Goal: Task Accomplishment & Management: Complete application form

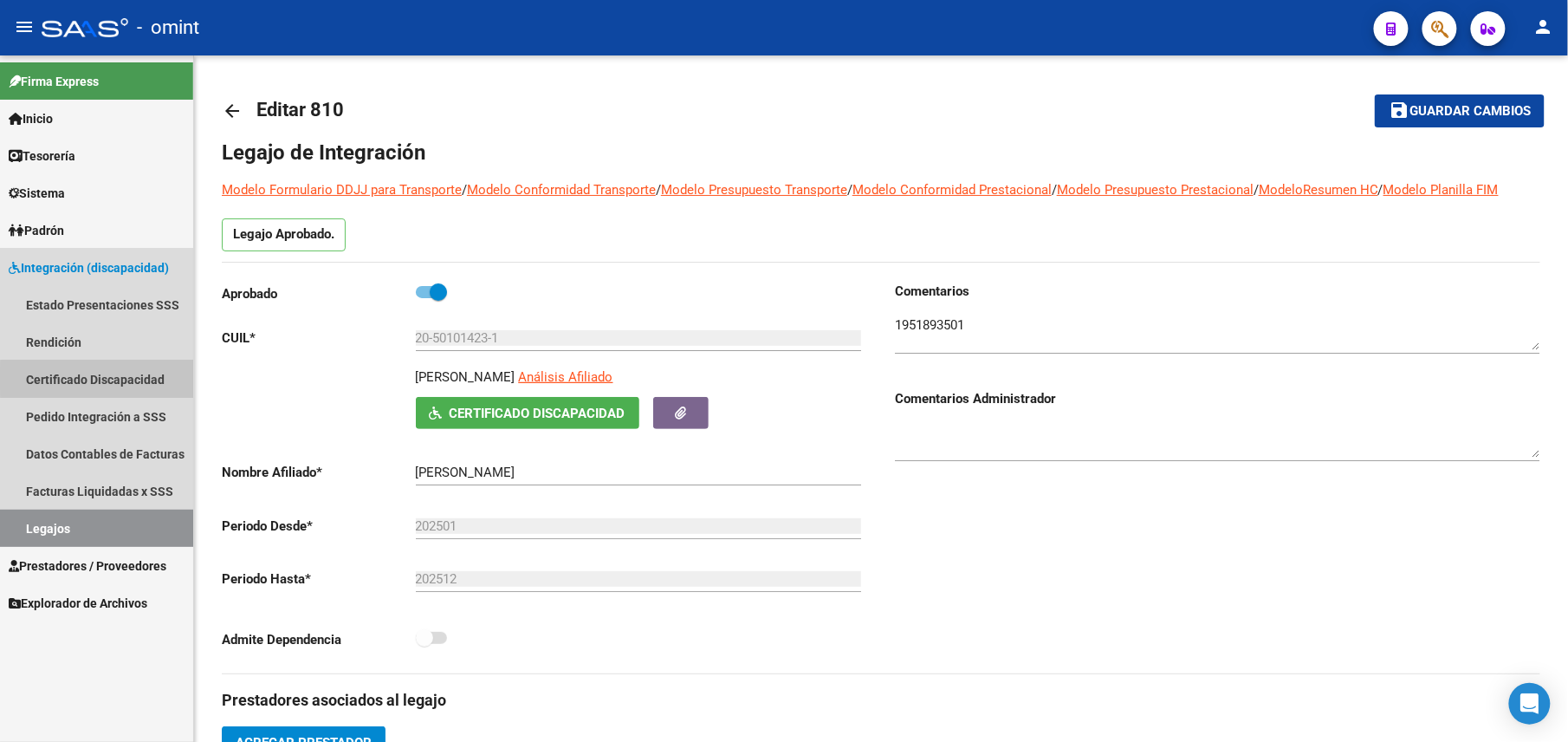
click at [101, 379] on link "Certificado Discapacidad" at bounding box center [97, 379] width 193 height 38
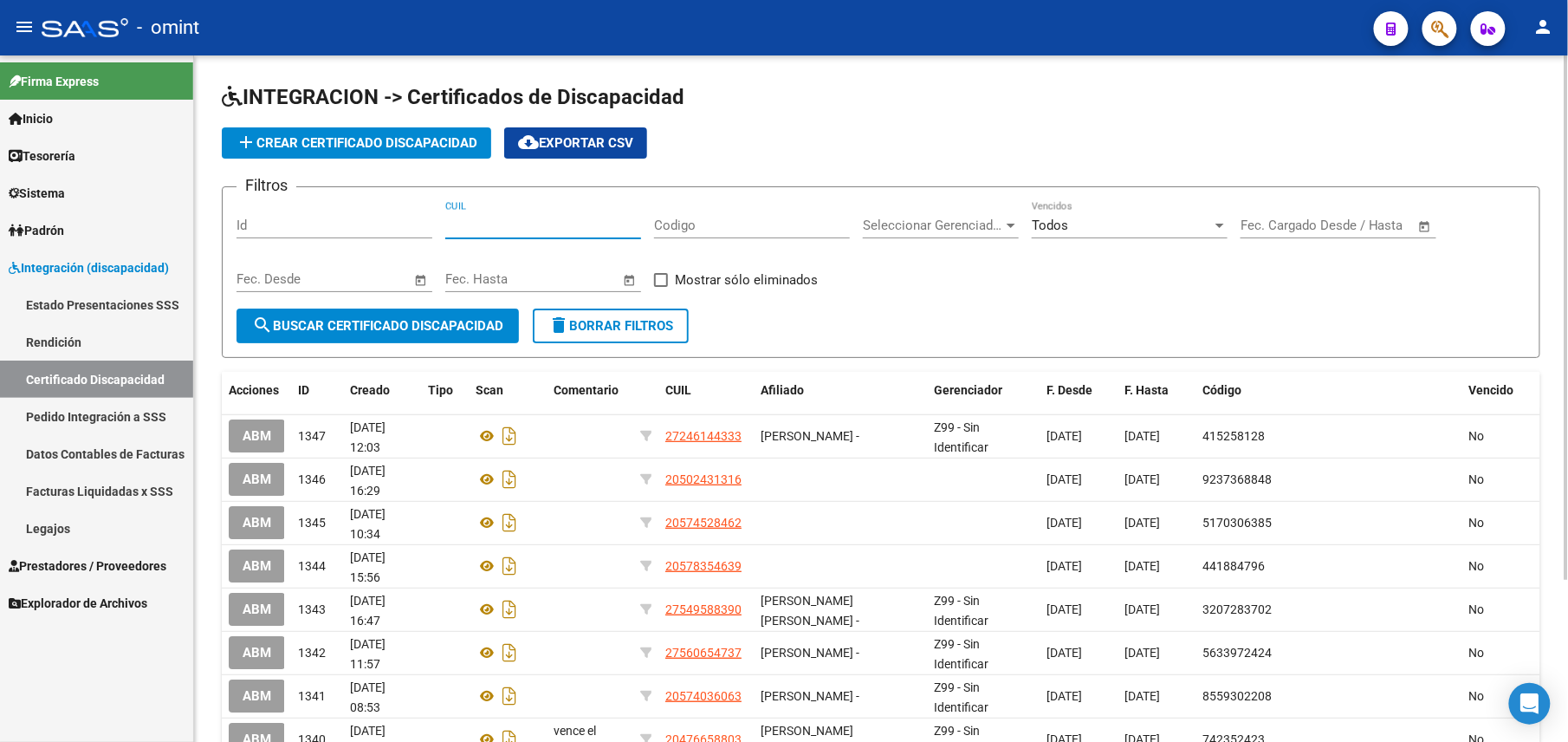
click at [512, 224] on input "CUIL" at bounding box center [543, 225] width 196 height 15
paste input "20-18433826-3"
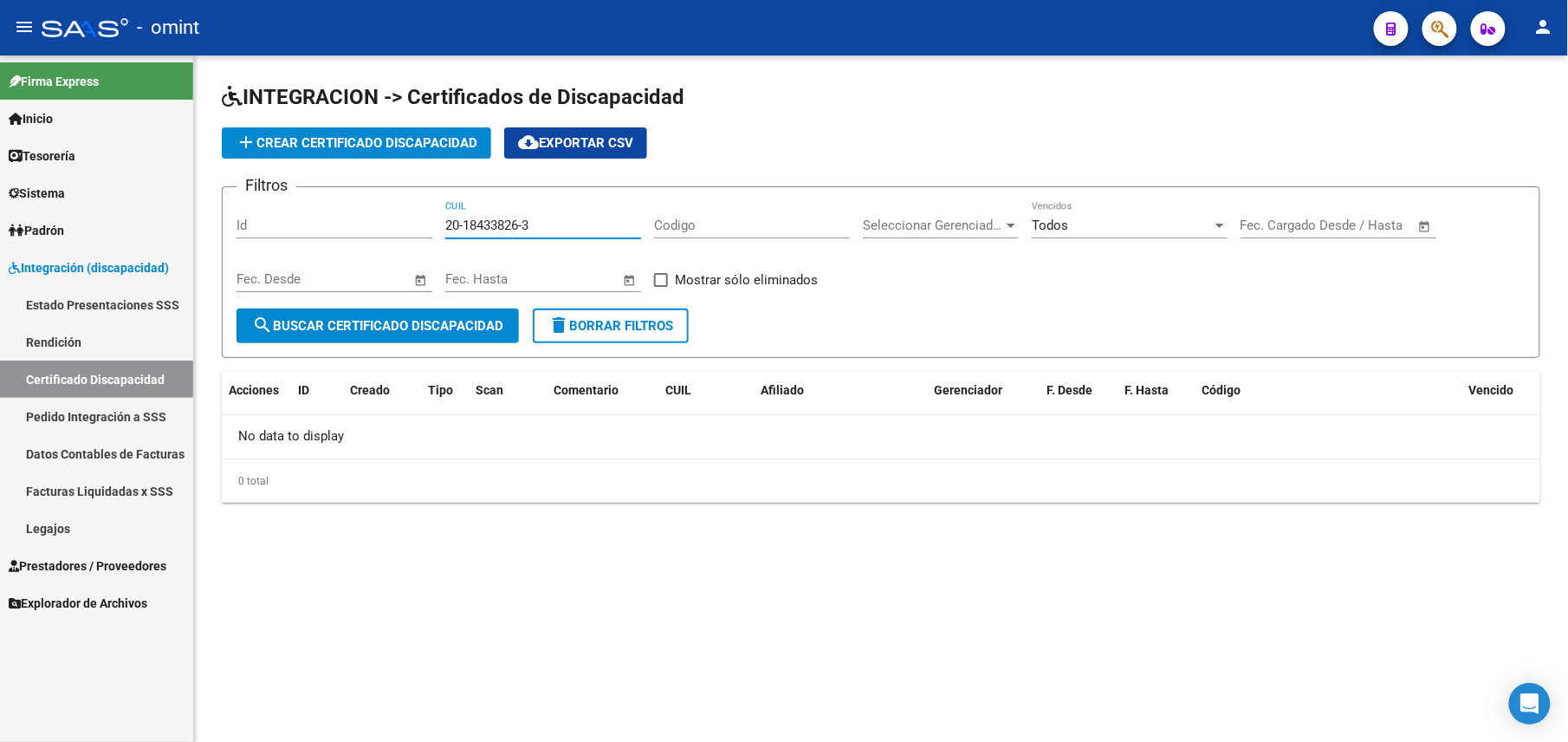
type input "20-18433826-3"
click at [327, 135] on span "add Crear Certificado Discapacidad" at bounding box center [356, 143] width 241 height 15
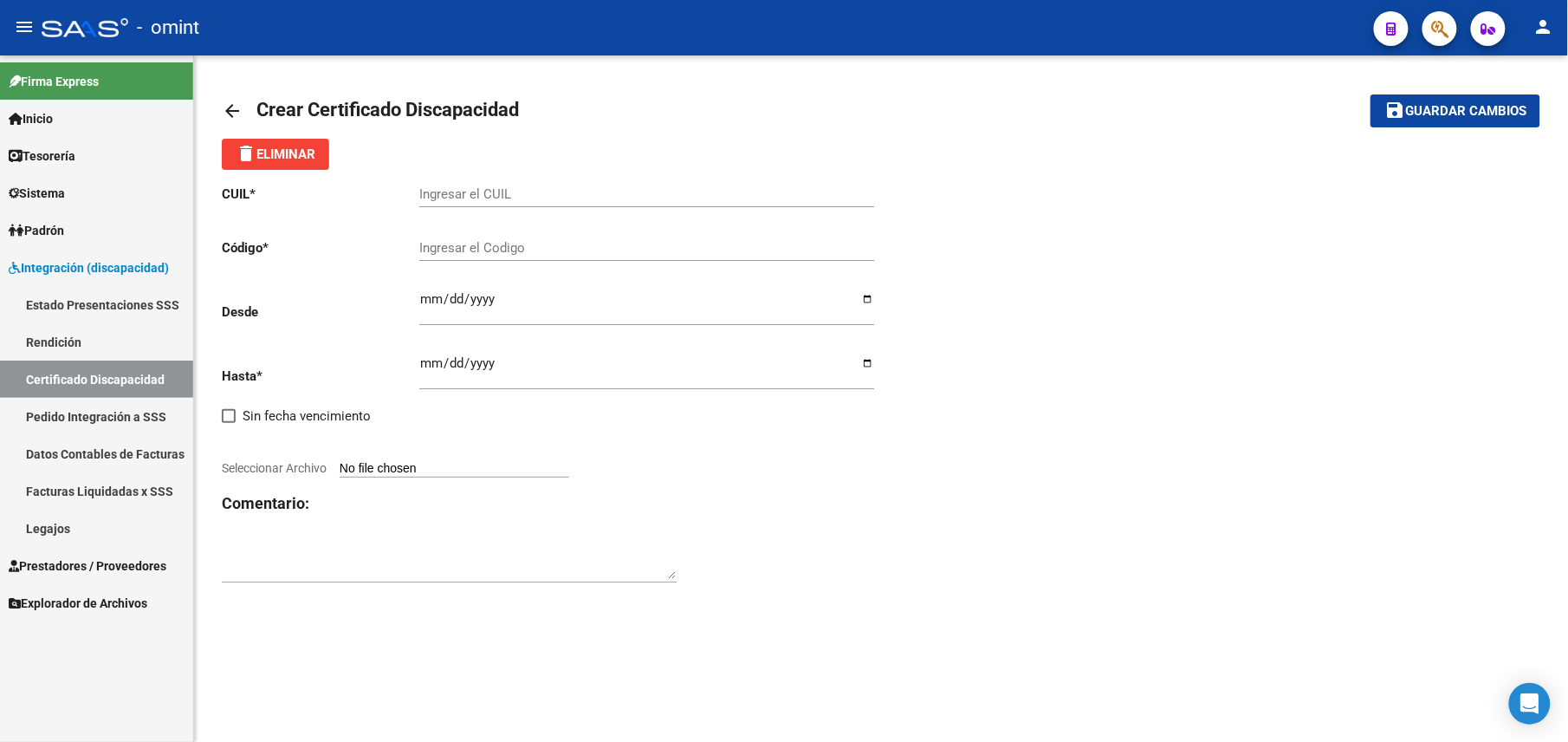
click at [497, 198] on input "Ingresar el CUIL" at bounding box center [646, 194] width 455 height 15
paste input "20-18433826-3"
type input "20-18433826-3"
click at [532, 247] on input "Ingresar el Codigo" at bounding box center [646, 248] width 455 height 15
type input "8320294503"
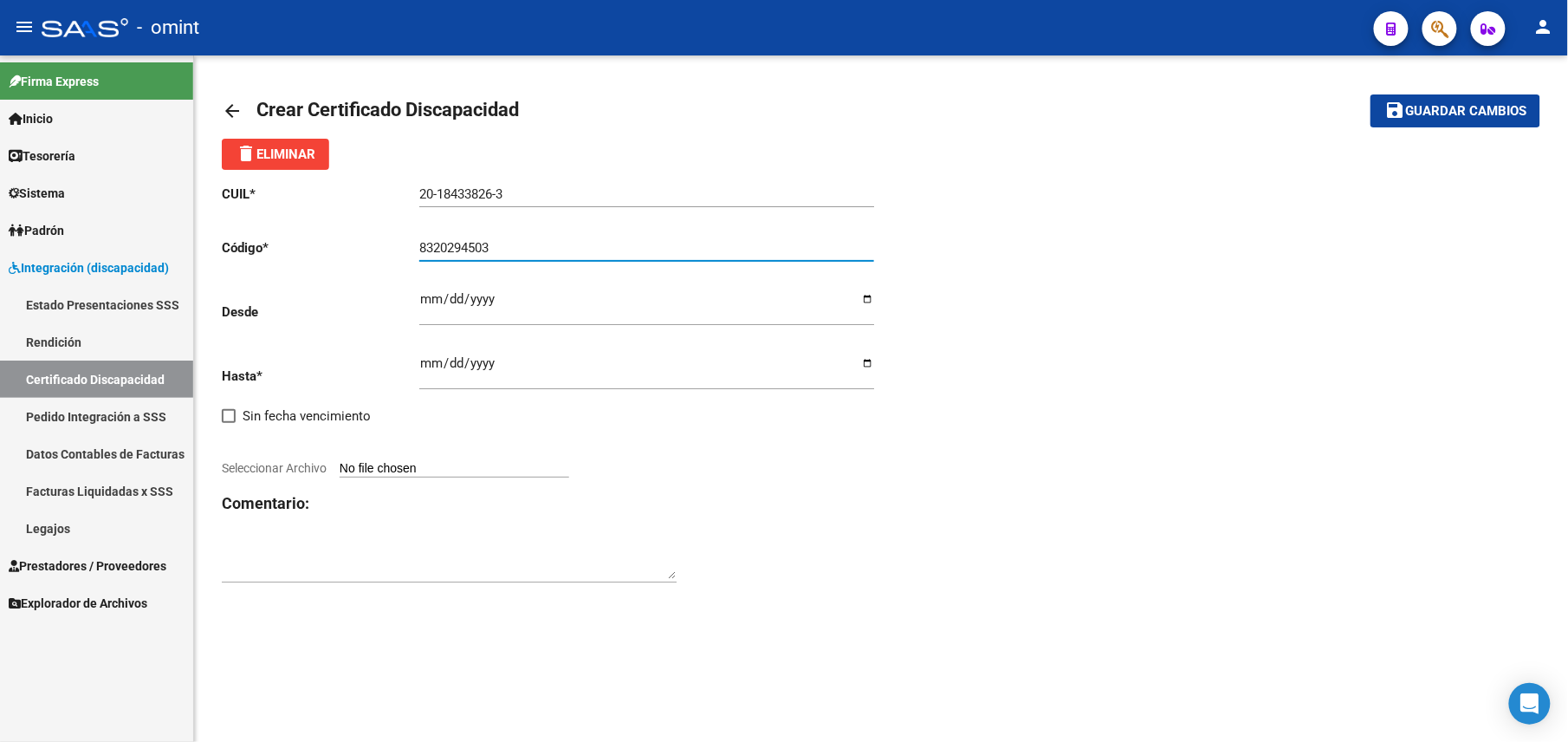
click at [420, 301] on input "Ingresar fec. Desde" at bounding box center [646, 305] width 455 height 28
type input "2021-09-16"
click at [447, 341] on div "2021-09-16 Ingresar fec. Desde" at bounding box center [646, 309] width 455 height 64
click at [442, 356] on div "Ingresar fec. Hasta" at bounding box center [646, 366] width 455 height 48
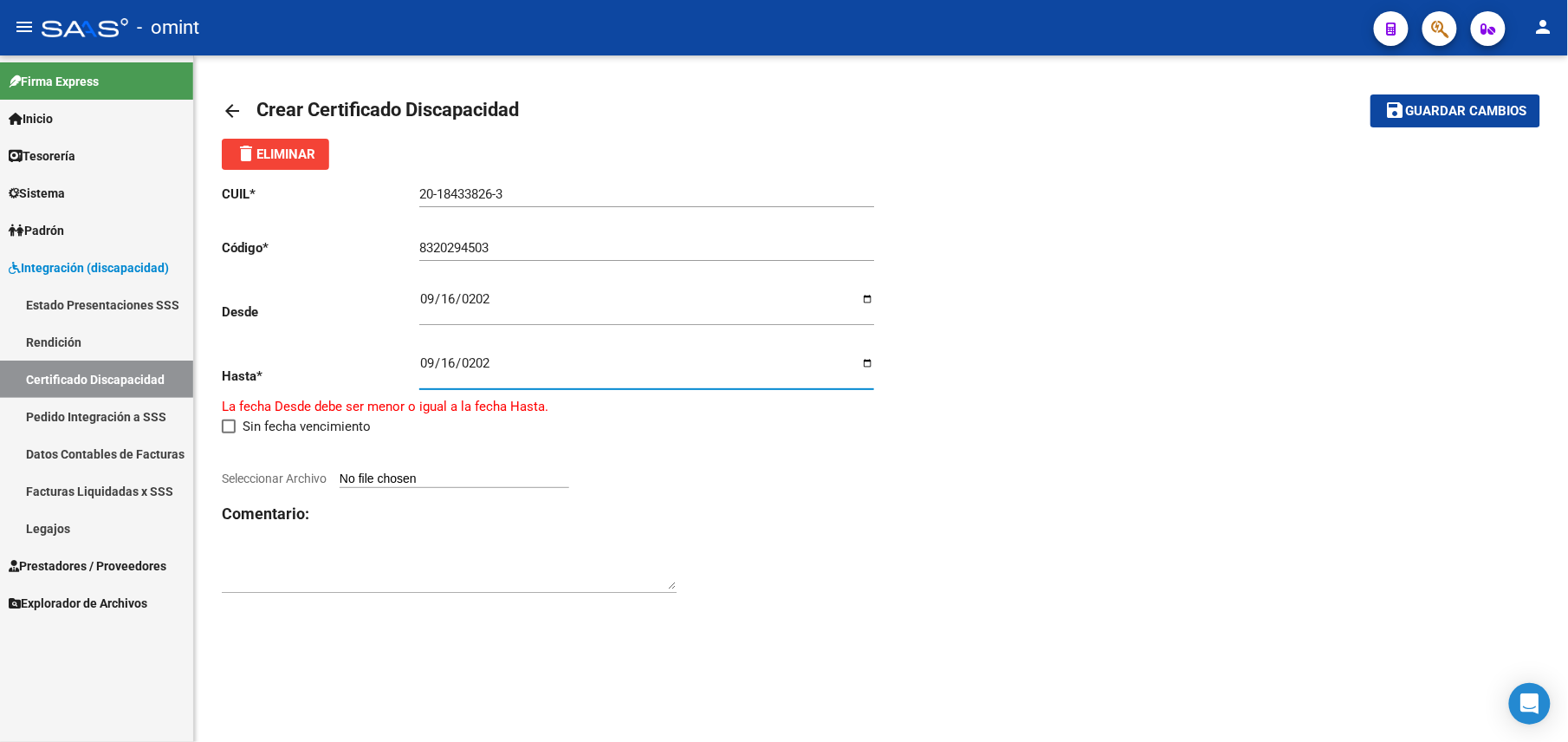
type input "[DATE]"
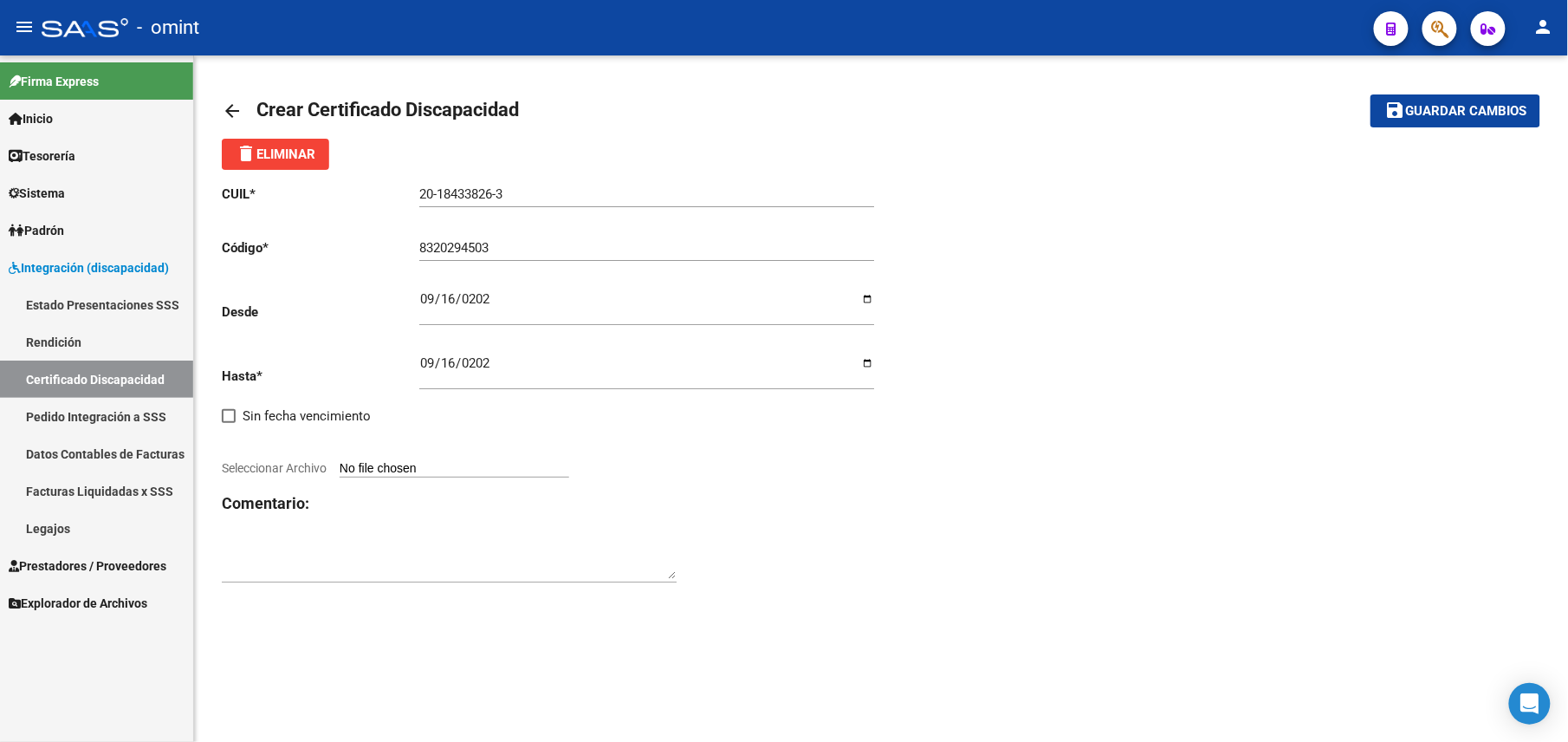
click at [711, 449] on div at bounding box center [551, 449] width 659 height 19
click at [532, 470] on input "Seleccionar Archivo" at bounding box center [455, 469] width 230 height 16
type input "C:\fakepath\CUD.jpeg"
click at [1453, 105] on span "Guardar cambios" at bounding box center [1467, 112] width 122 height 15
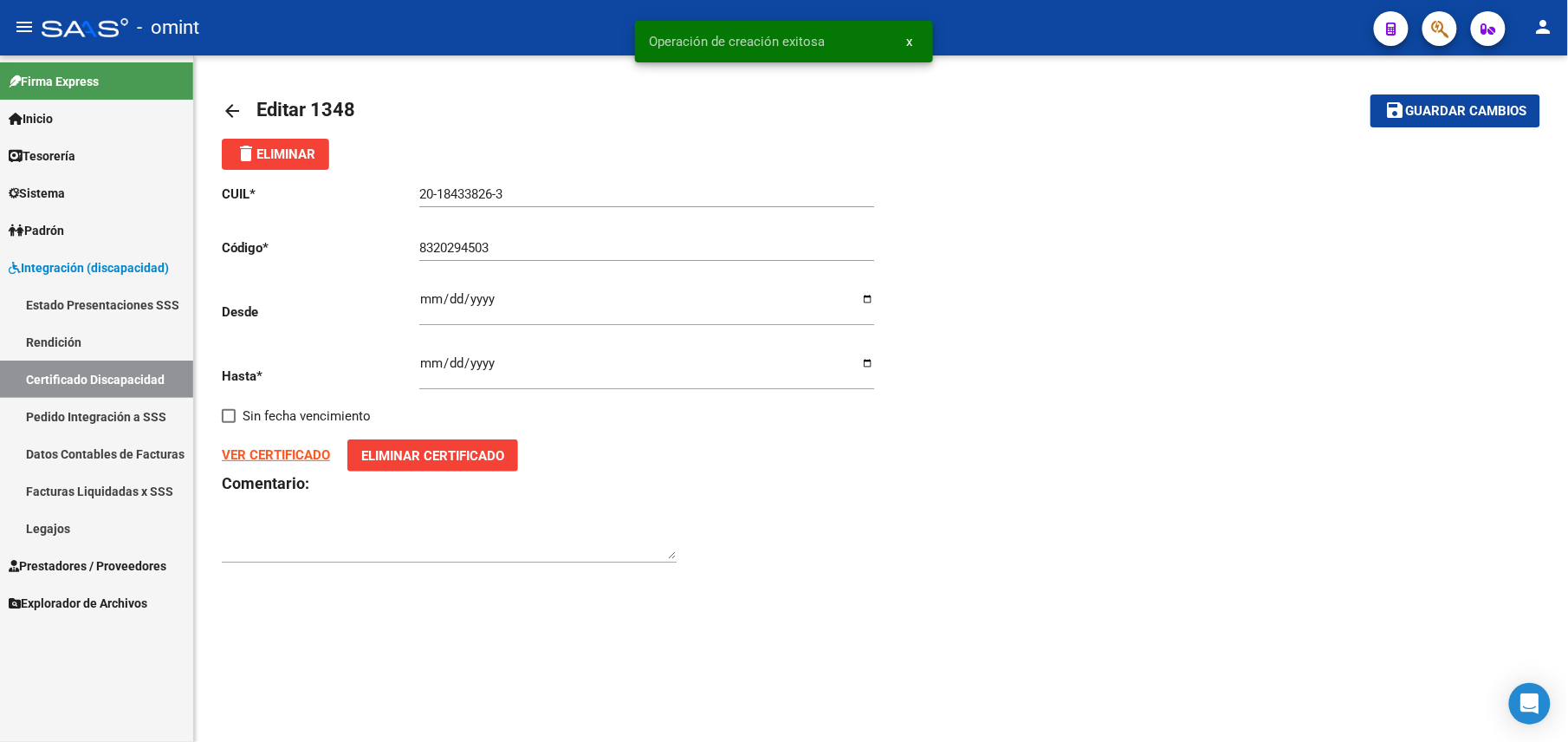
click at [32, 507] on link "Facturas Liquidadas x SSS" at bounding box center [97, 491] width 193 height 38
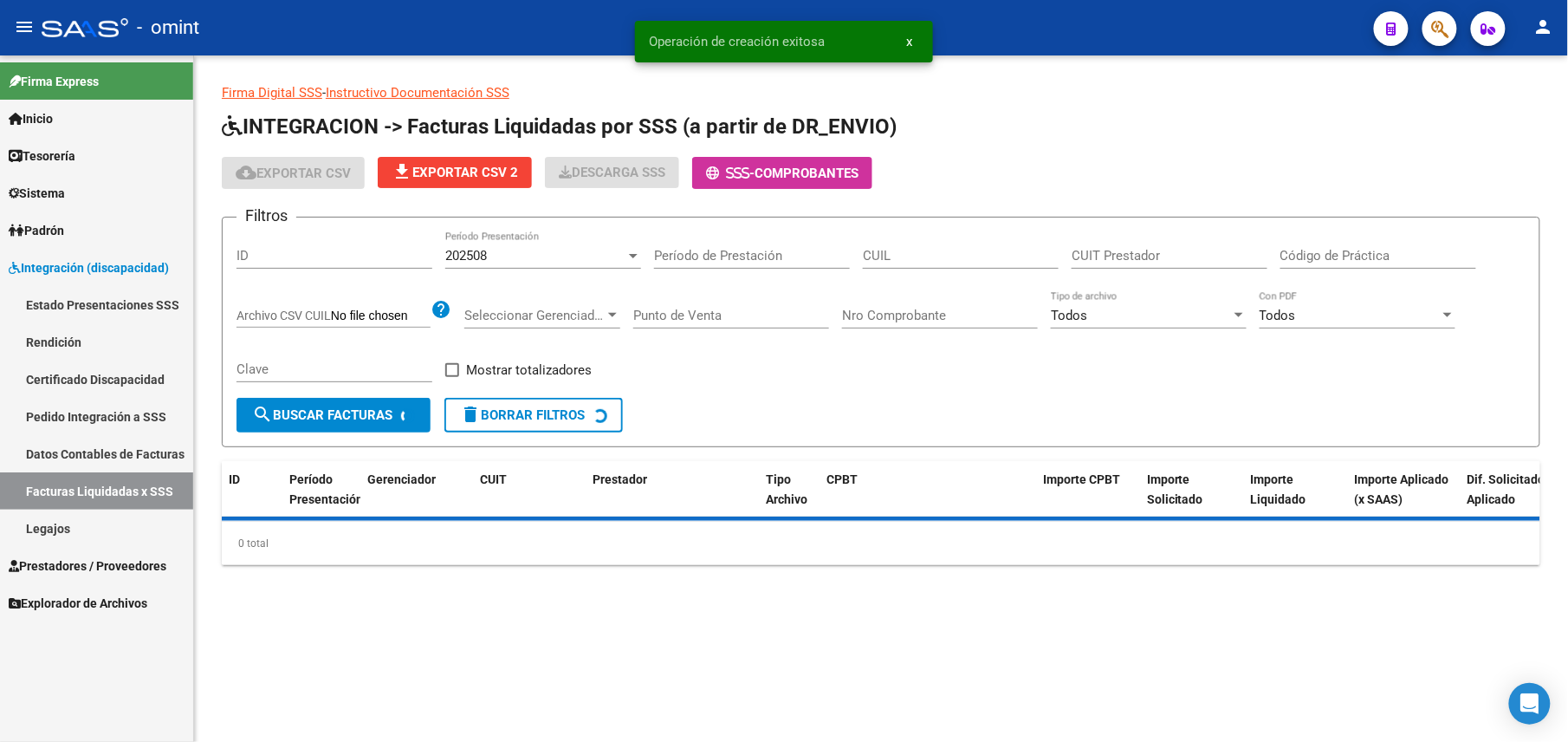
click at [31, 525] on link "Legajos" at bounding box center [97, 528] width 193 height 38
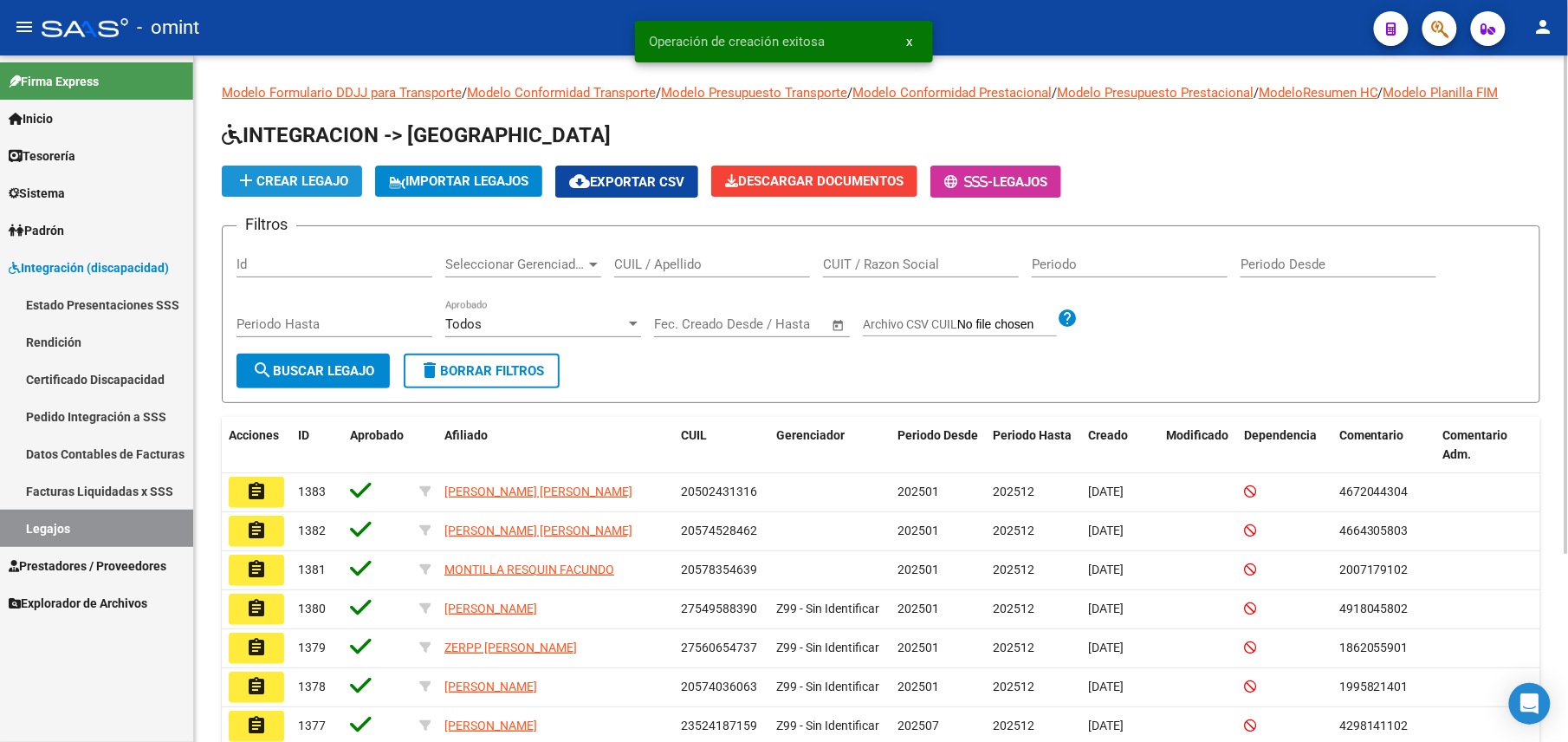
click at [299, 175] on span "add Crear Legajo" at bounding box center [292, 181] width 113 height 15
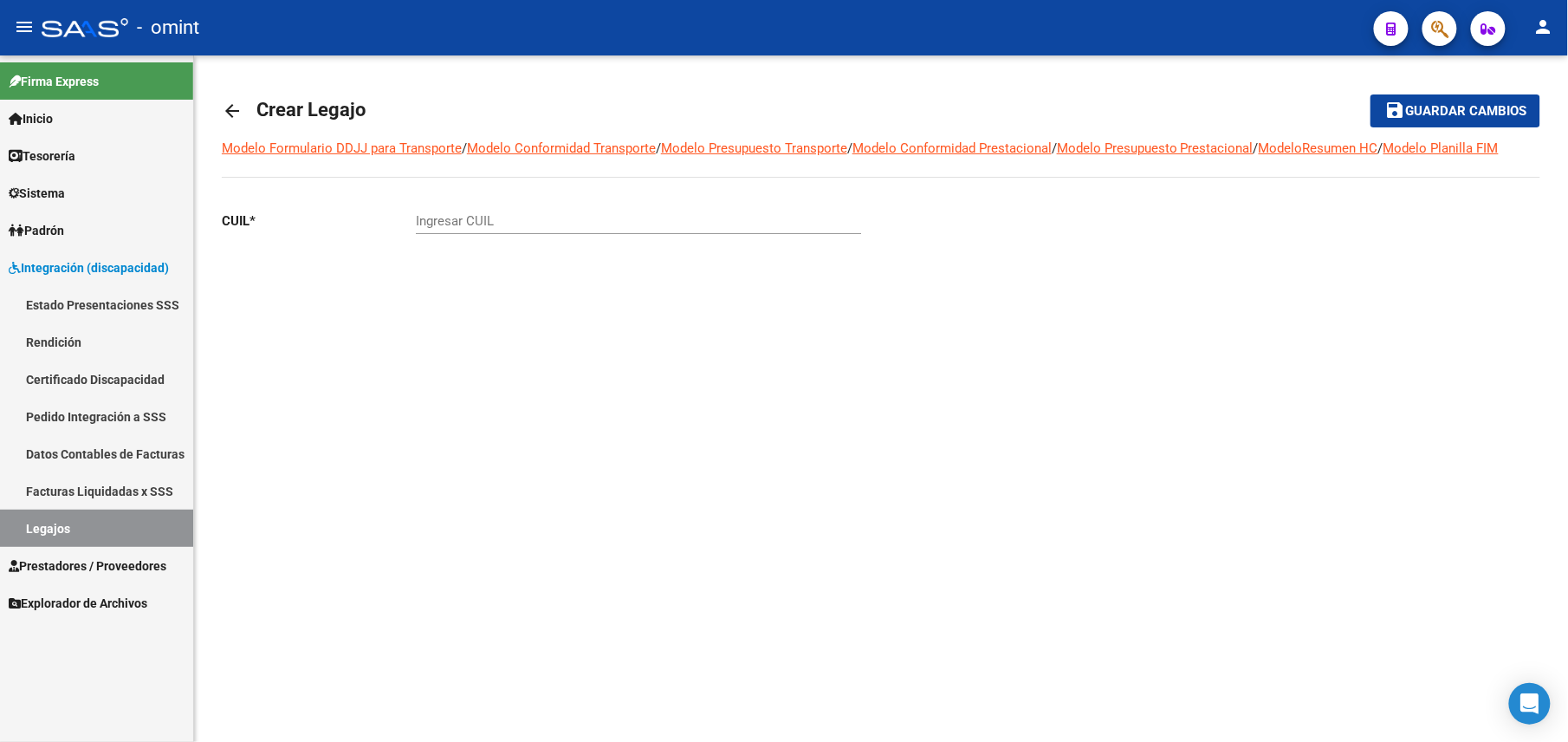
click at [510, 210] on div "Ingresar CUIL" at bounding box center [638, 215] width 445 height 38
paste input "20-18433826-3"
type input "20-18433826-3"
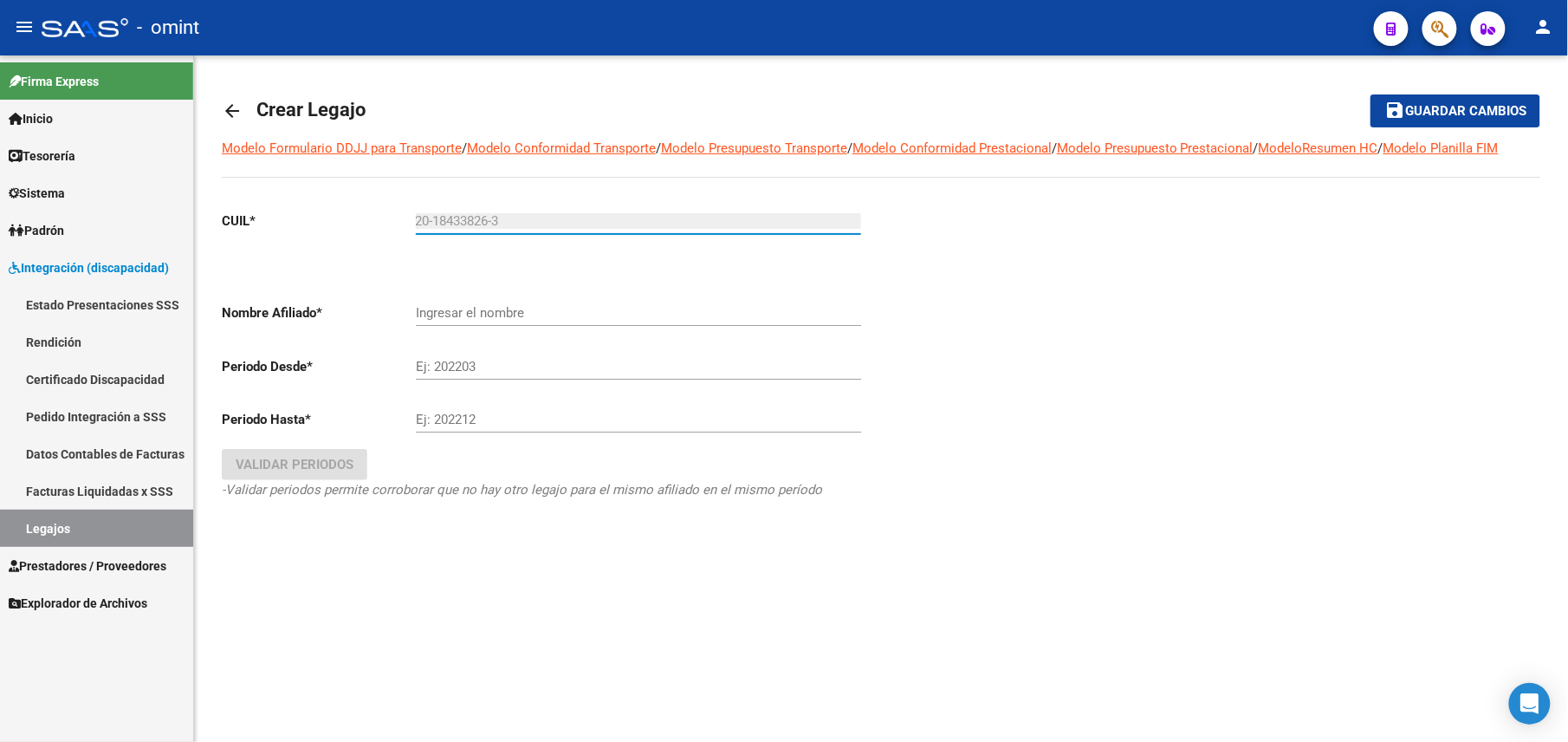
type input "[PERSON_NAME]"
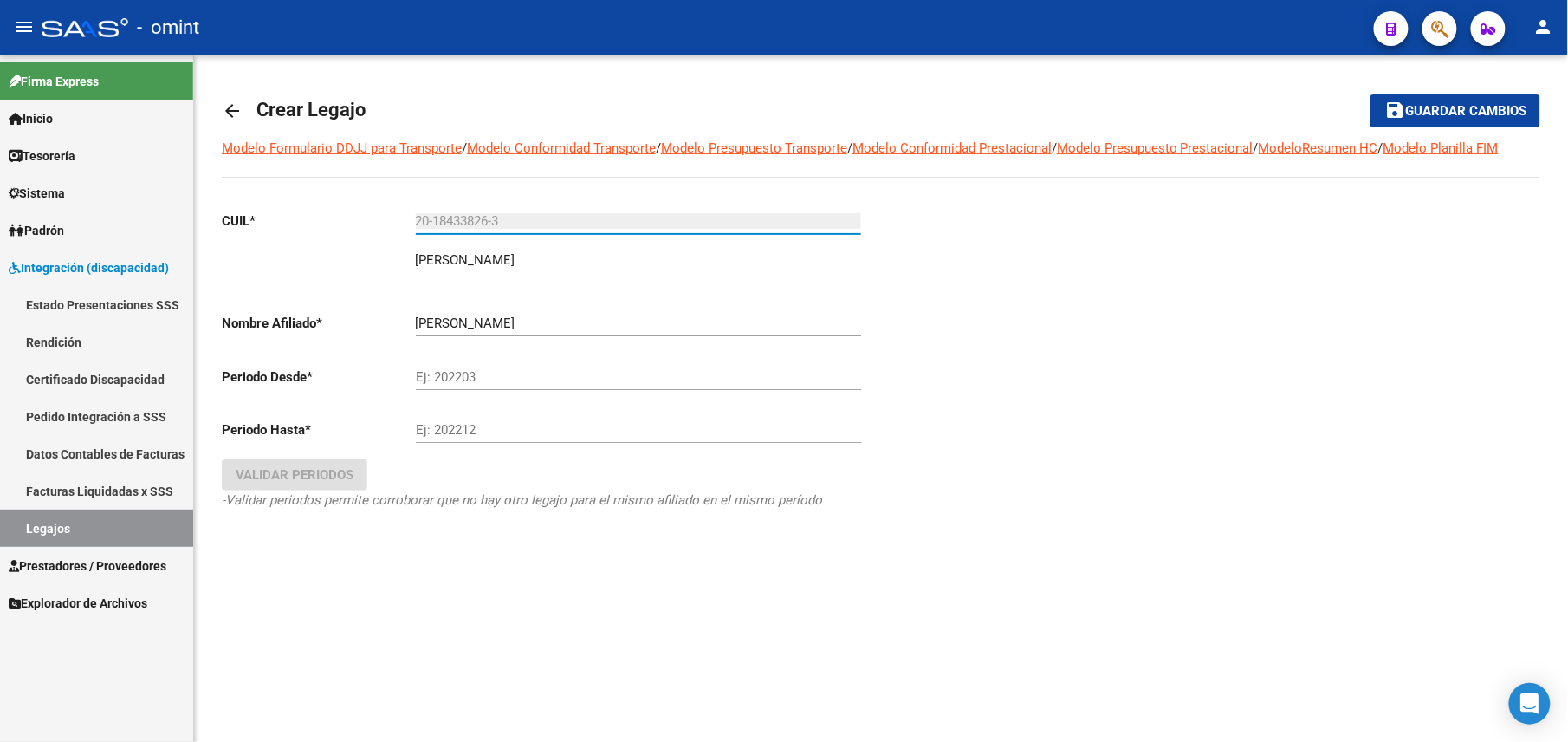
type input "20-18433826-3"
click at [476, 373] on input "Ej: 202203" at bounding box center [638, 377] width 445 height 15
type input "202501"
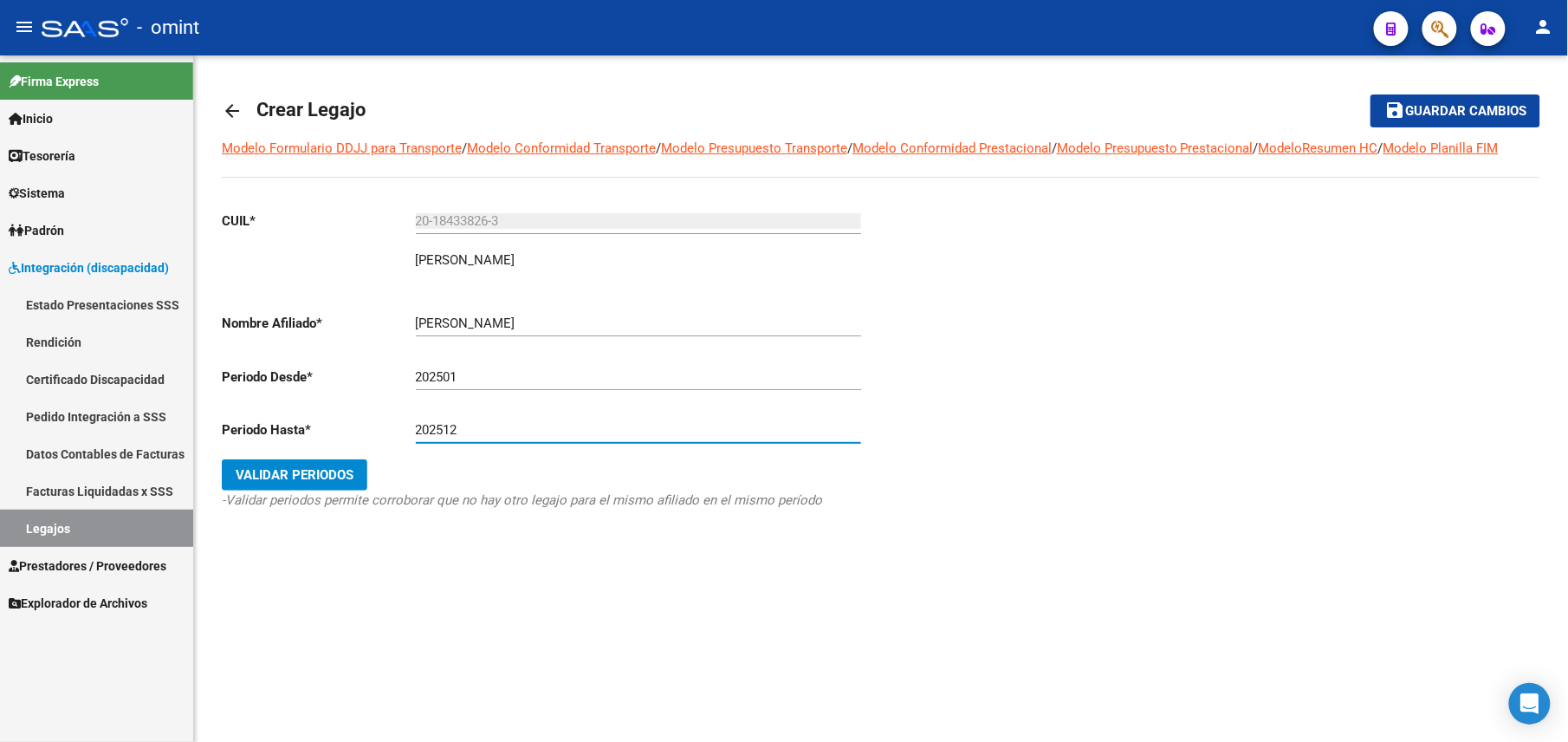
type input "202512"
click at [296, 483] on span "Validar Periodos" at bounding box center [294, 475] width 118 height 15
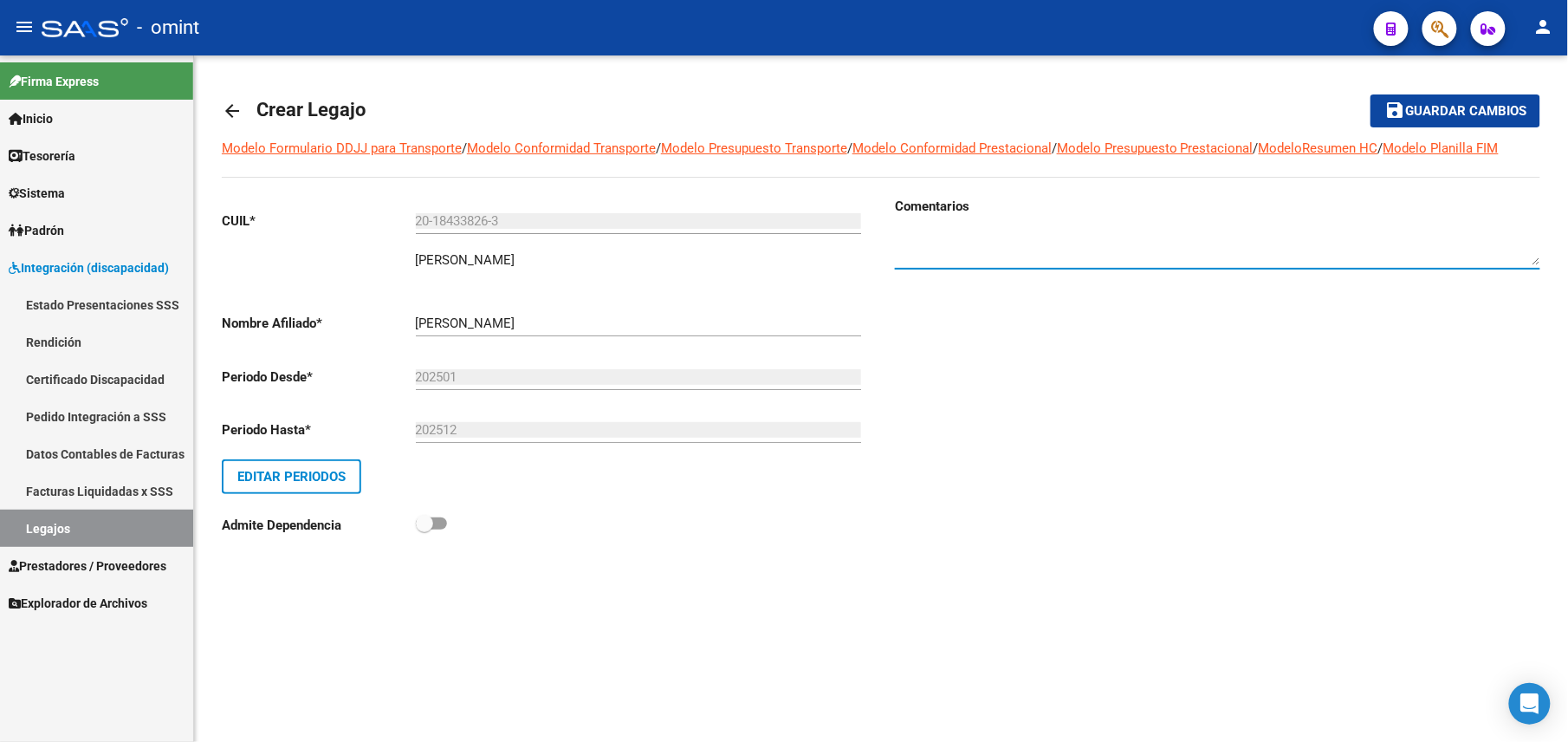
click at [982, 250] on textarea at bounding box center [1218, 248] width 646 height 35
paste textarea "1788686200"
type textarea "1788686200"
click at [1418, 96] on button "save Guardar cambios" at bounding box center [1456, 110] width 170 height 32
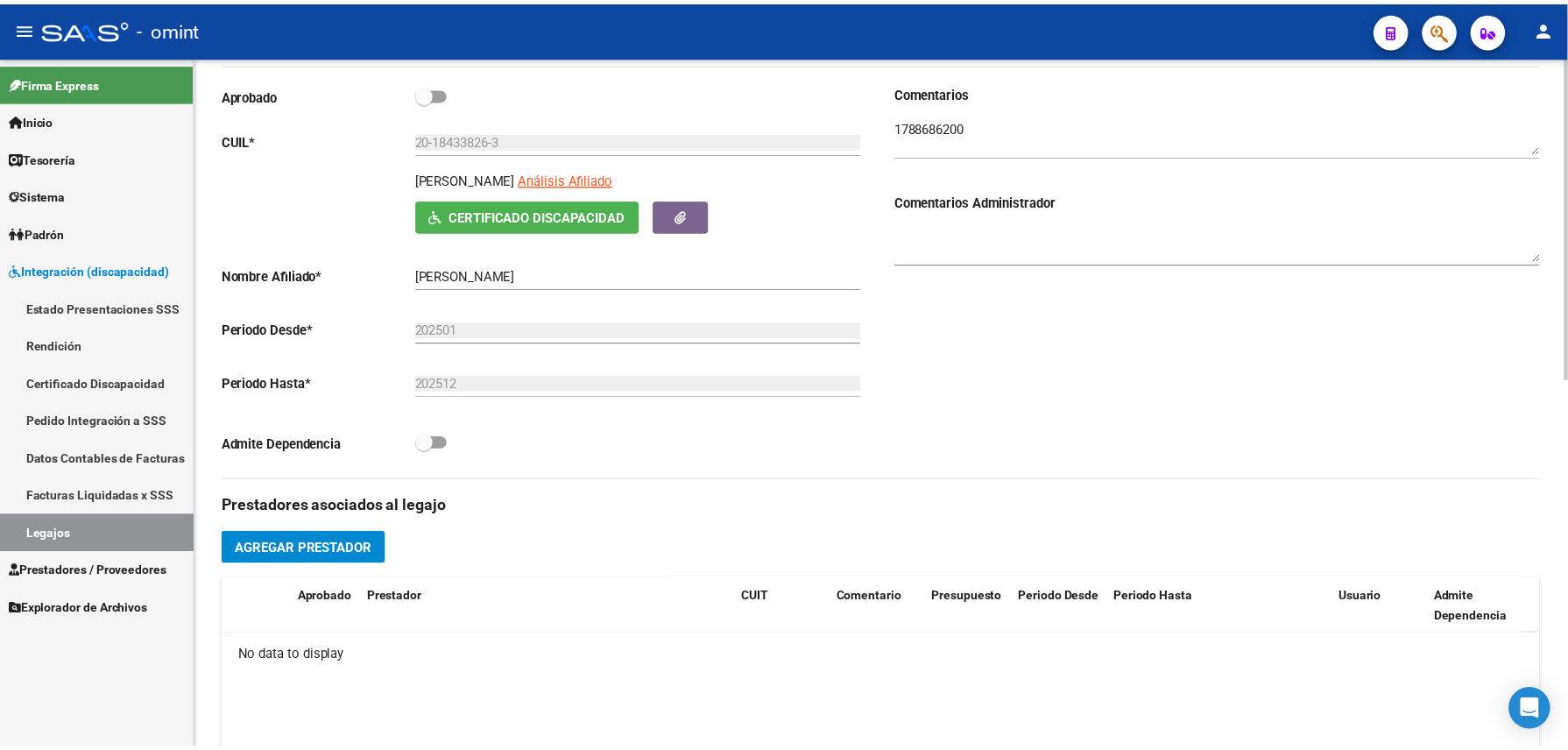
scroll to position [351, 0]
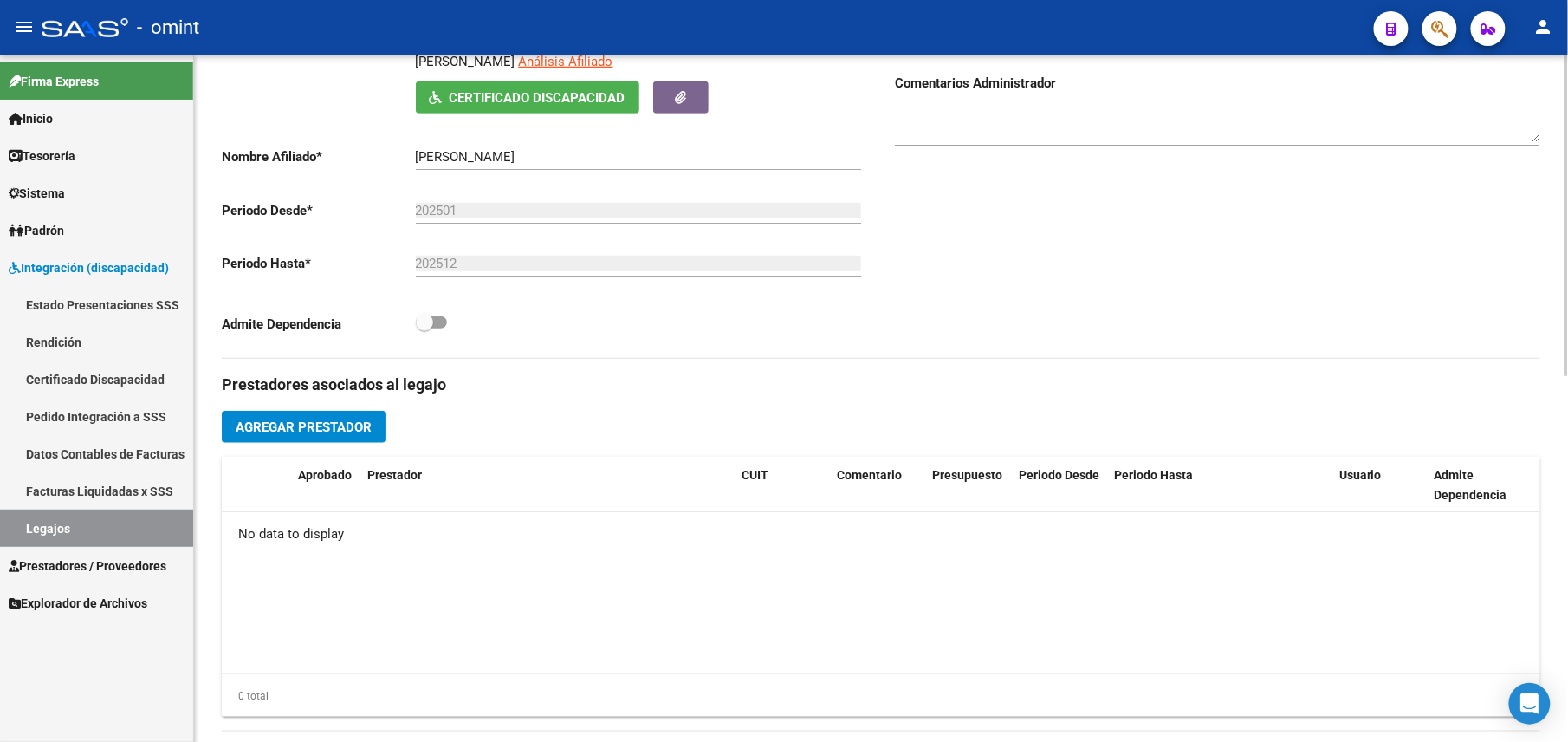
click at [292, 443] on button "Agregar Prestador" at bounding box center [304, 426] width 164 height 32
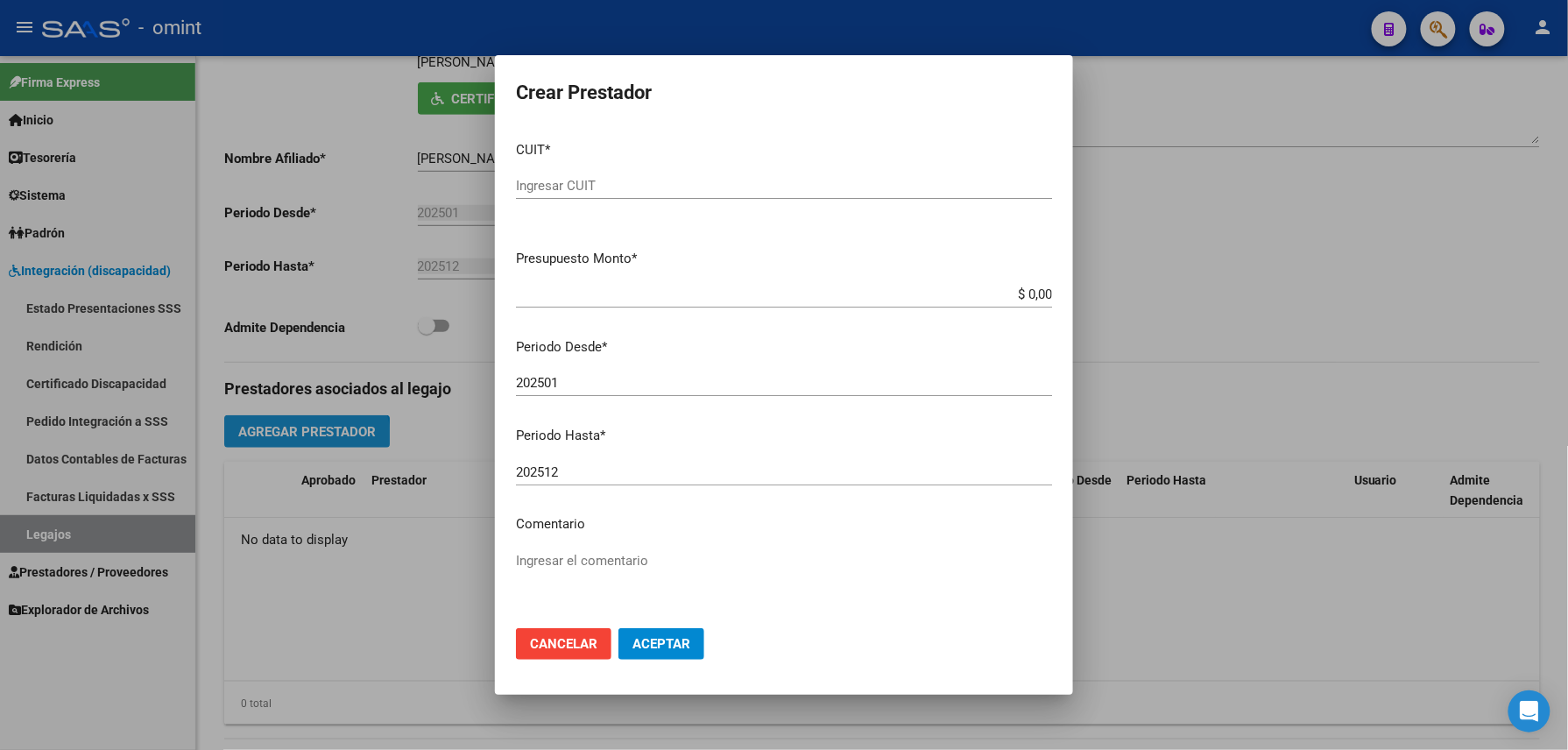
scroll to position [369, 0]
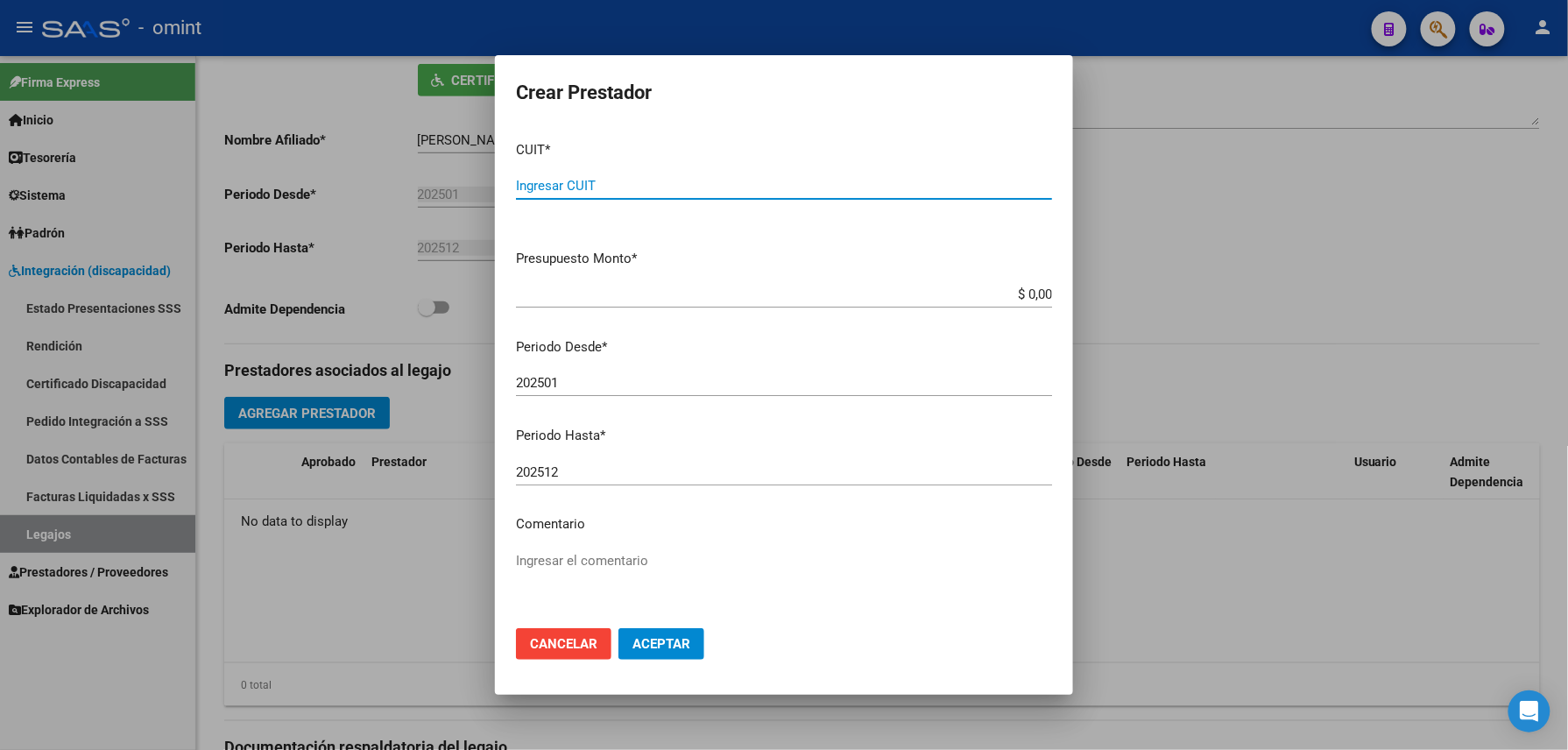
click at [620, 166] on div "CUIT * Ingresar CUIT" at bounding box center [784, 181] width 536 height 108
click at [604, 180] on input "Ingresar CUIT" at bounding box center [784, 186] width 536 height 16
paste input "20-10304396-5"
type input "20-10304396-5"
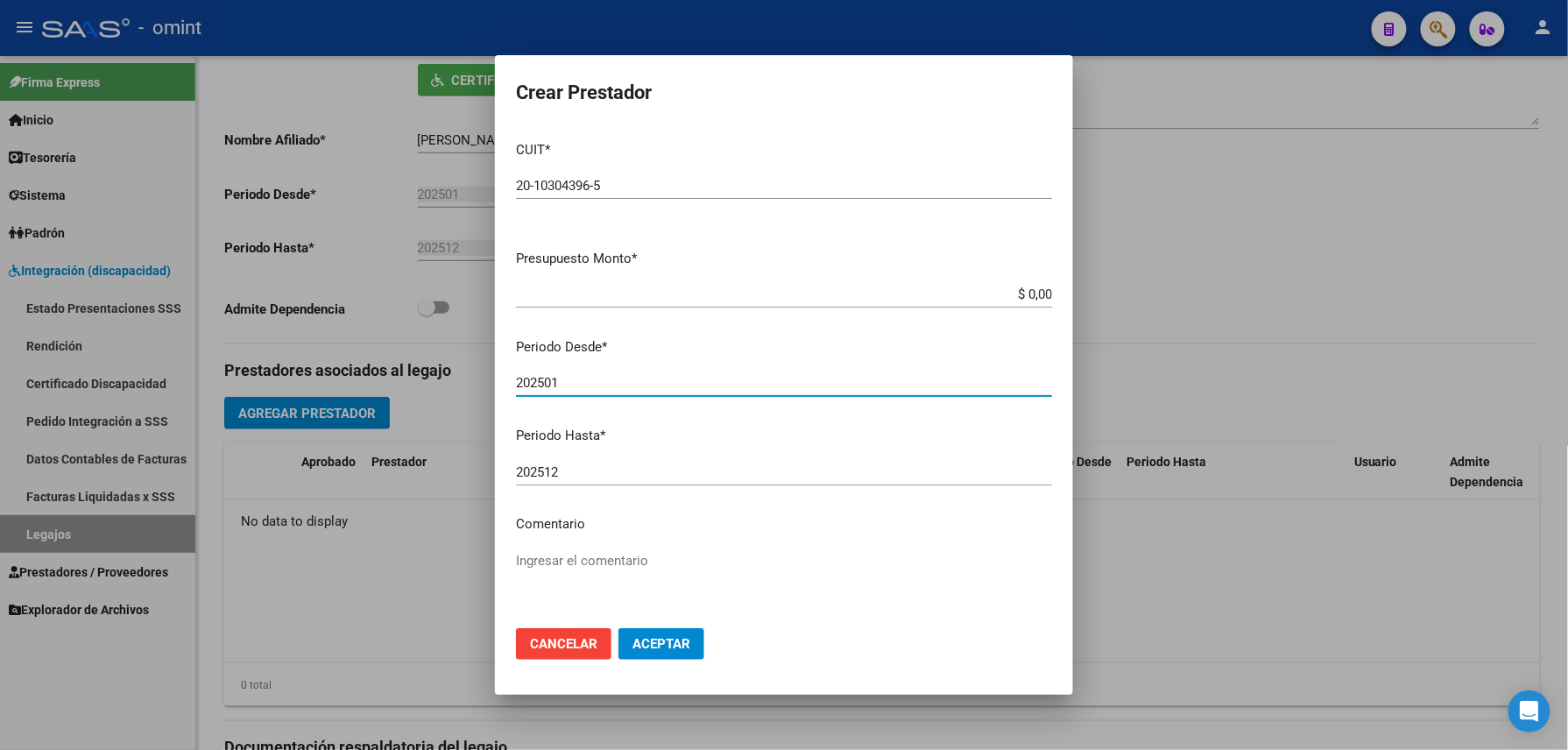
click at [591, 379] on input "202501" at bounding box center [784, 383] width 536 height 16
type input "202507"
click at [544, 555] on textarea "Ingresar el comentario" at bounding box center [784, 593] width 536 height 82
paste textarea "Rehabilitación Módulo Integral Intensivo (Valor Semanal)"
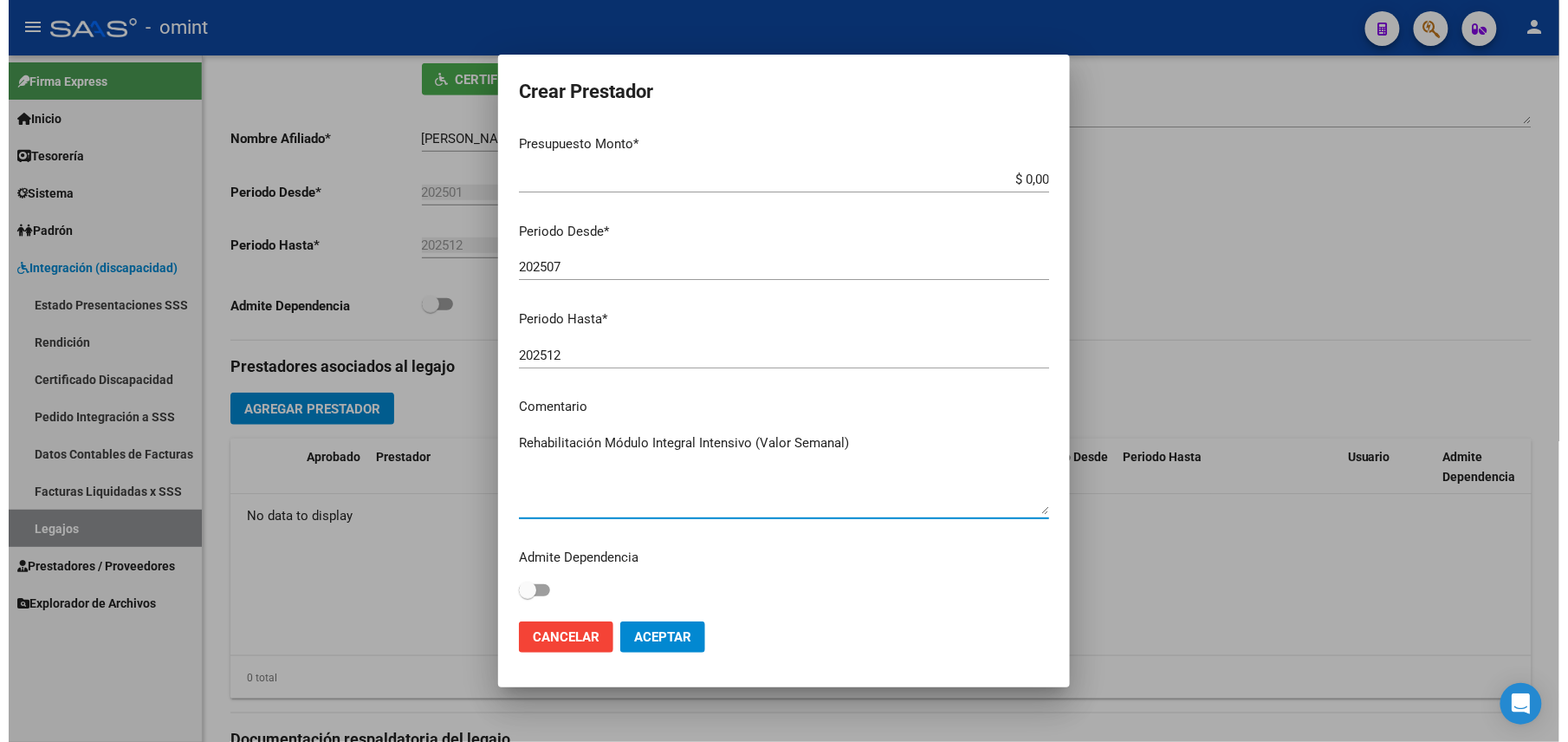
scroll to position [0, 0]
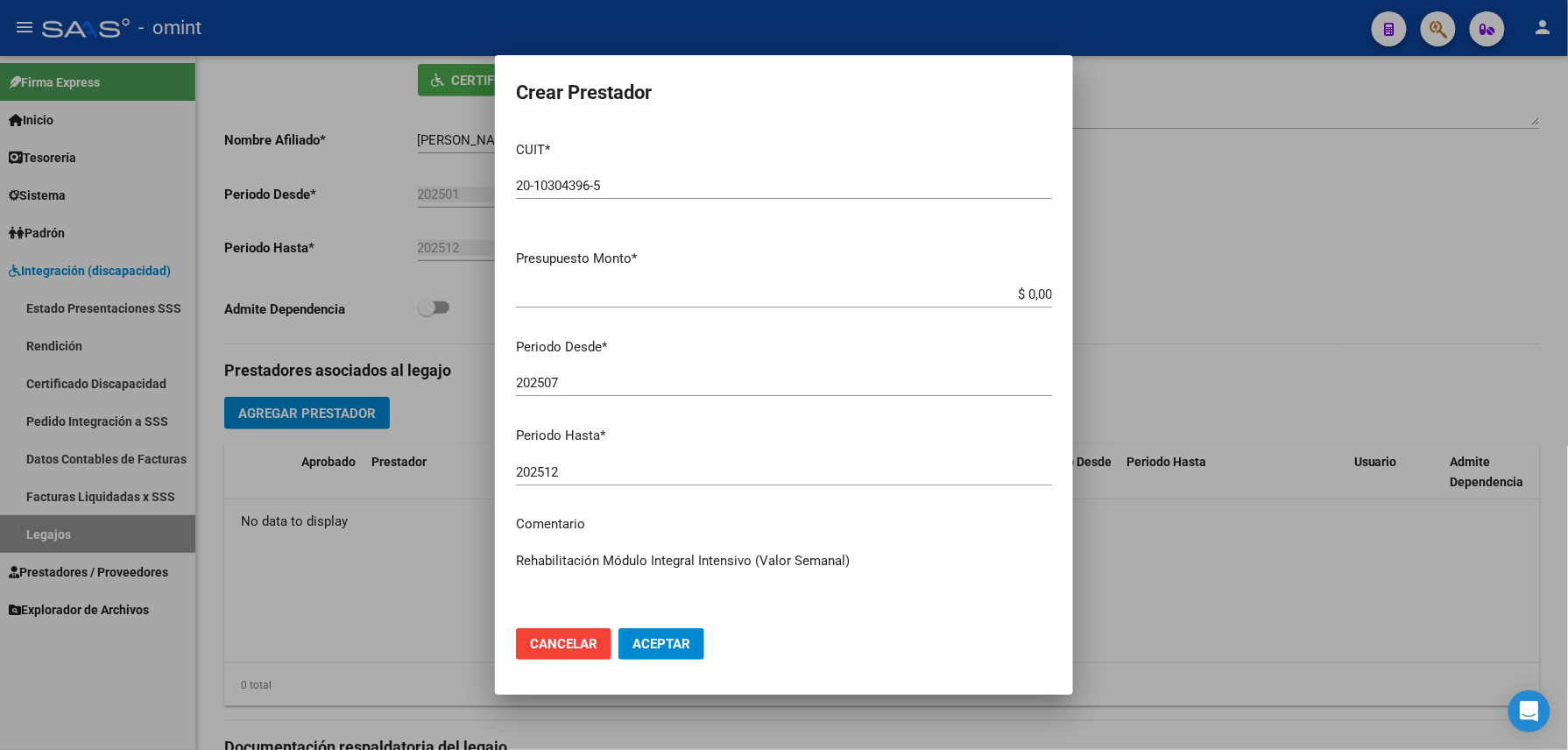
type textarea "Rehabilitación Módulo Integral Intensivo (Valor Semanal)"
click at [688, 646] on button "Aceptar" at bounding box center [662, 644] width 86 height 31
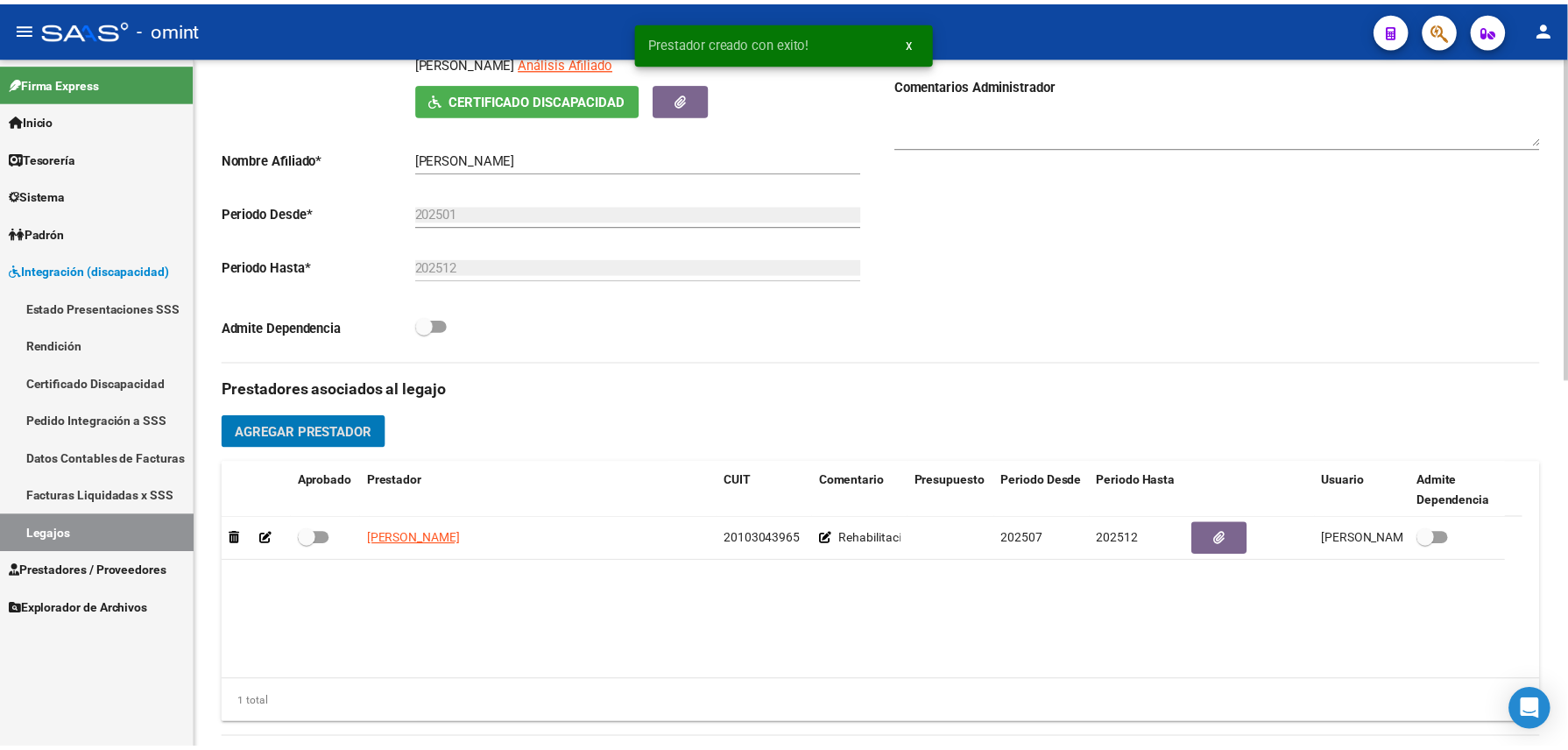
scroll to position [792, 0]
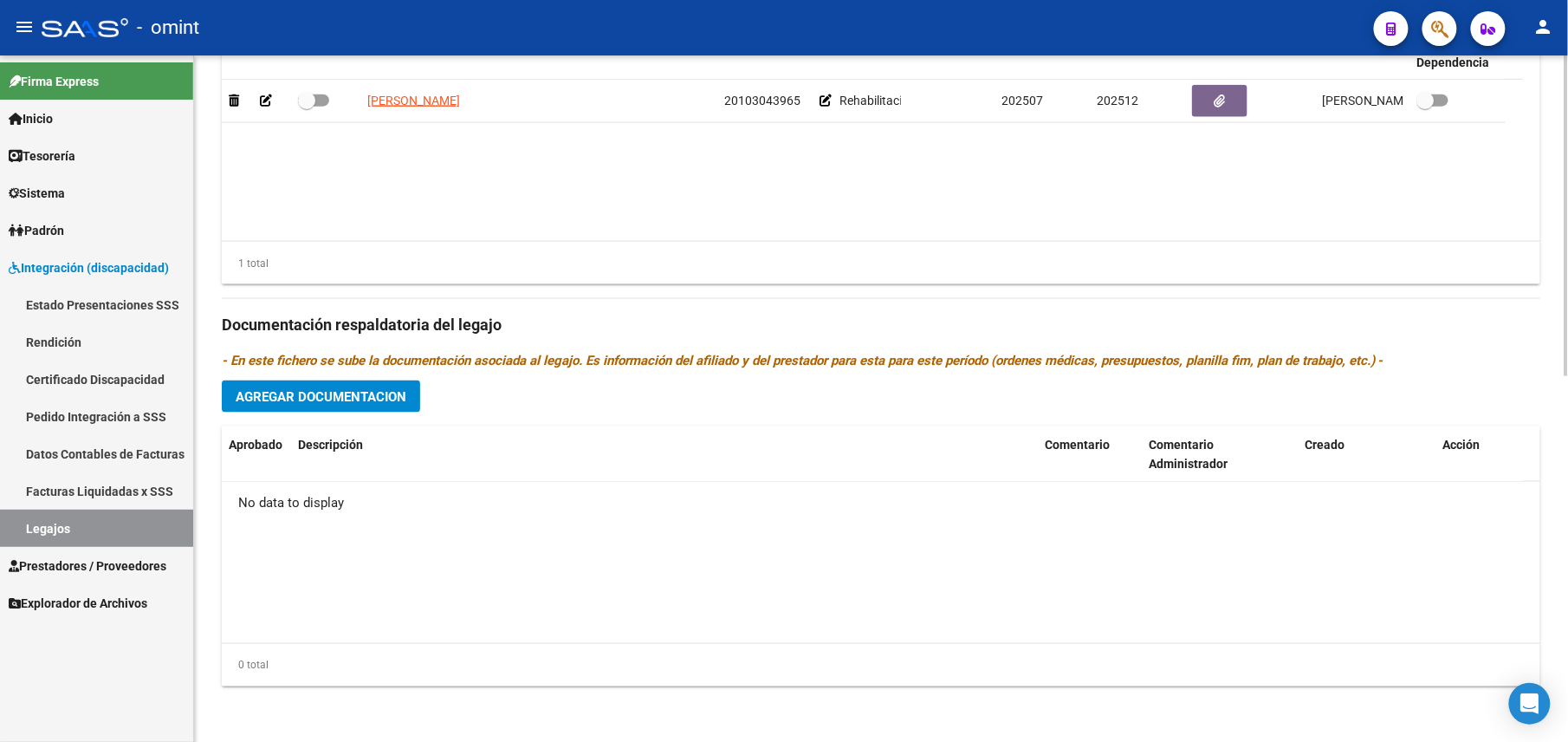
click at [322, 393] on span "Agregar Documentacion" at bounding box center [321, 397] width 171 height 15
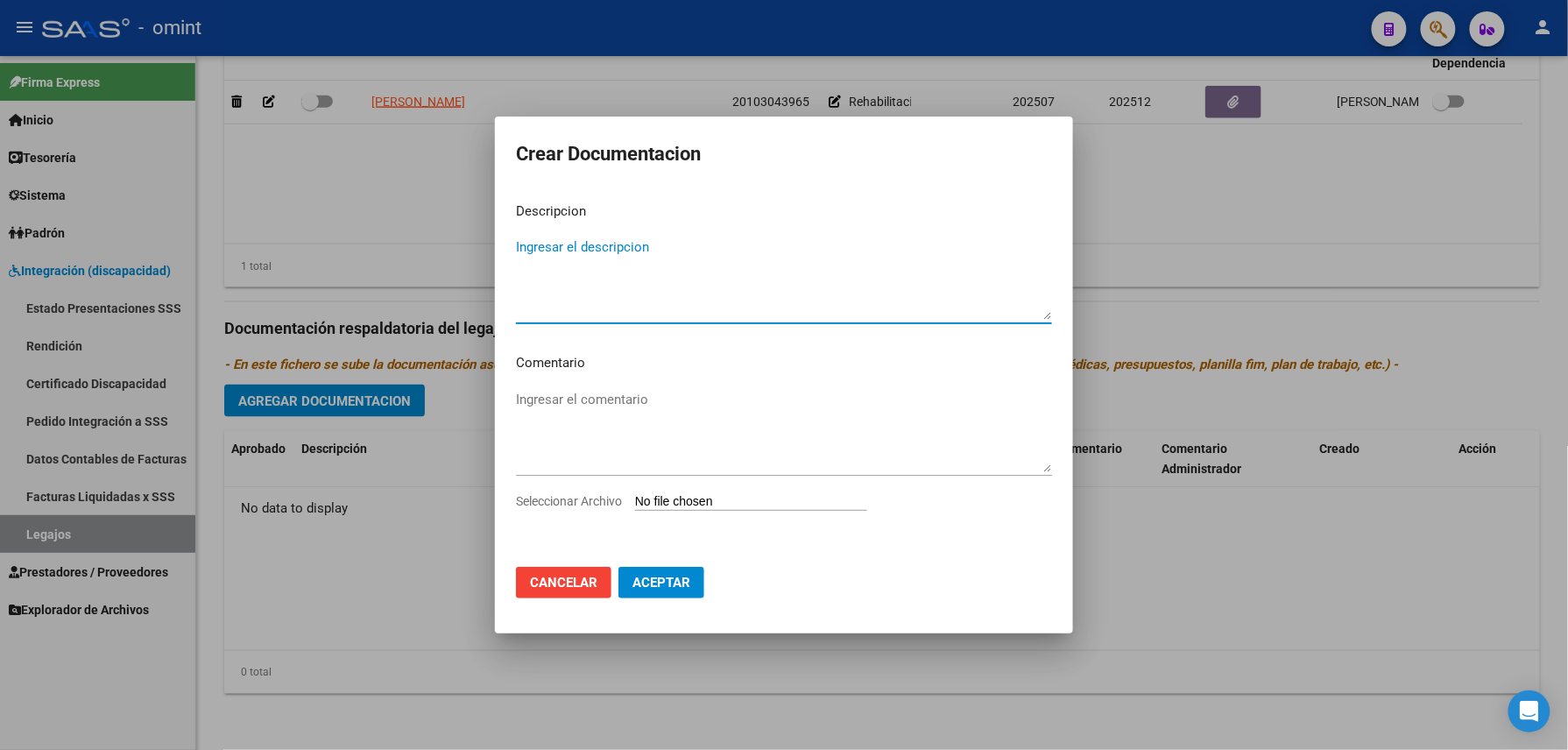
click at [582, 285] on textarea "Ingresar el descripcion" at bounding box center [784, 278] width 536 height 82
type textarea "RHC"
click at [716, 499] on input "Seleccionar Archivo" at bounding box center [752, 502] width 232 height 17
type input "C:\fakepath\RHC.pdf"
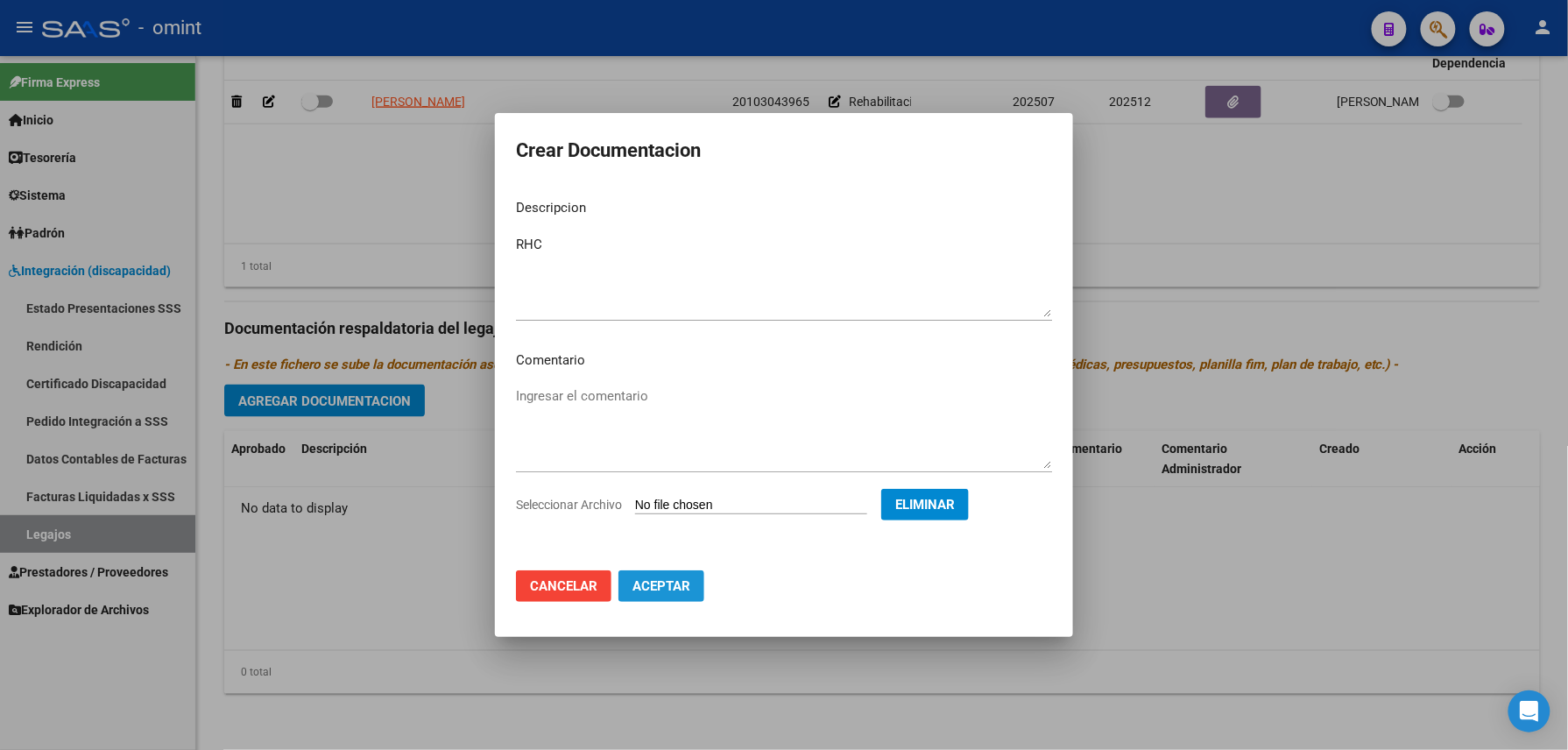
click at [660, 593] on span "Aceptar" at bounding box center [661, 586] width 58 height 16
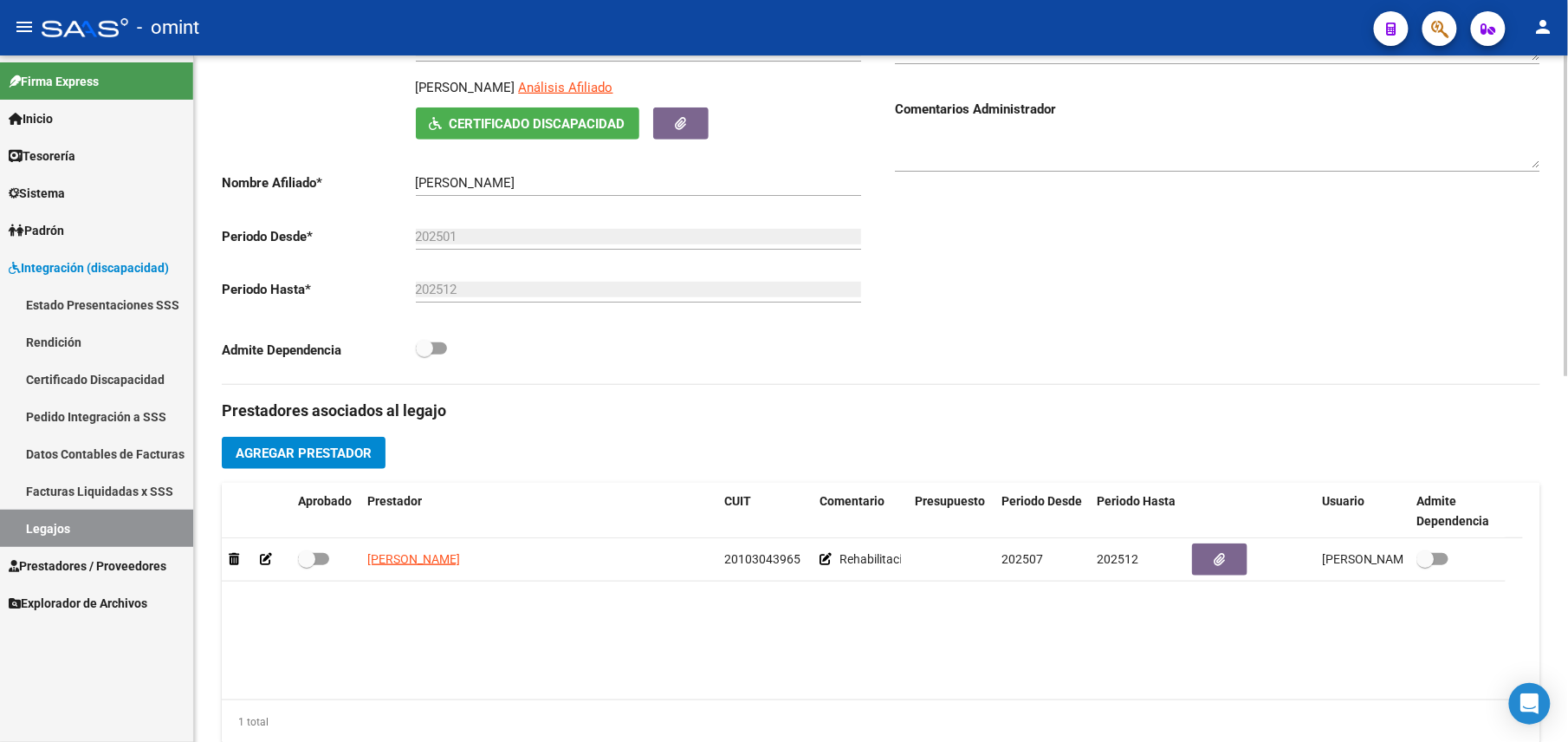
scroll to position [0, 0]
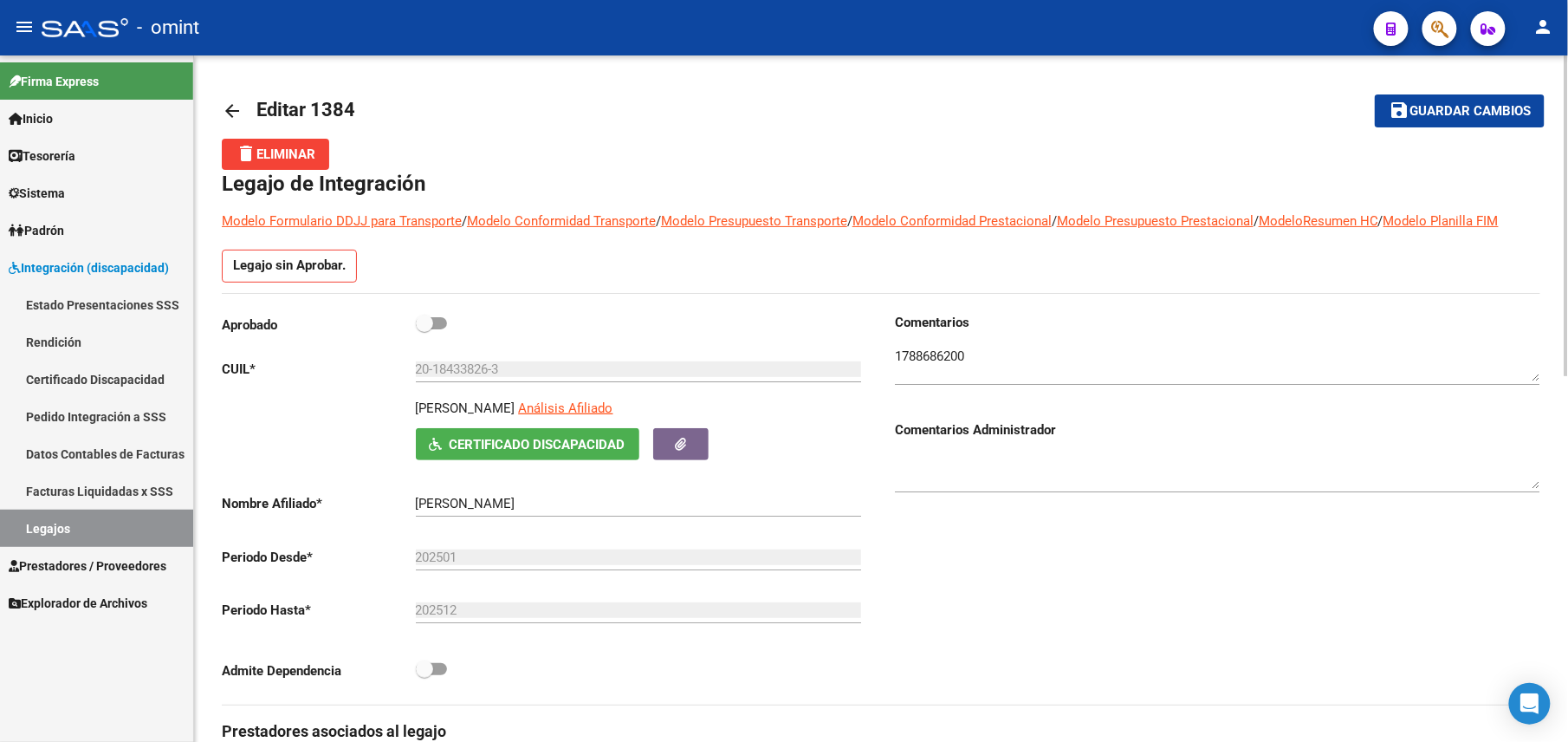
click at [1415, 123] on button "save Guardar cambios" at bounding box center [1460, 110] width 170 height 32
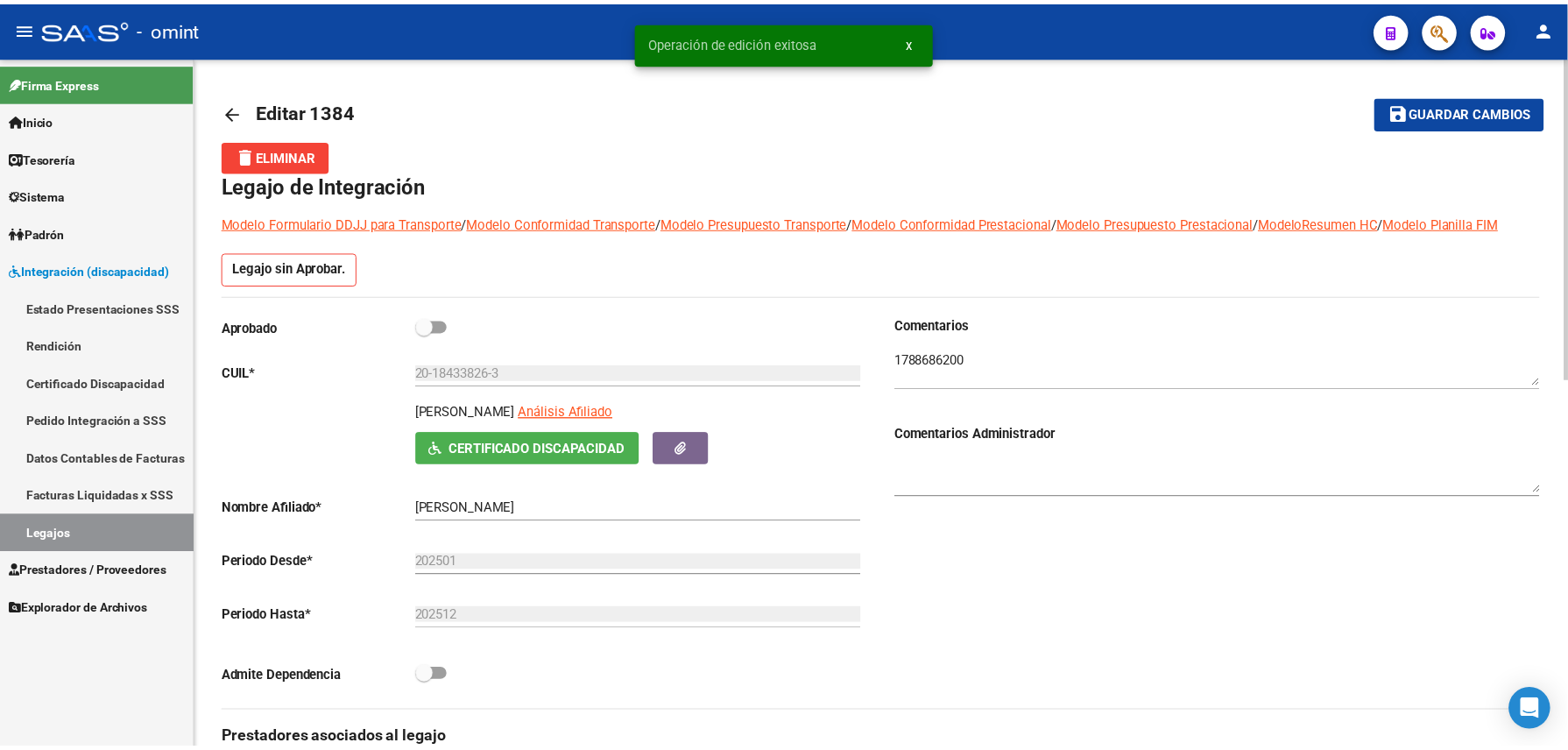
scroll to position [467, 0]
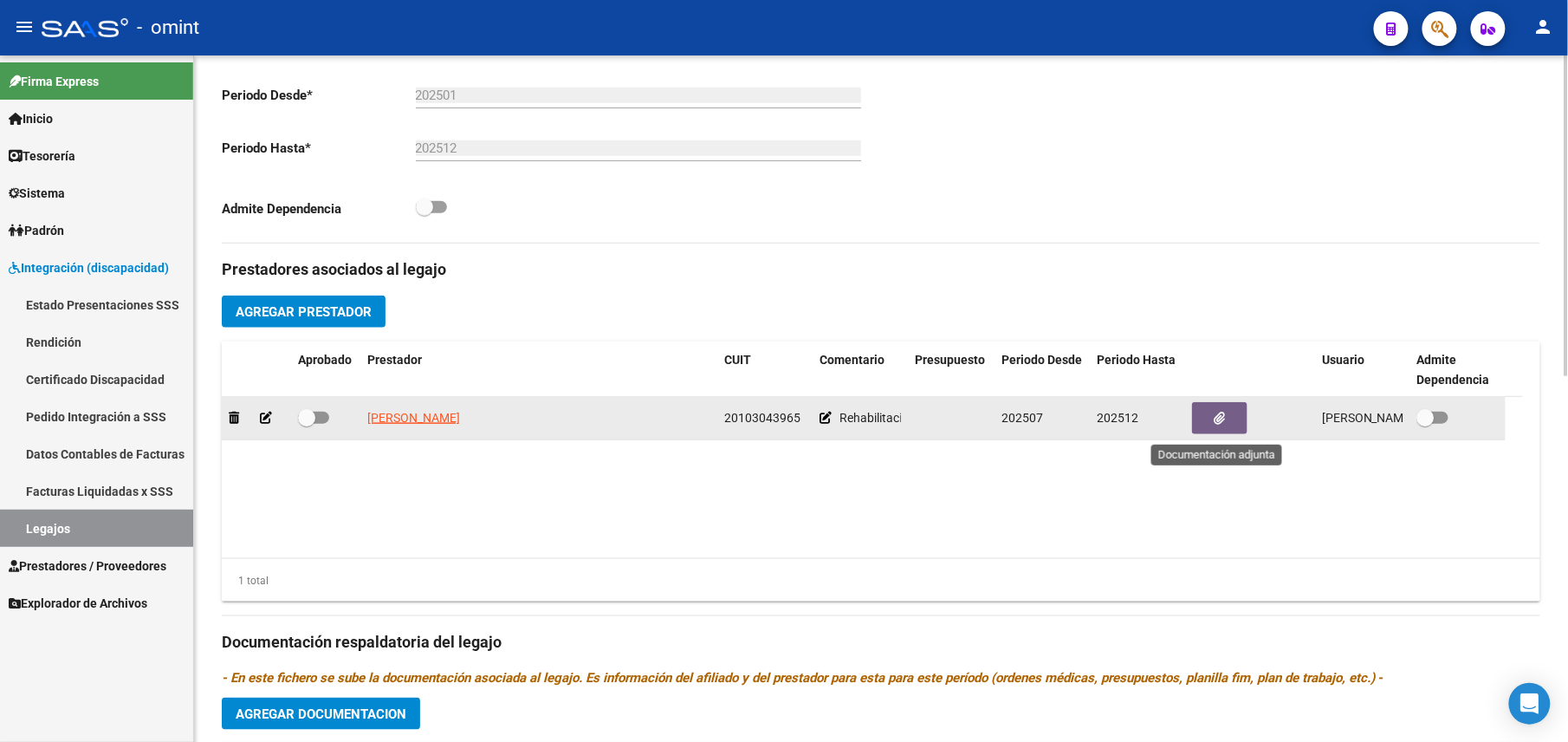
click at [1215, 416] on icon "button" at bounding box center [1220, 417] width 12 height 13
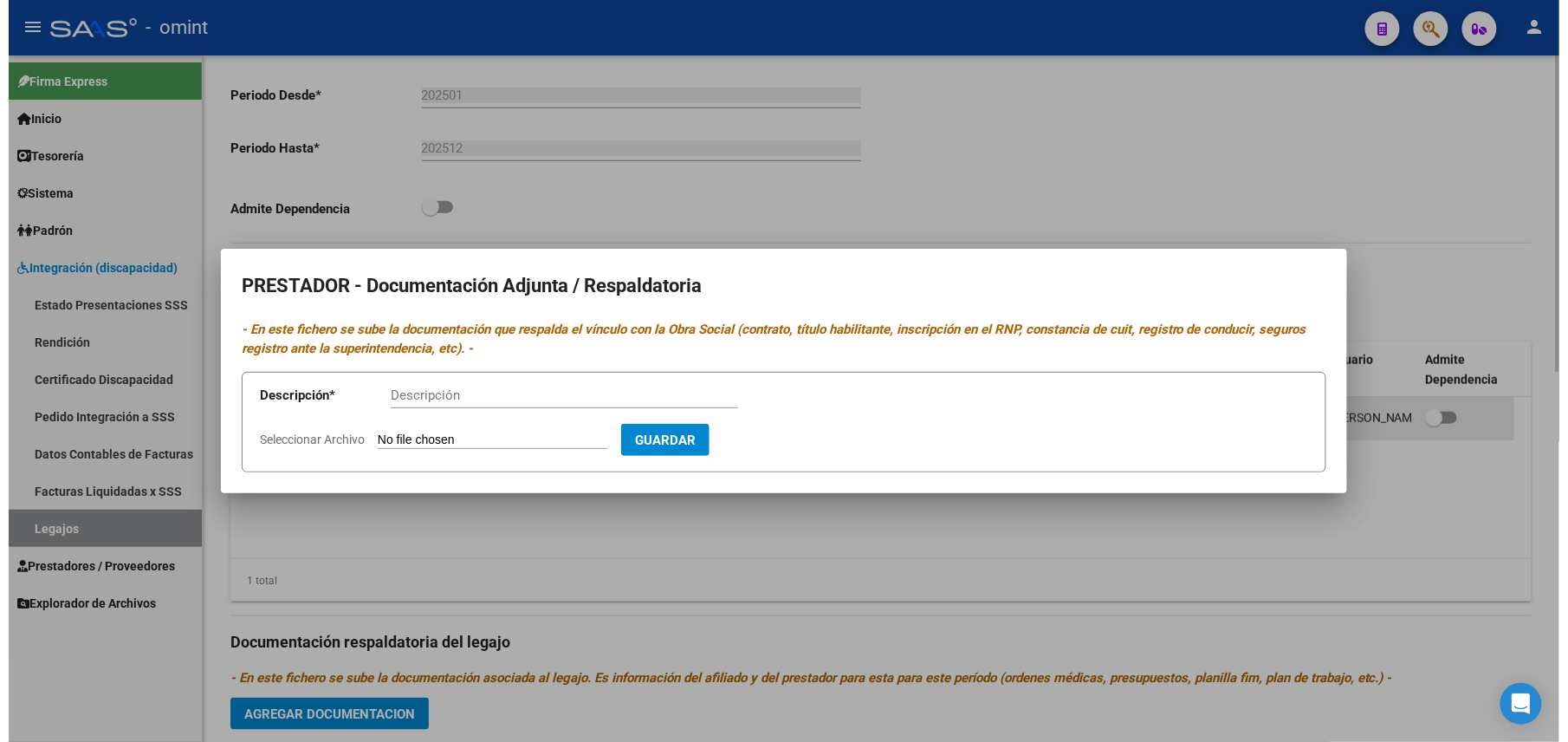
scroll to position [482, 0]
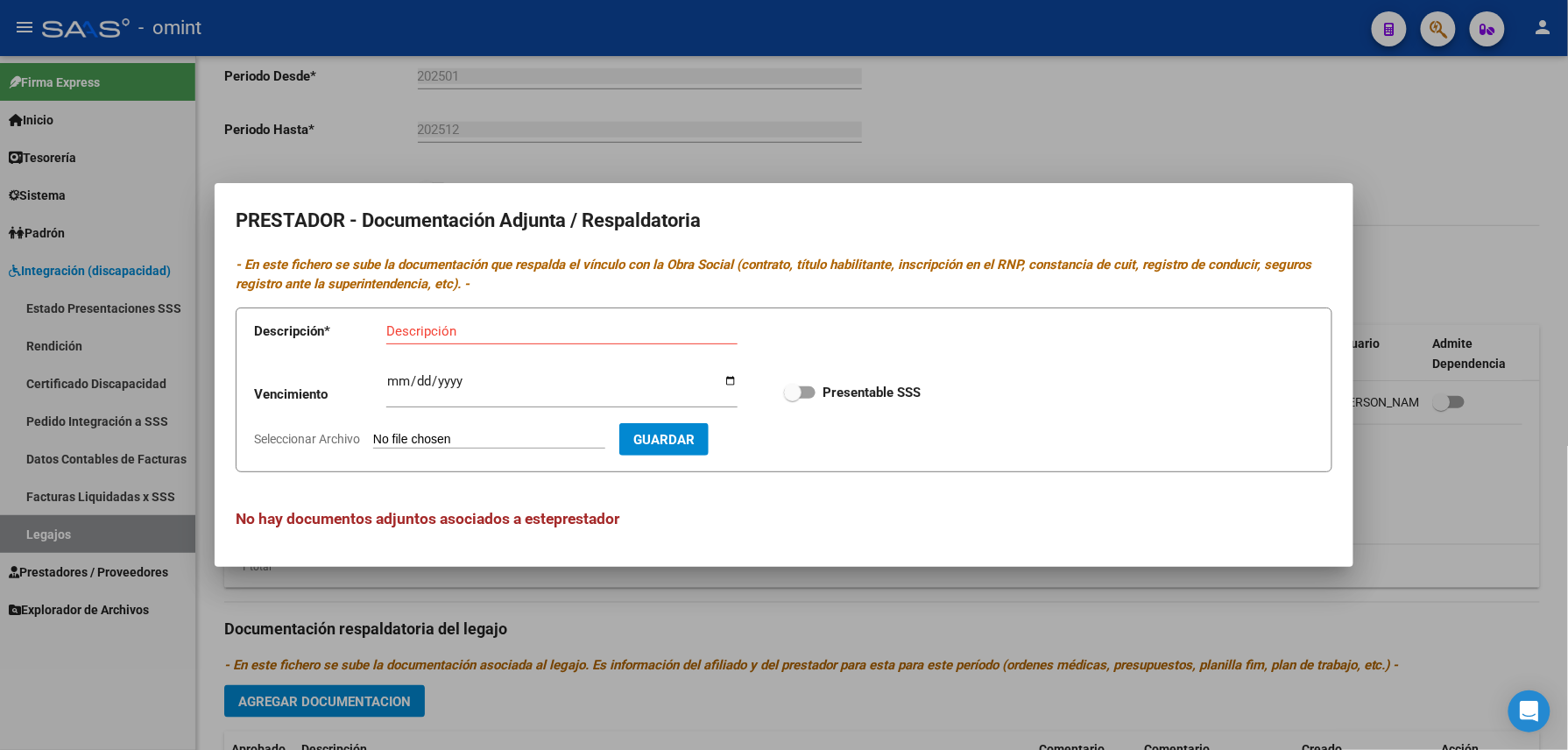
click at [605, 438] on input "Seleccionar Archivo" at bounding box center [489, 439] width 232 height 17
type input "C:\fakepath\prestador.pdf"
click at [393, 381] on input "Ingresar vencimiento" at bounding box center [562, 388] width 351 height 28
type input "2025-12-31"
click at [422, 335] on input "Descripción" at bounding box center [562, 331] width 351 height 16
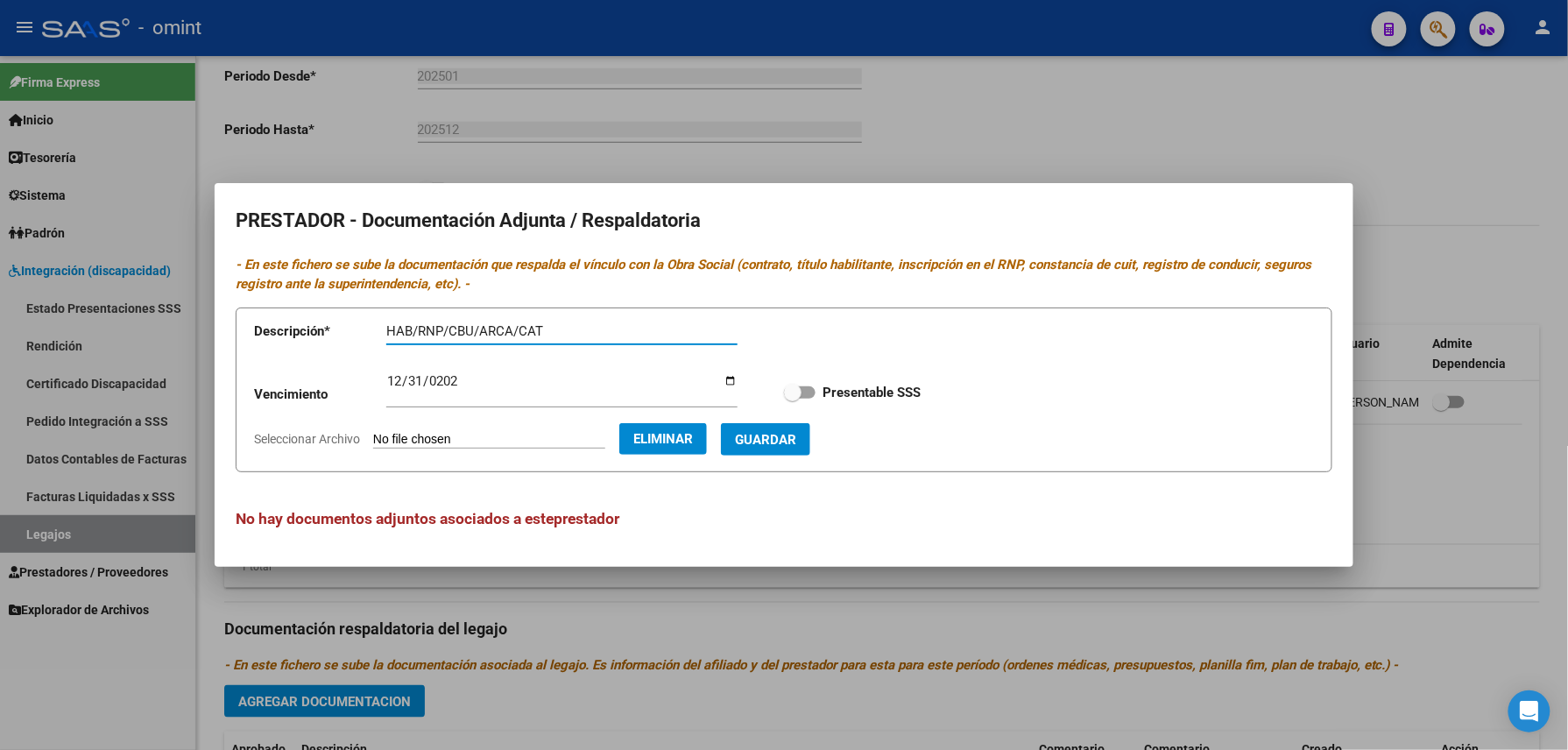
type input "HAB/RNP/CBU/ARCA/CAT"
click at [797, 438] on span "Guardar" at bounding box center [765, 439] width 62 height 16
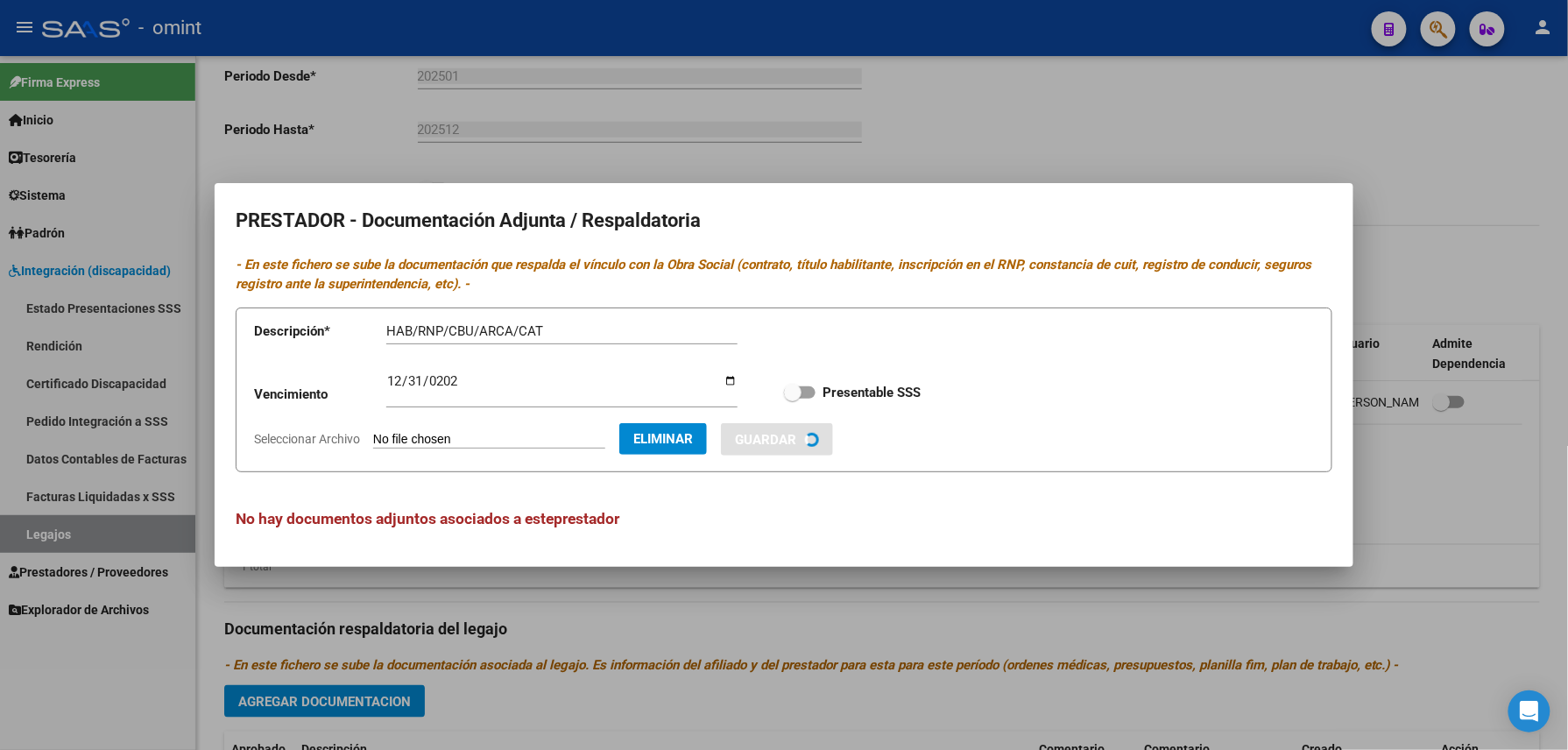
checkbox input "true"
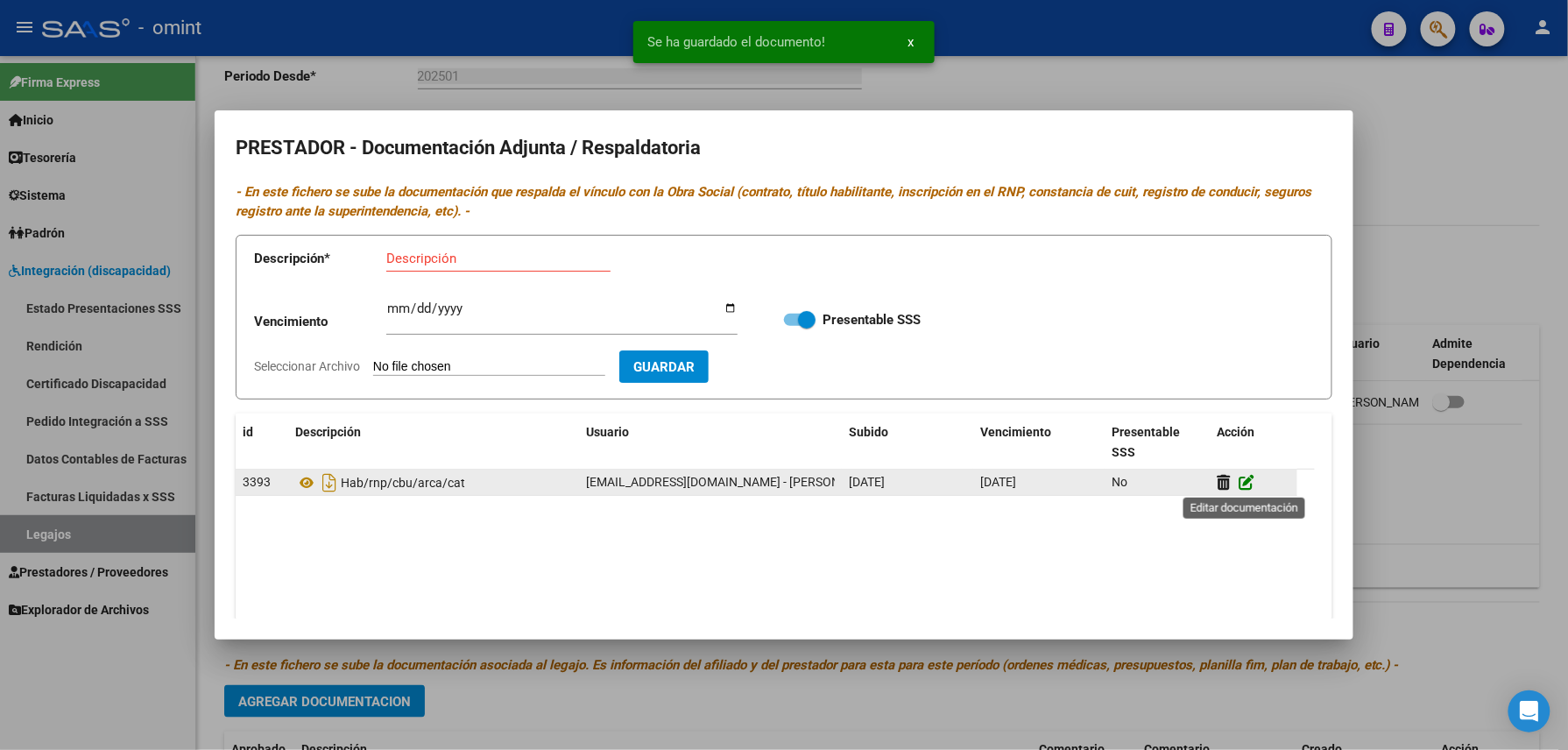
click at [1246, 484] on icon at bounding box center [1247, 482] width 16 height 17
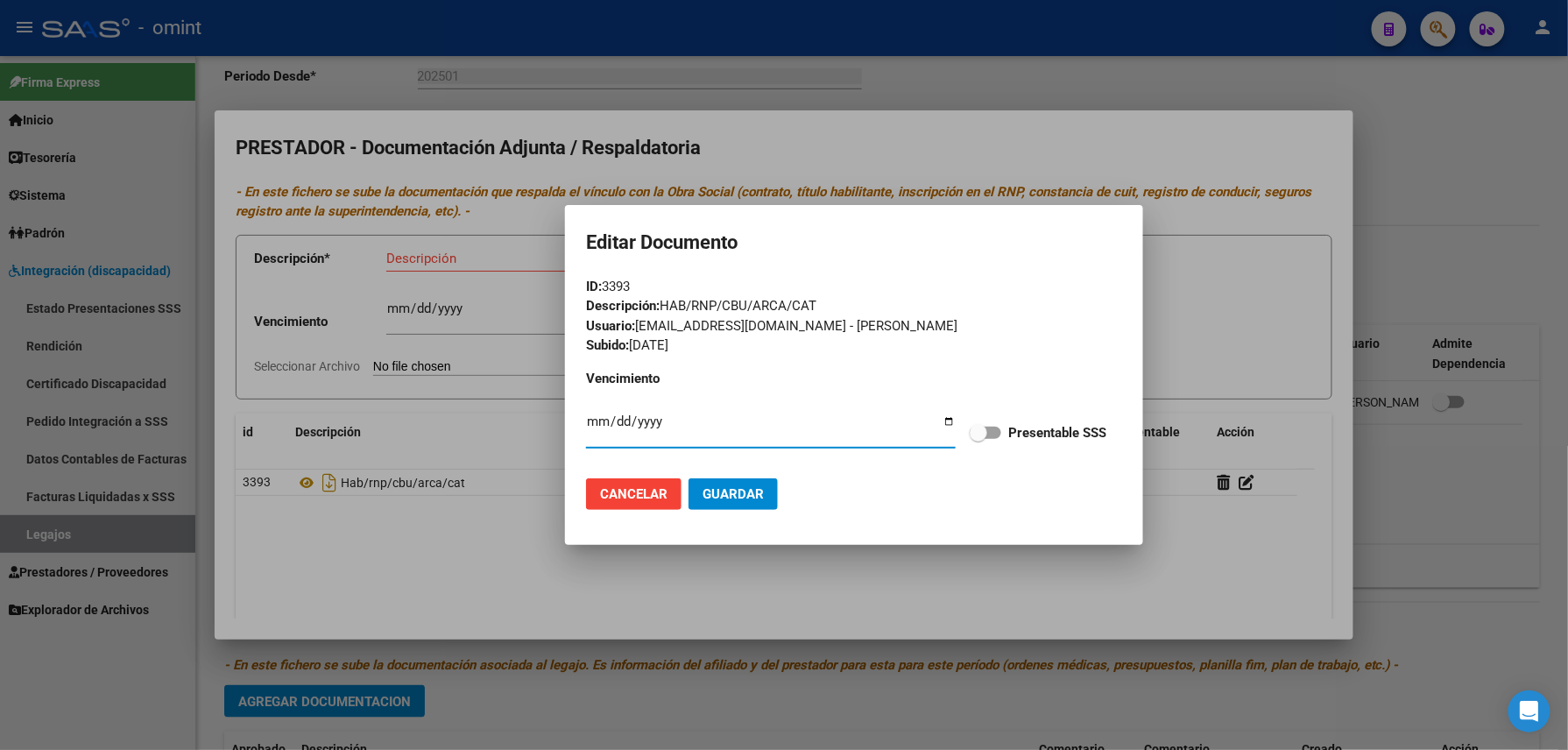
click at [990, 421] on form "ID: 3393 Descripción: HAB/RNP/CBU/ARCA/CAT Usuario: scutroneo@omint.com.ar - So…" at bounding box center [853, 400] width 536 height 247
click at [978, 432] on span at bounding box center [978, 433] width 18 height 18
click at [978, 439] on input "Presentable SSS" at bounding box center [978, 439] width 1 height 1
checkbox input "true"
click at [732, 502] on button "Guardar" at bounding box center [733, 494] width 90 height 31
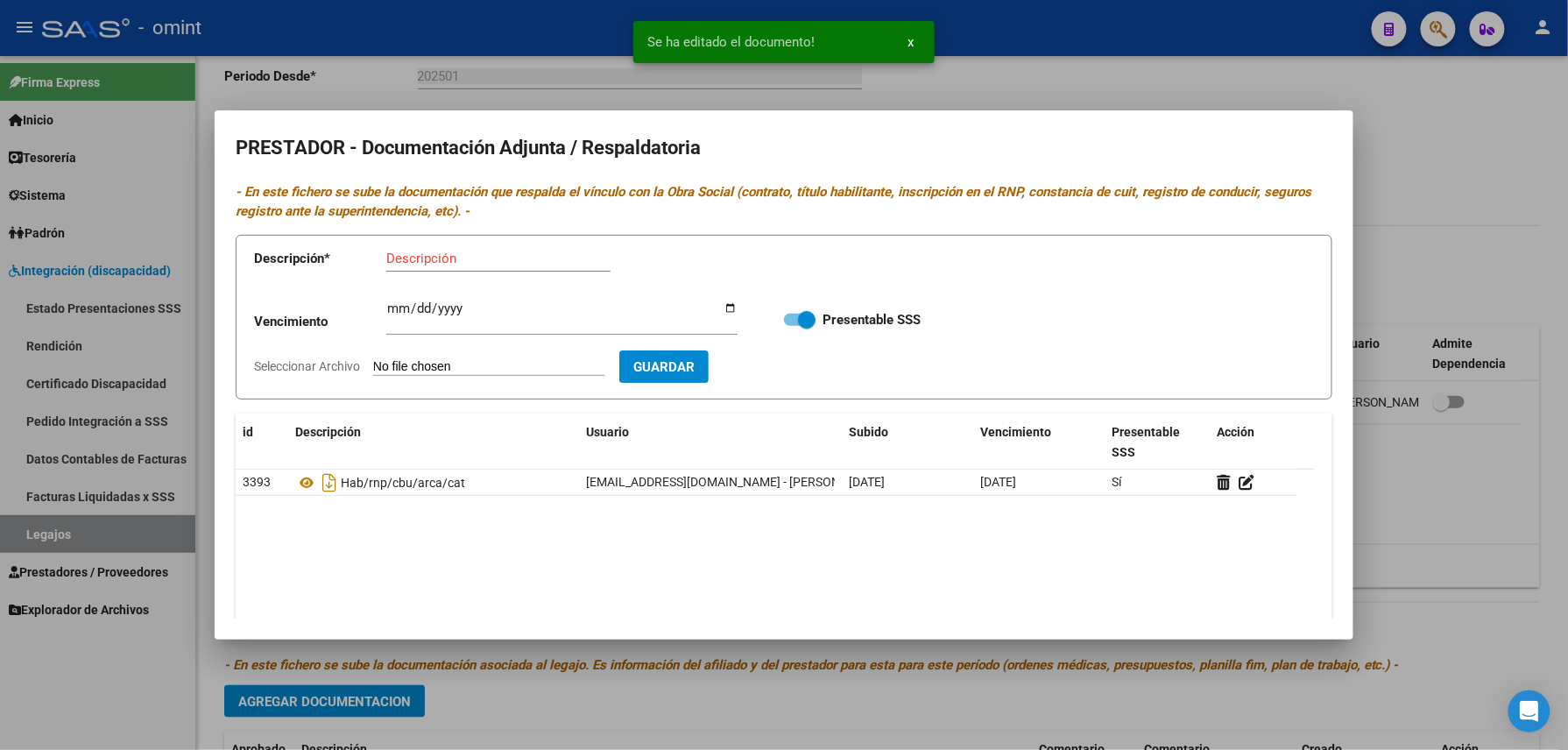
click at [1093, 88] on div at bounding box center [784, 375] width 1568 height 750
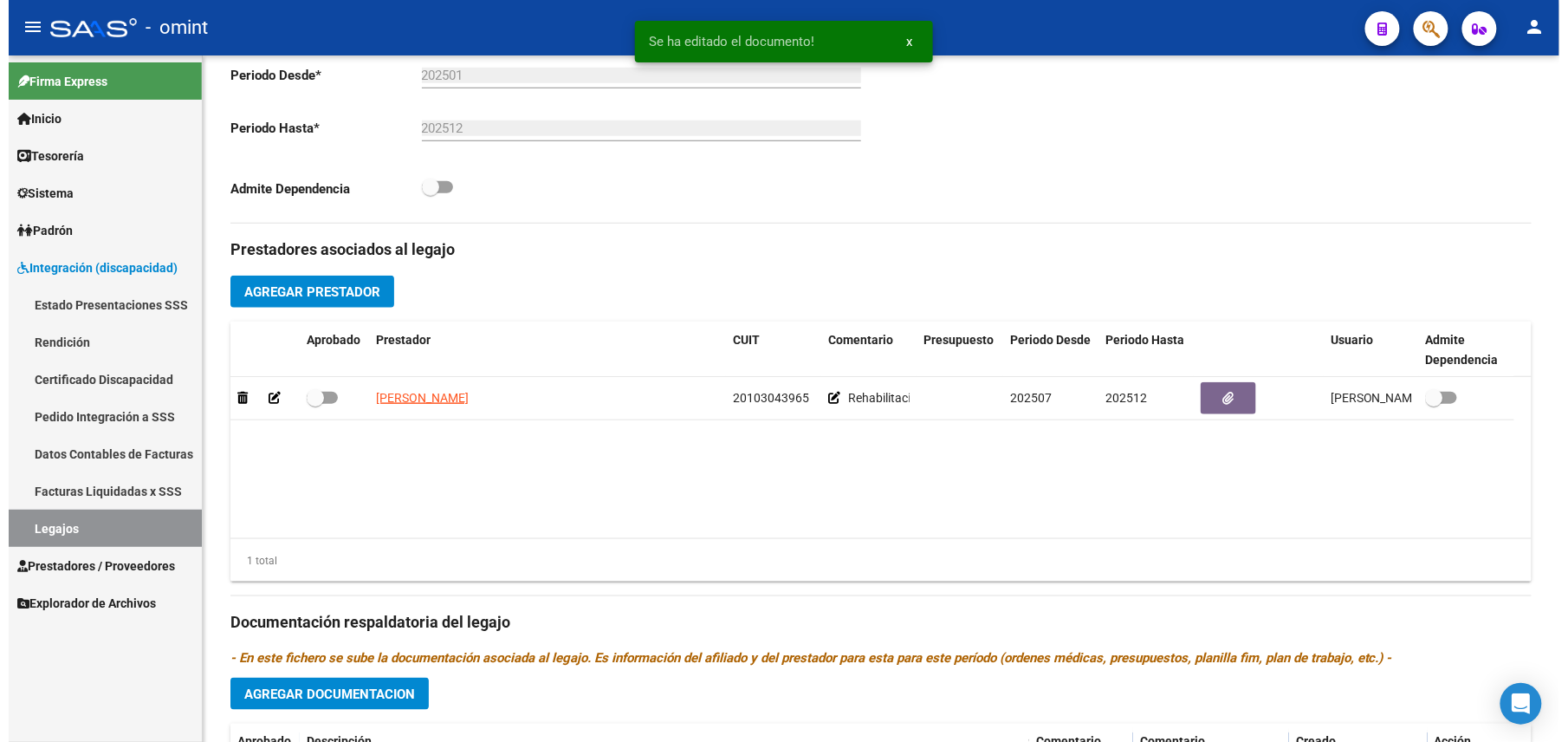
scroll to position [462, 0]
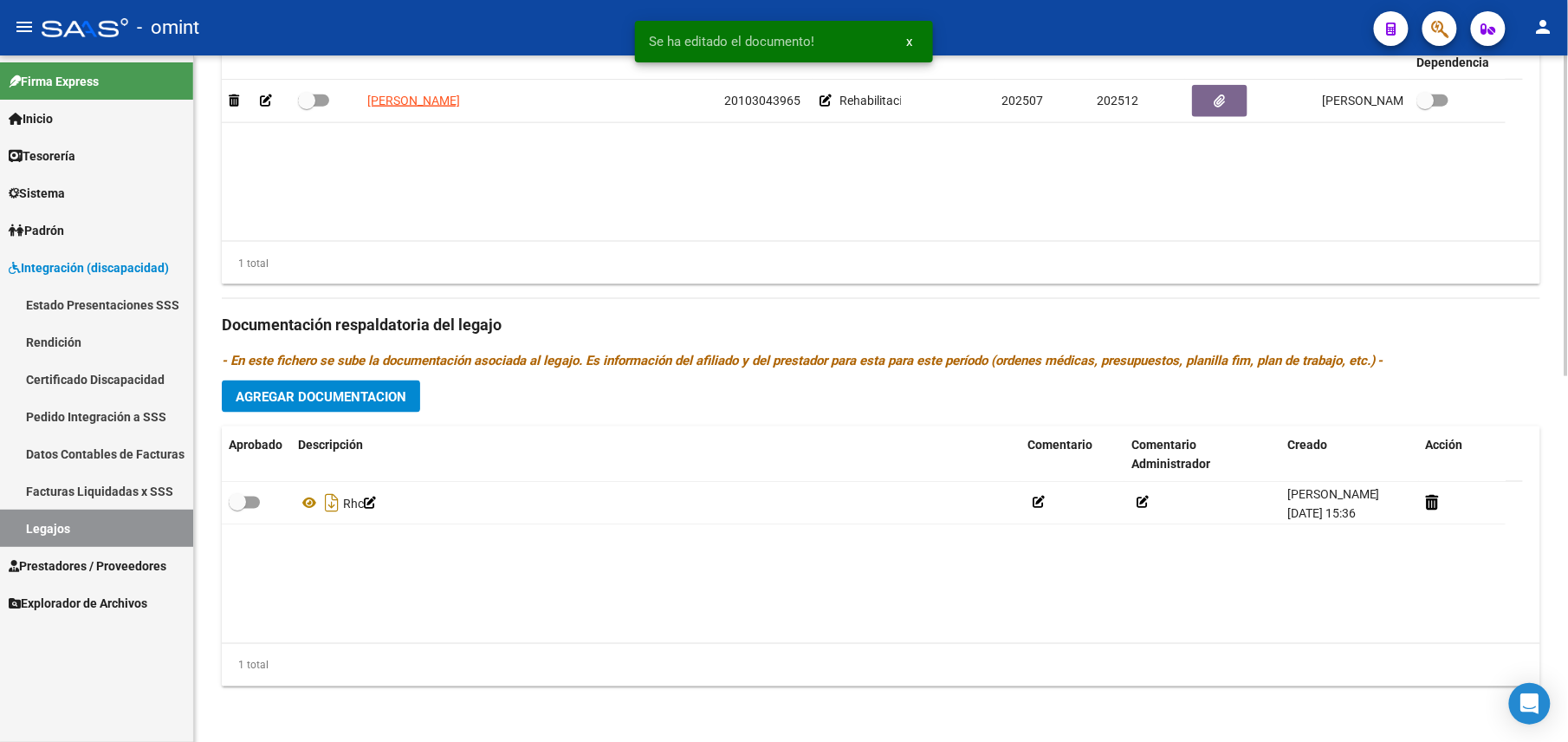
click at [329, 385] on button "Agregar Documentacion" at bounding box center [322, 396] width 199 height 32
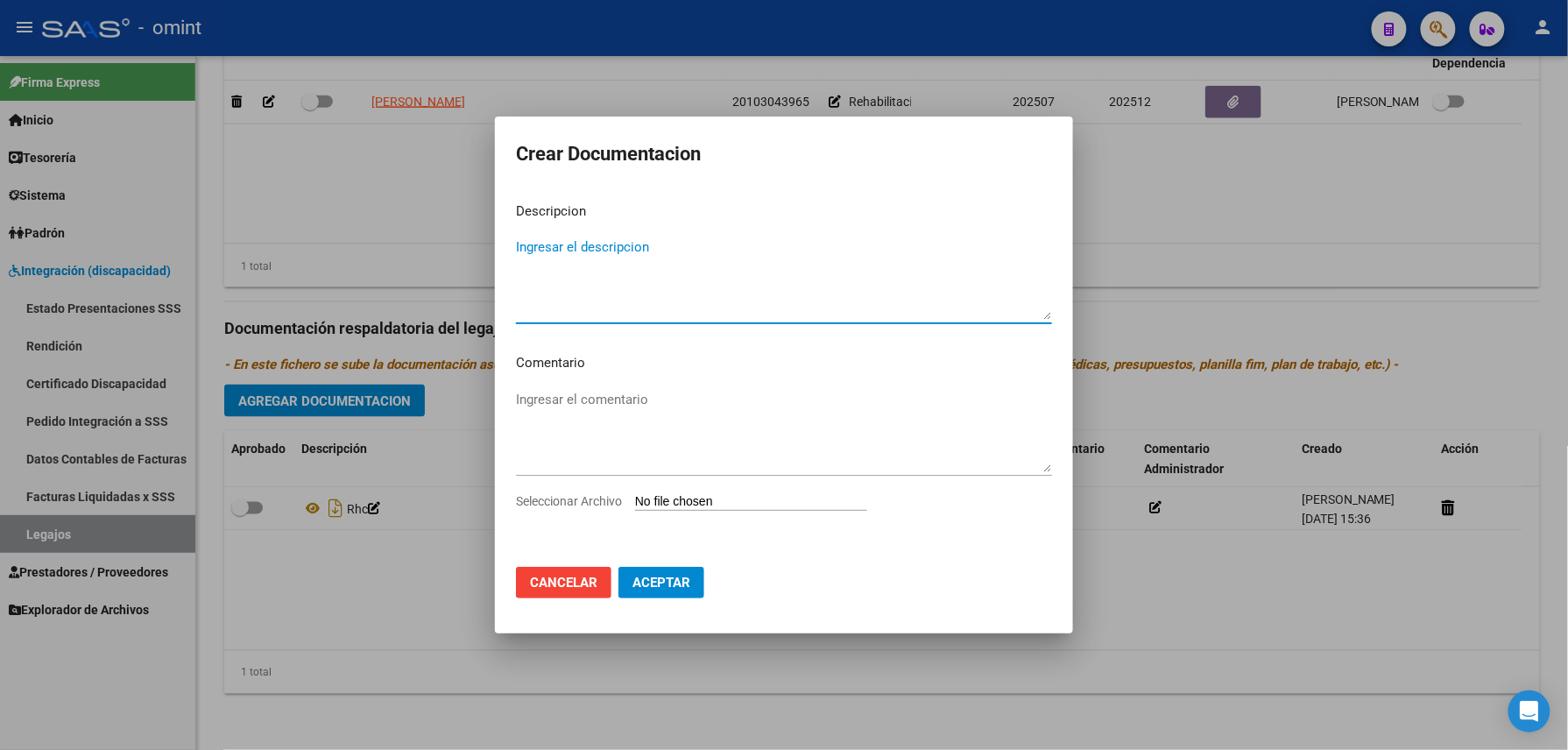
click at [555, 479] on div "Ingresar el comentario" at bounding box center [784, 439] width 536 height 106
click at [606, 289] on textarea "Ingresar el descripcion" at bounding box center [784, 278] width 536 height 82
click at [604, 267] on textarea "Ingresar el descripcion" at bounding box center [784, 278] width 536 height 82
paste textarea "Rehabilitación Módulo Integral Intensivo (Valor Semanal)"
type textarea "Rehabilitación Módulo Integral Intensivo (Valor Semanal)"
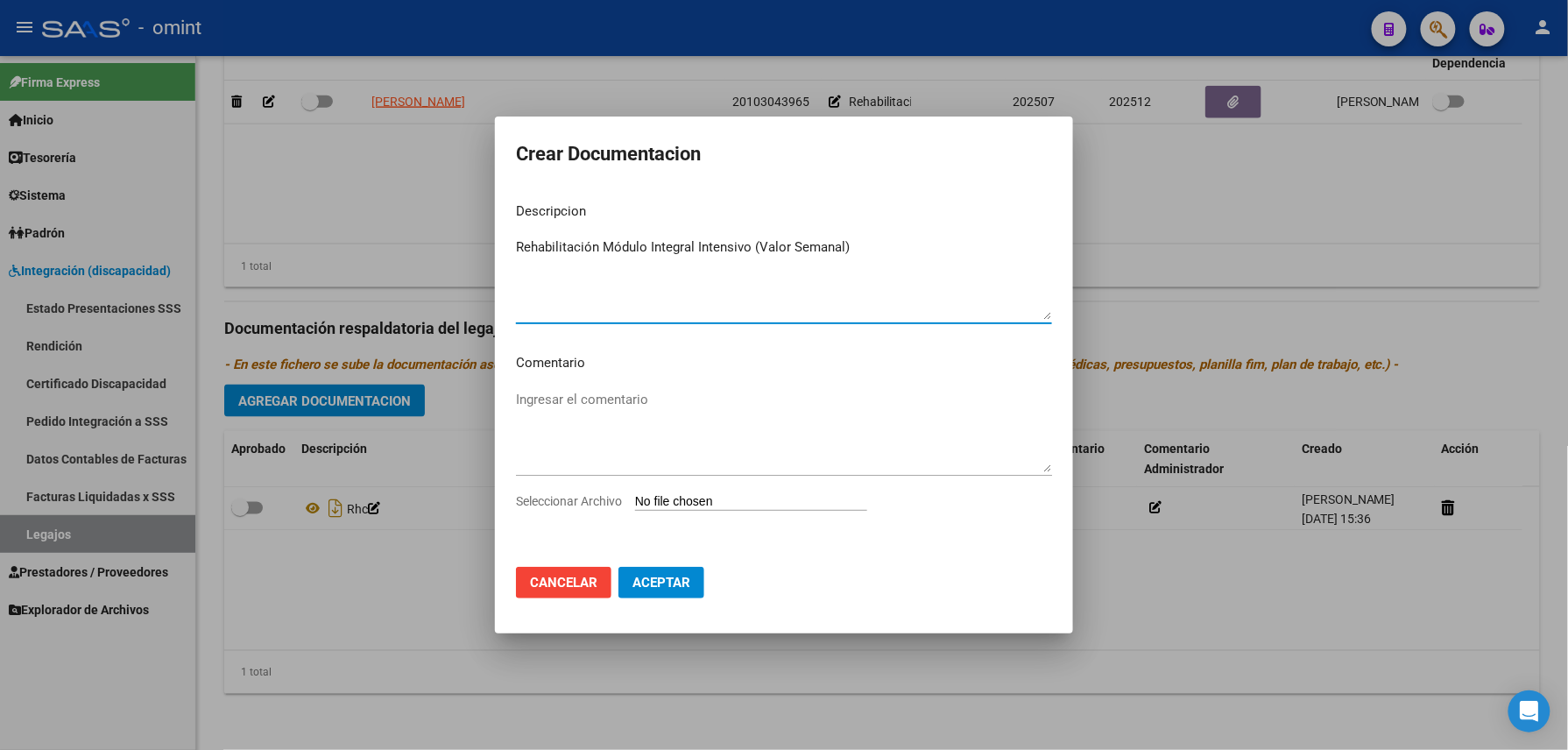
click at [752, 500] on input "Seleccionar Archivo" at bounding box center [752, 502] width 232 height 17
type input "C:\fakepath\Rehabilitación Módulo Integral Intensivo (Valor Semanal).pdf"
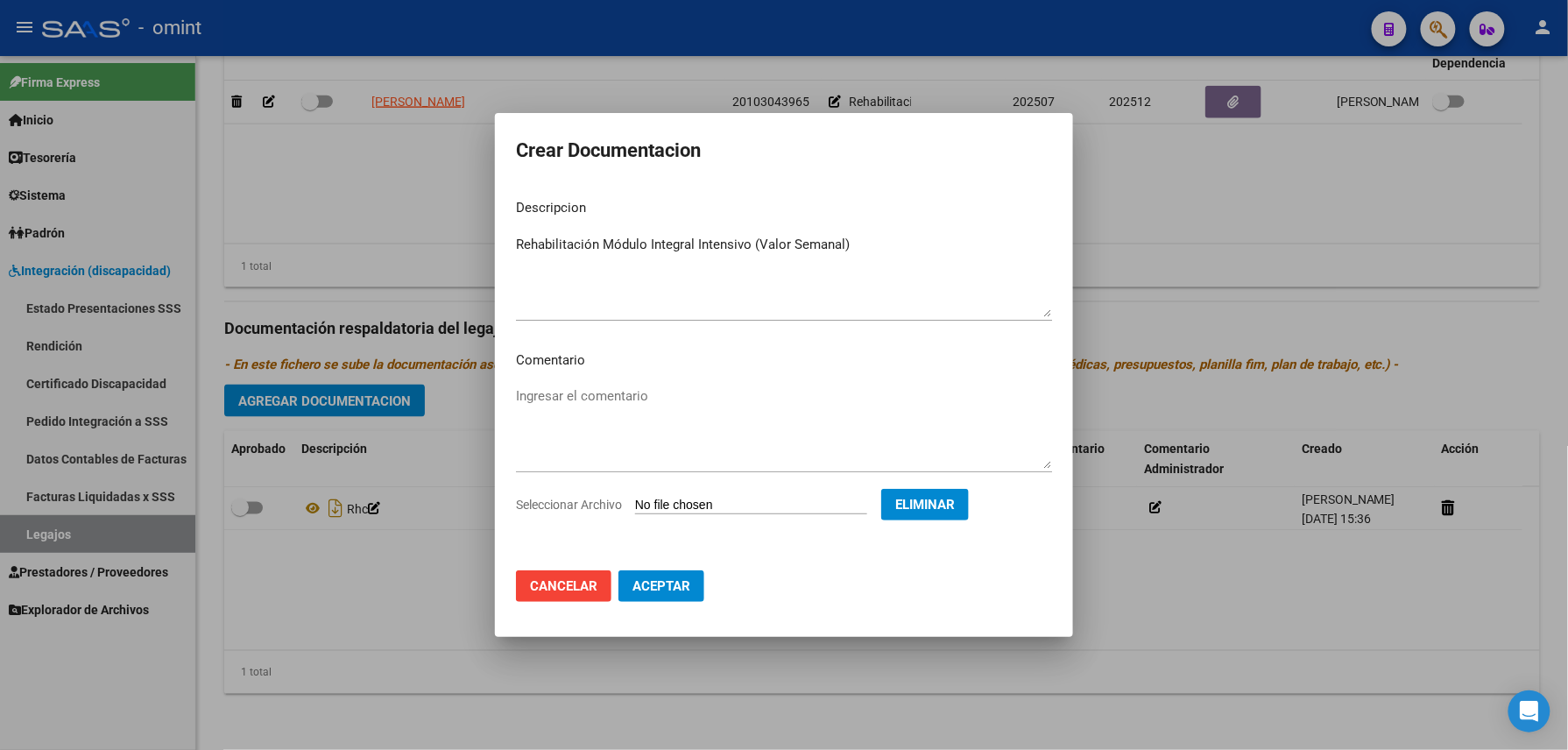
click at [671, 597] on button "Aceptar" at bounding box center [662, 586] width 86 height 31
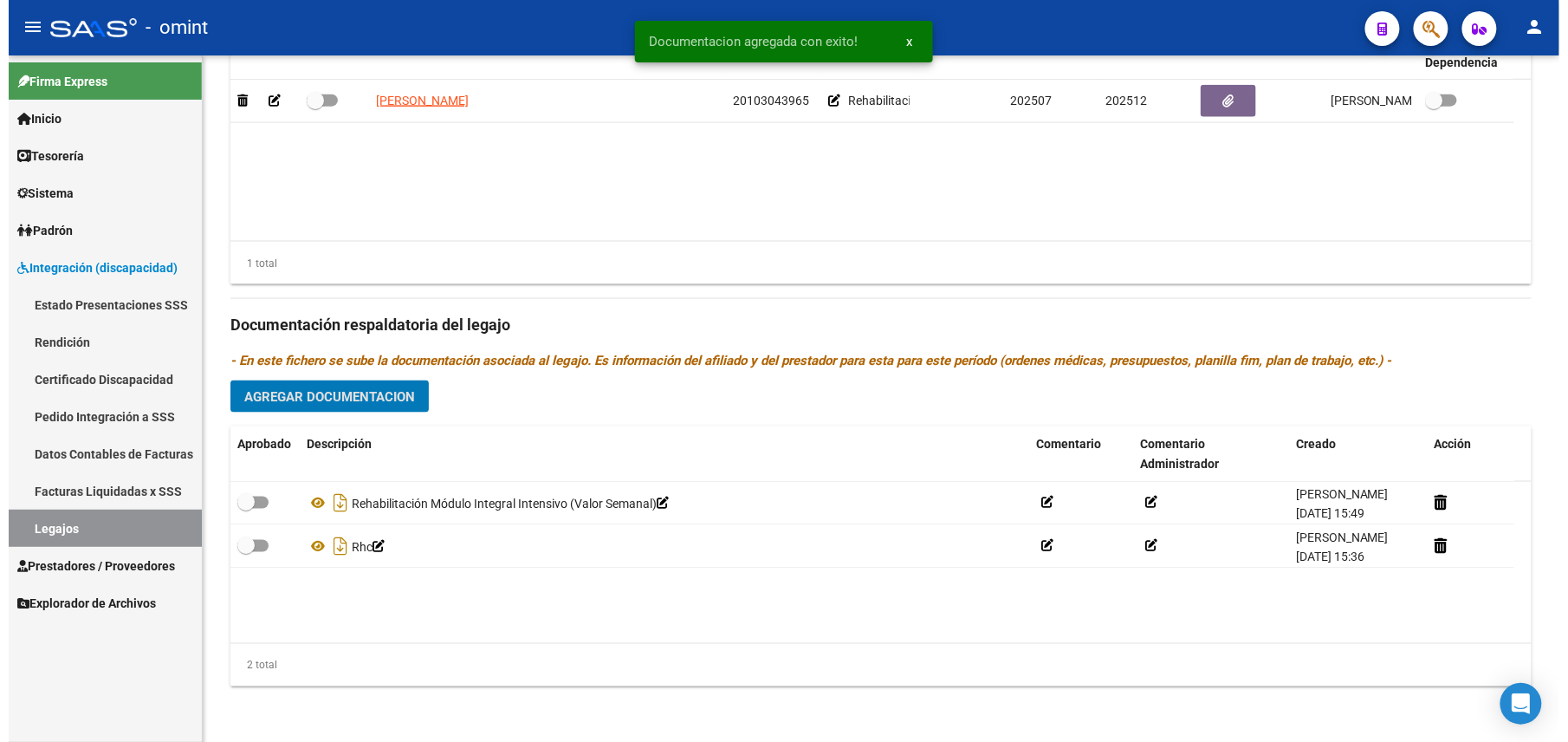
scroll to position [784, 0]
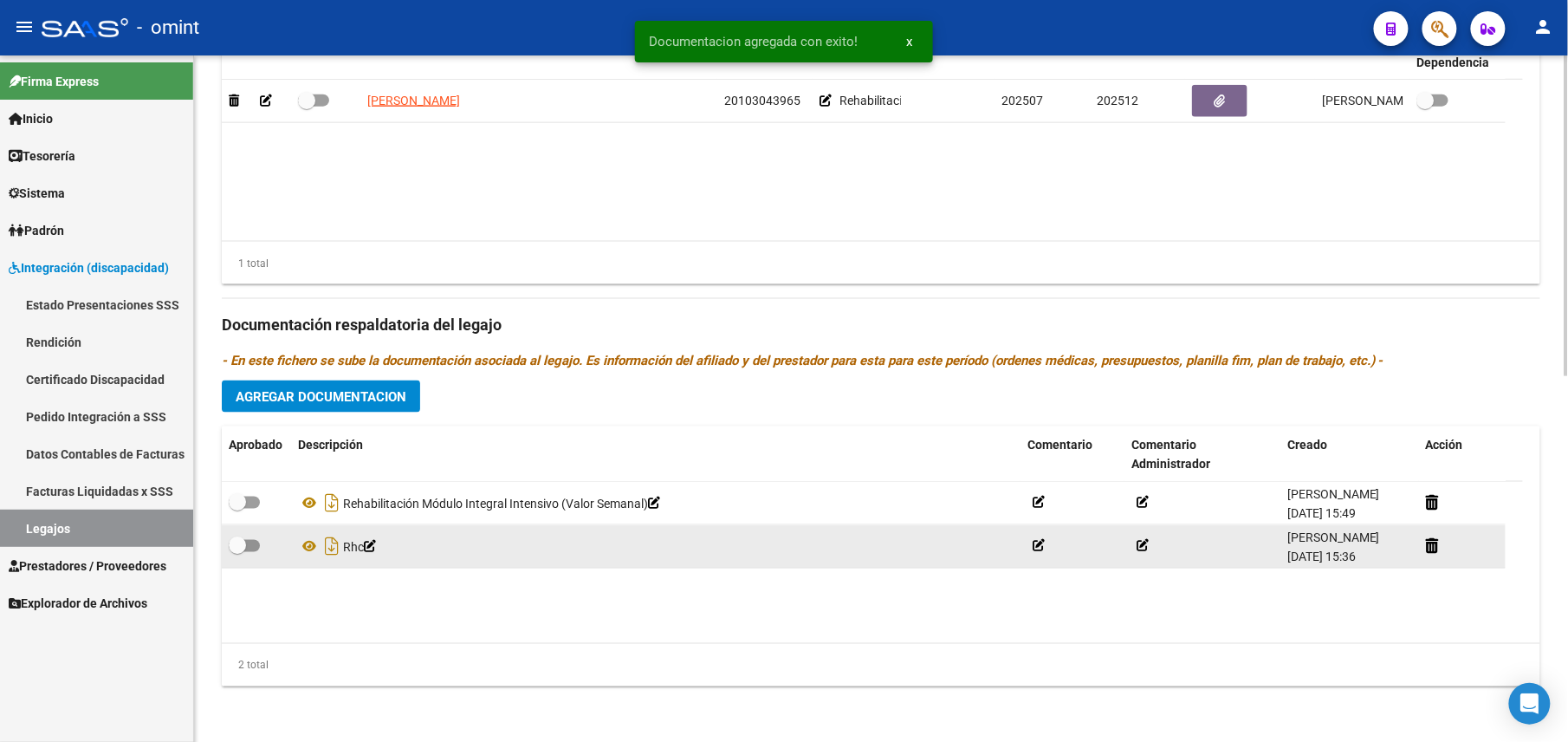
click at [265, 546] on div at bounding box center [256, 547] width 55 height 22
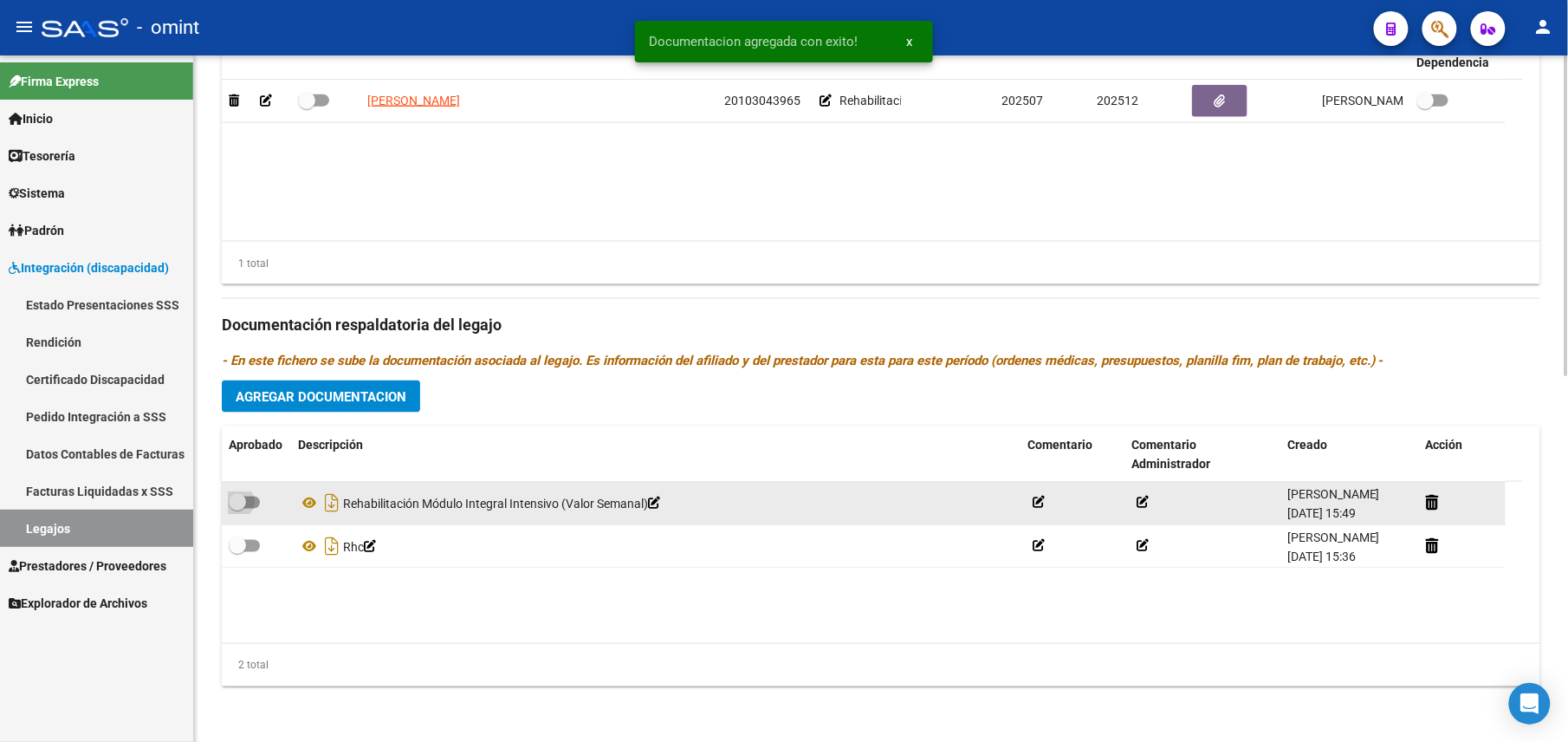
click at [243, 503] on span at bounding box center [238, 503] width 17 height 17
click at [238, 509] on input "checkbox" at bounding box center [237, 509] width 1 height 1
checkbox input "true"
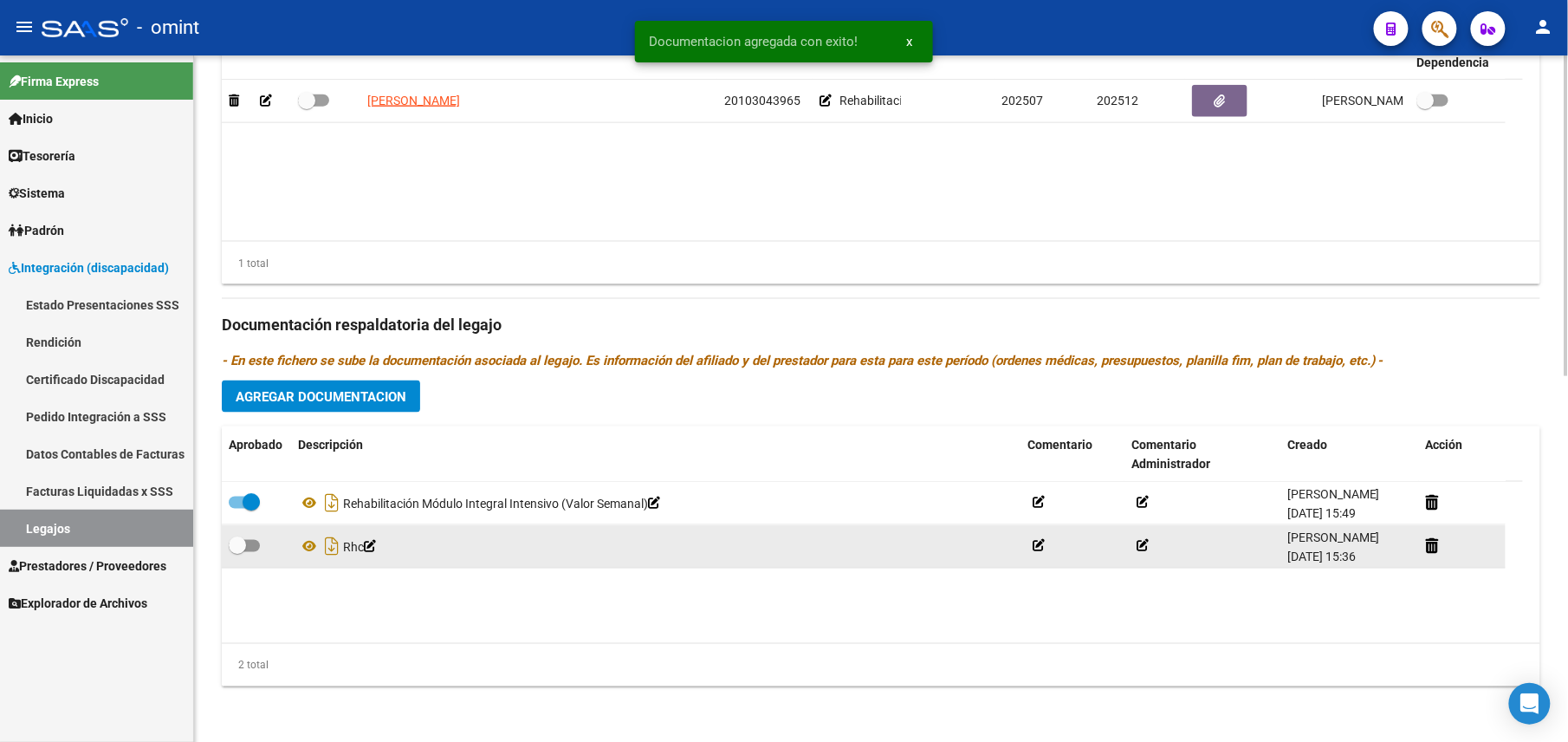
click at [255, 555] on label at bounding box center [244, 547] width 31 height 21
click at [238, 554] on input "checkbox" at bounding box center [237, 553] width 1 height 1
checkbox input "true"
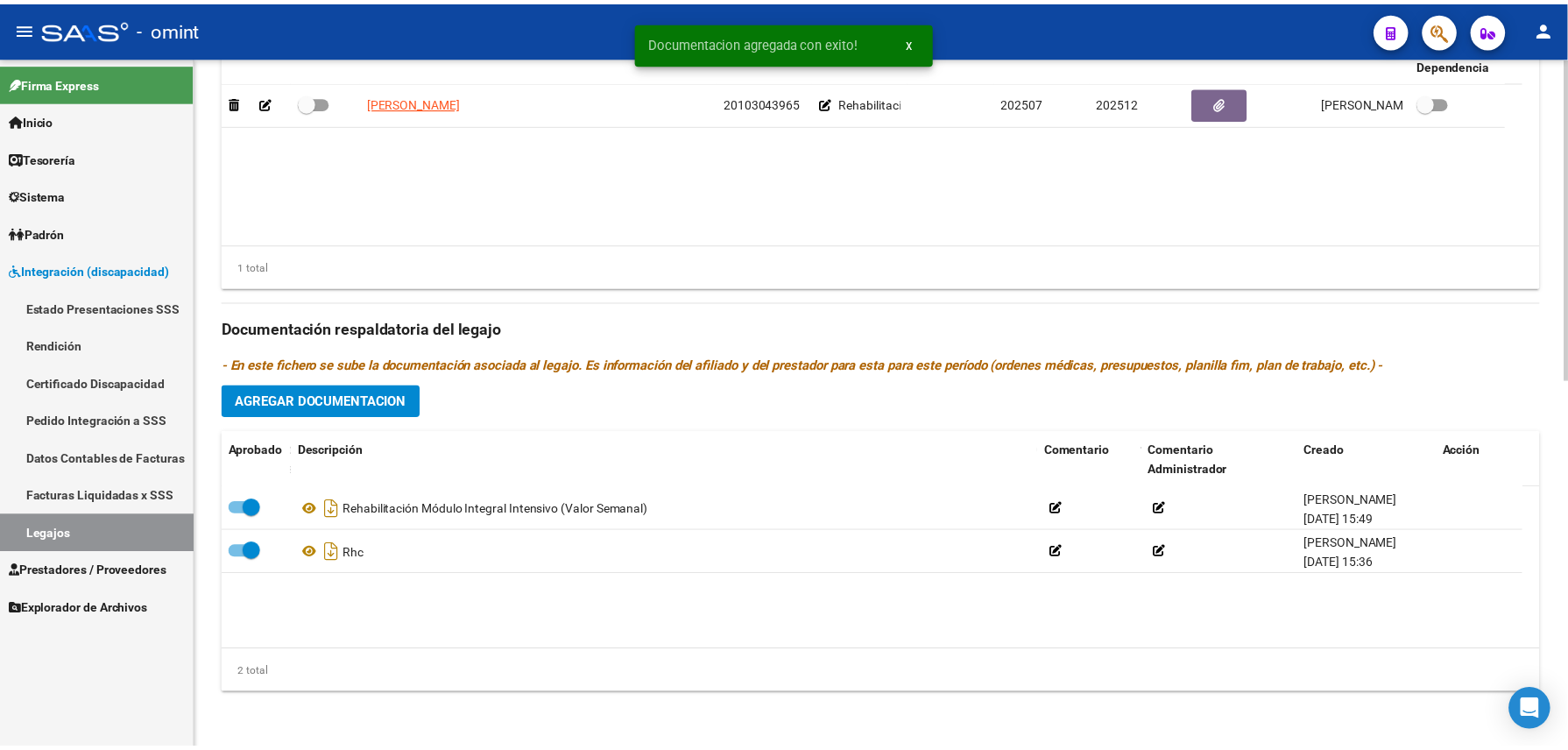
scroll to position [675, 0]
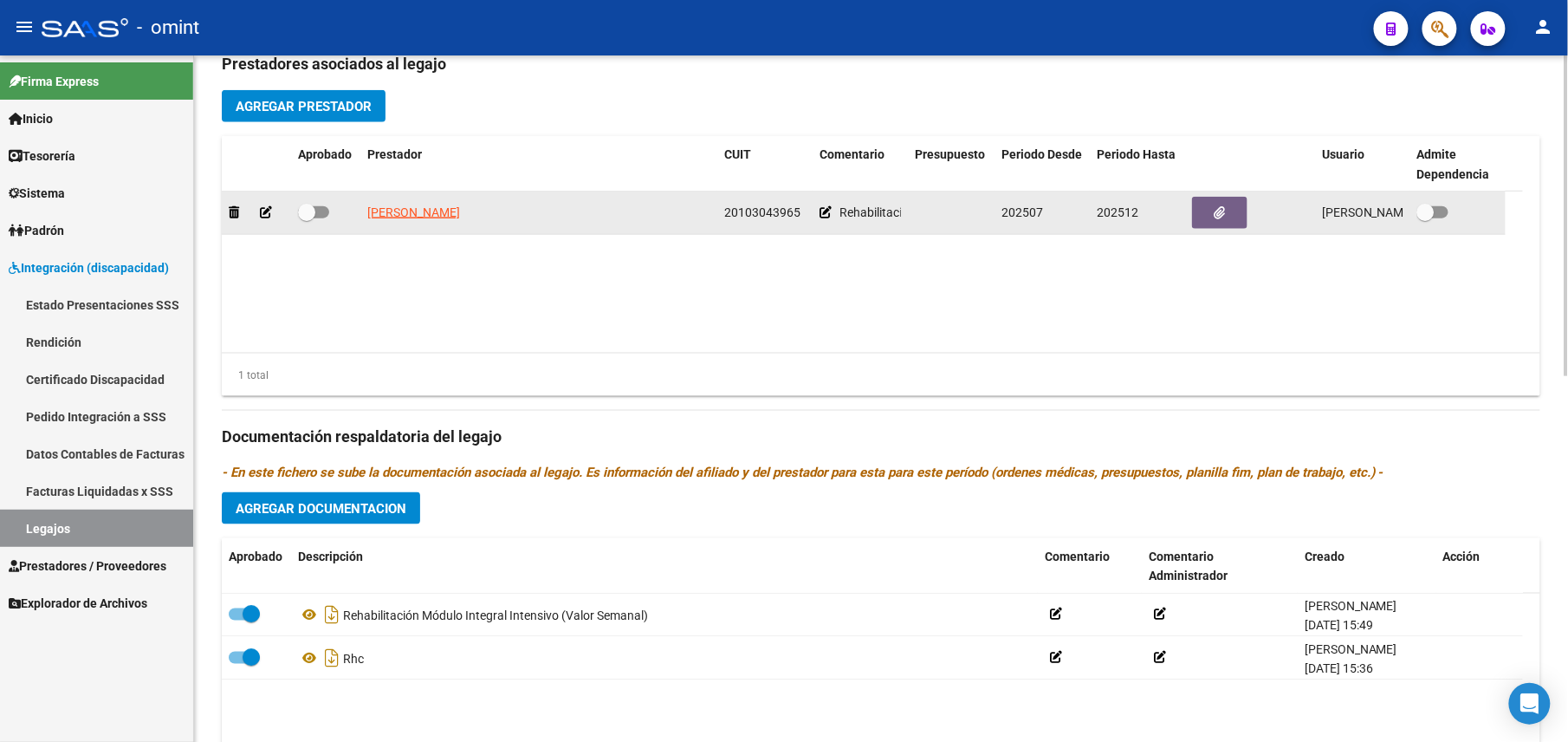
click at [258, 214] on div at bounding box center [256, 213] width 55 height 20
click at [268, 218] on icon at bounding box center [266, 213] width 13 height 13
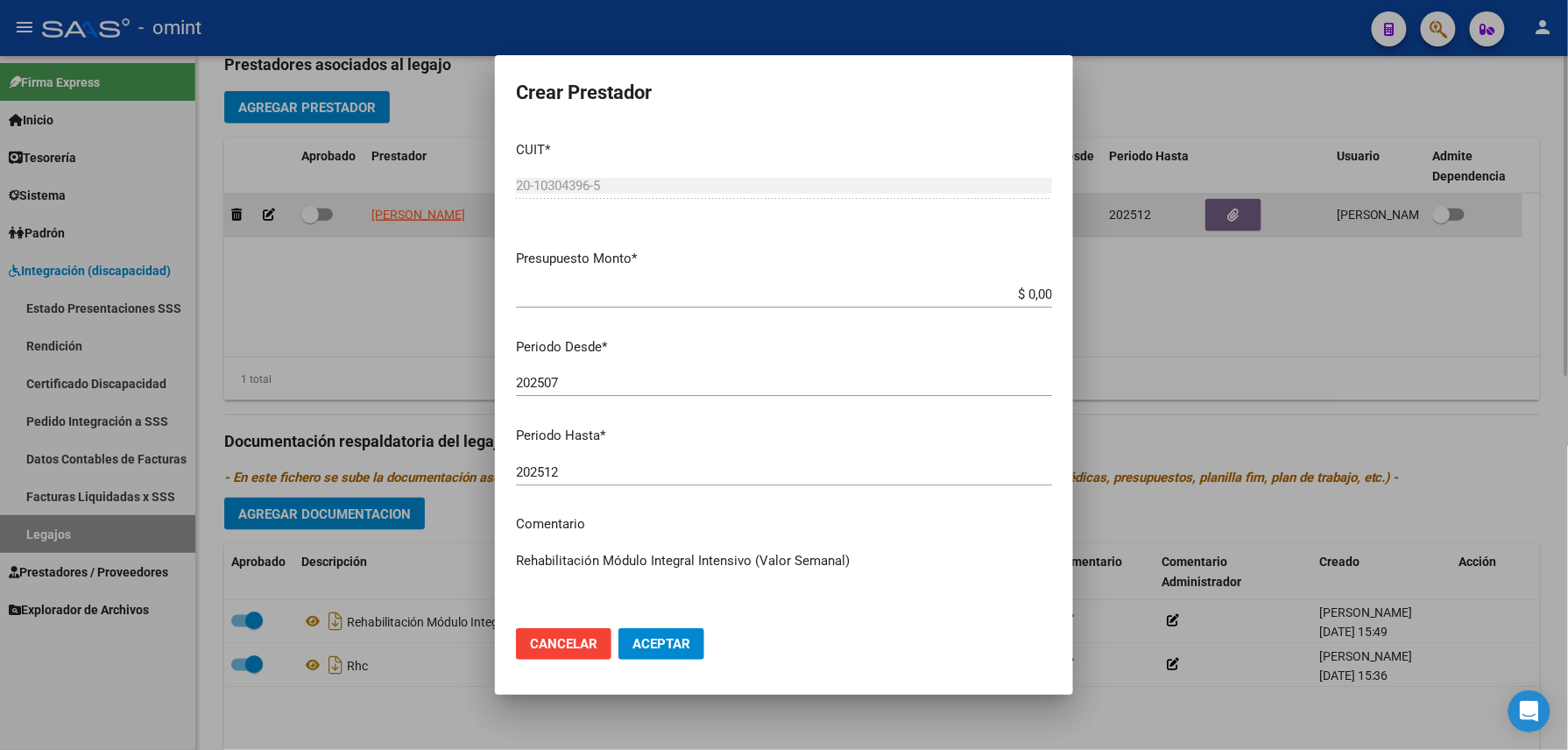
scroll to position [695, 0]
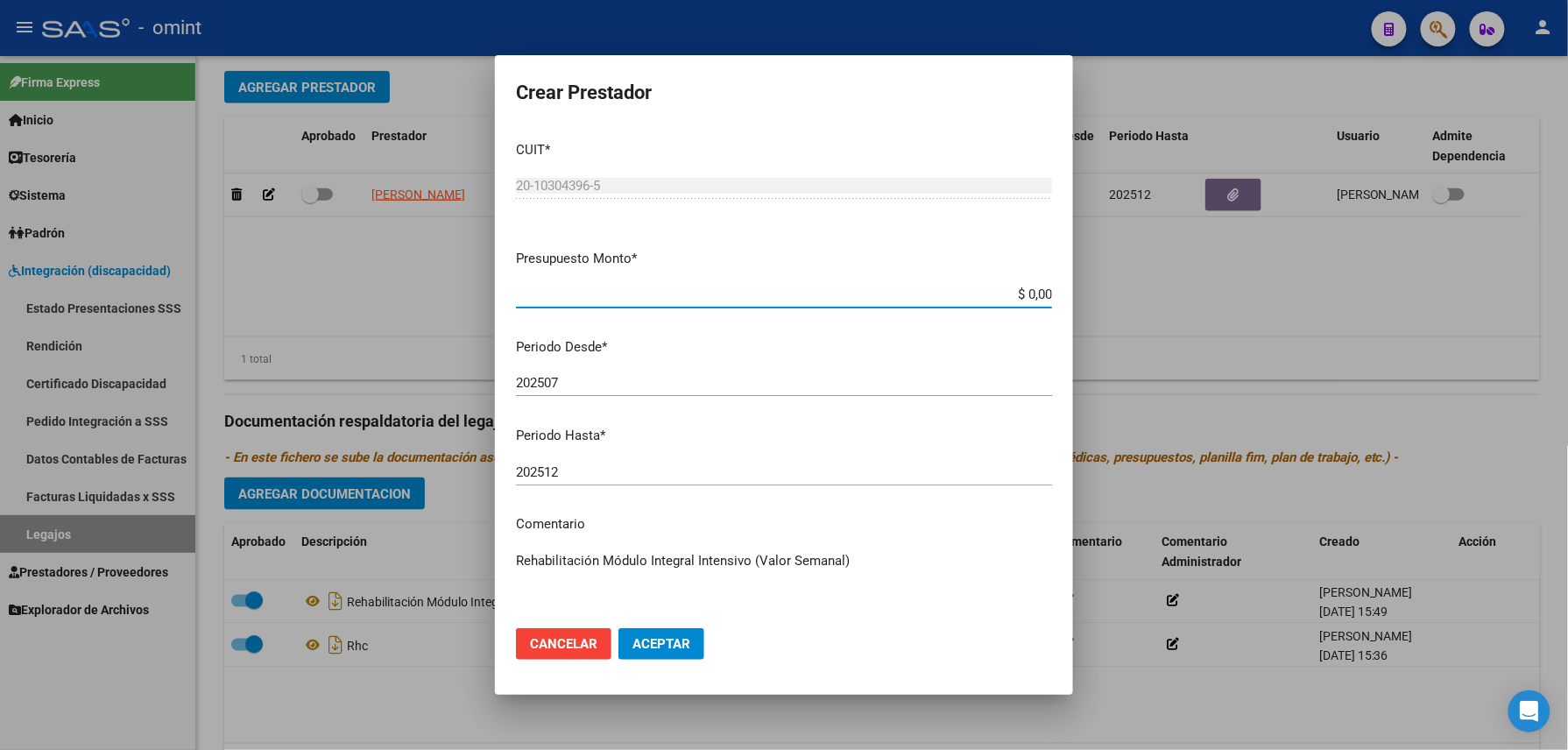
click at [626, 273] on mat-dialog-content "CUIT * 20-10304396-5 Ingresar CUIT ARCA Padrón Presupuesto Monto * $ 0,00 Ingre…" at bounding box center [784, 370] width 578 height 487
click at [641, 284] on div "$ 0,00 Ingresar el monto" at bounding box center [784, 294] width 536 height 26
drag, startPoint x: 793, startPoint y: 288, endPoint x: 1091, endPoint y: 289, distance: 298.0
click at [1090, 289] on div "Crear Prestador CUIT * 20-10304396-5 Ingresar CUIT ARCA Padrón Presupuesto Mont…" at bounding box center [784, 375] width 1568 height 750
type input "$ 435.376,56"
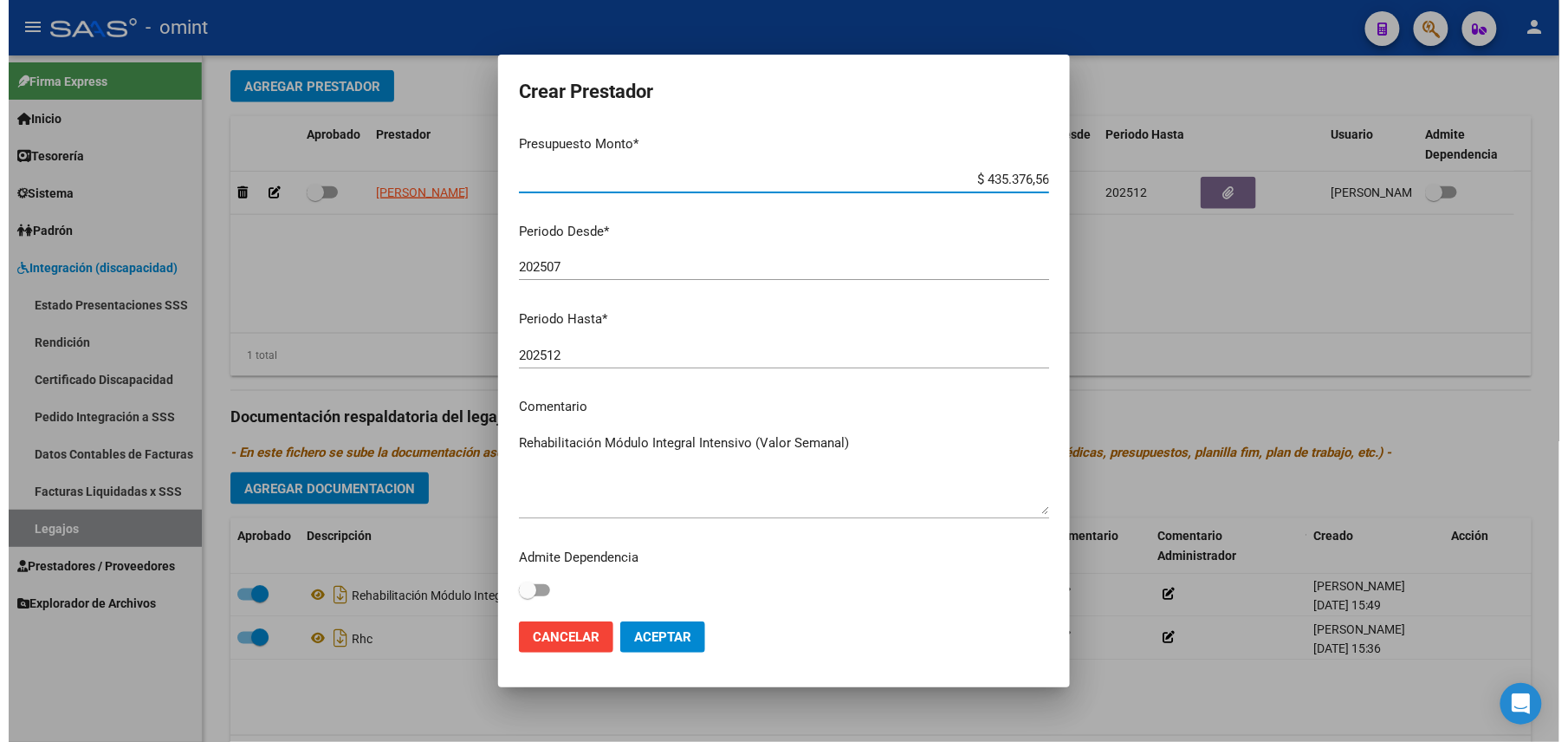
scroll to position [0, 0]
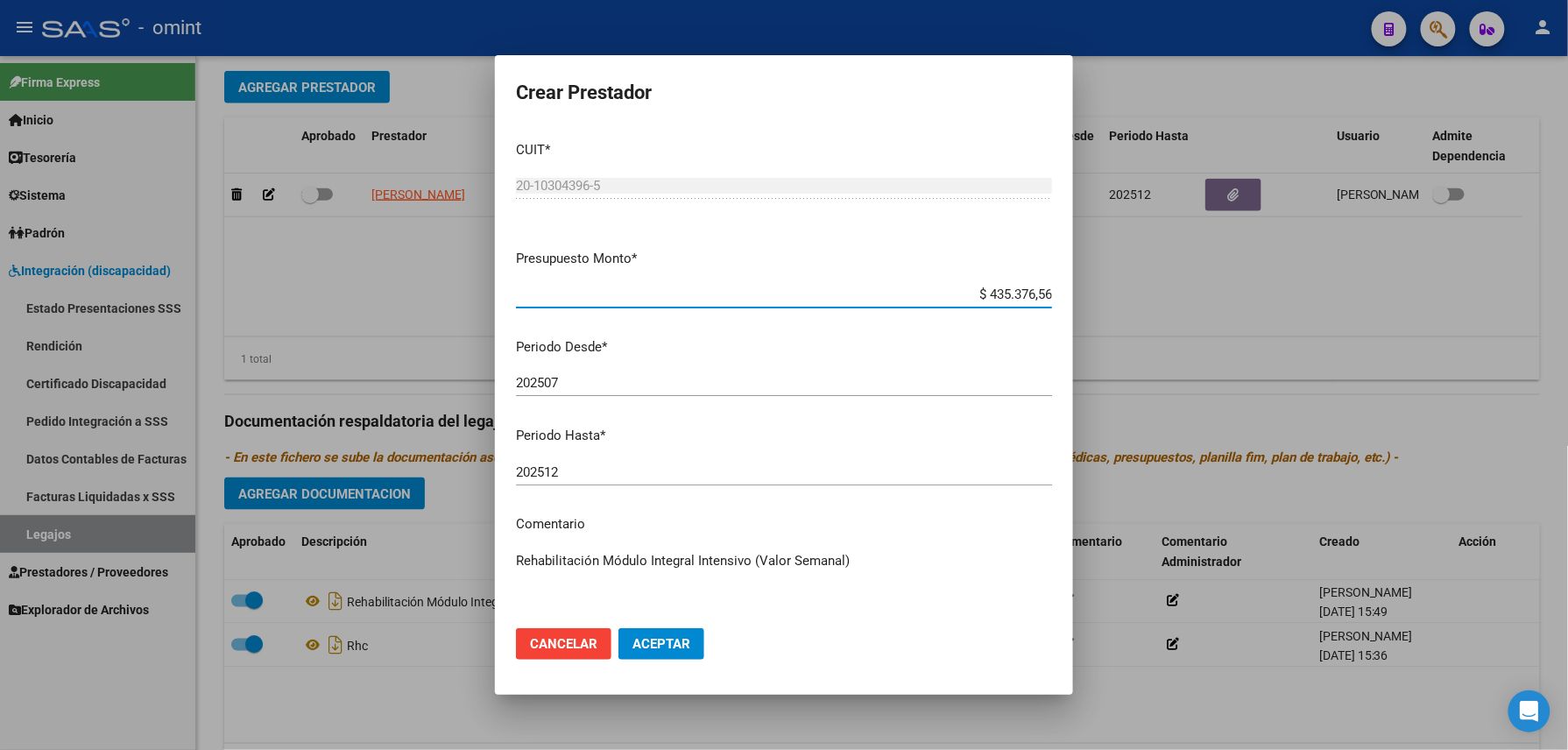
click at [655, 646] on span "Aceptar" at bounding box center [661, 645] width 58 height 16
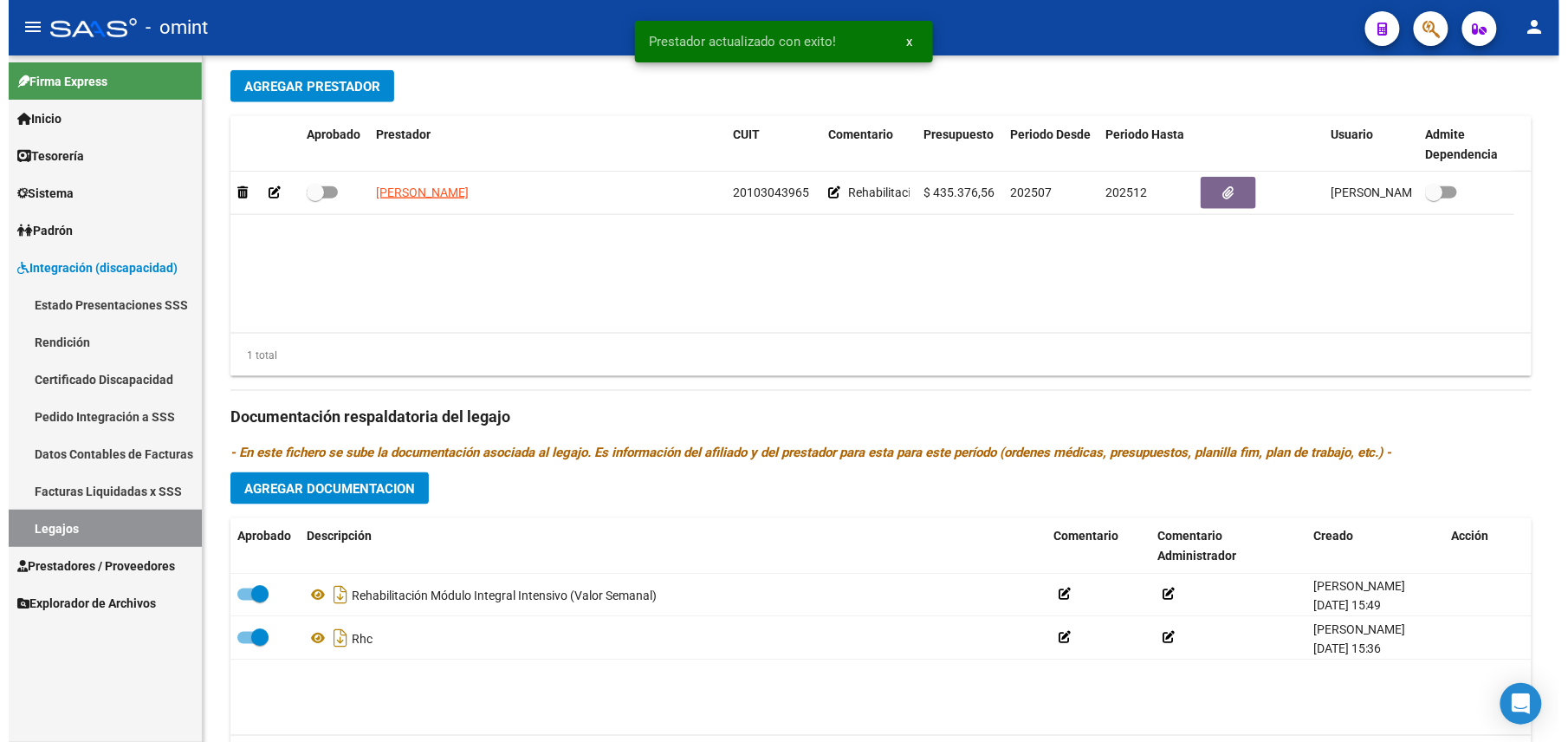
scroll to position [668, 0]
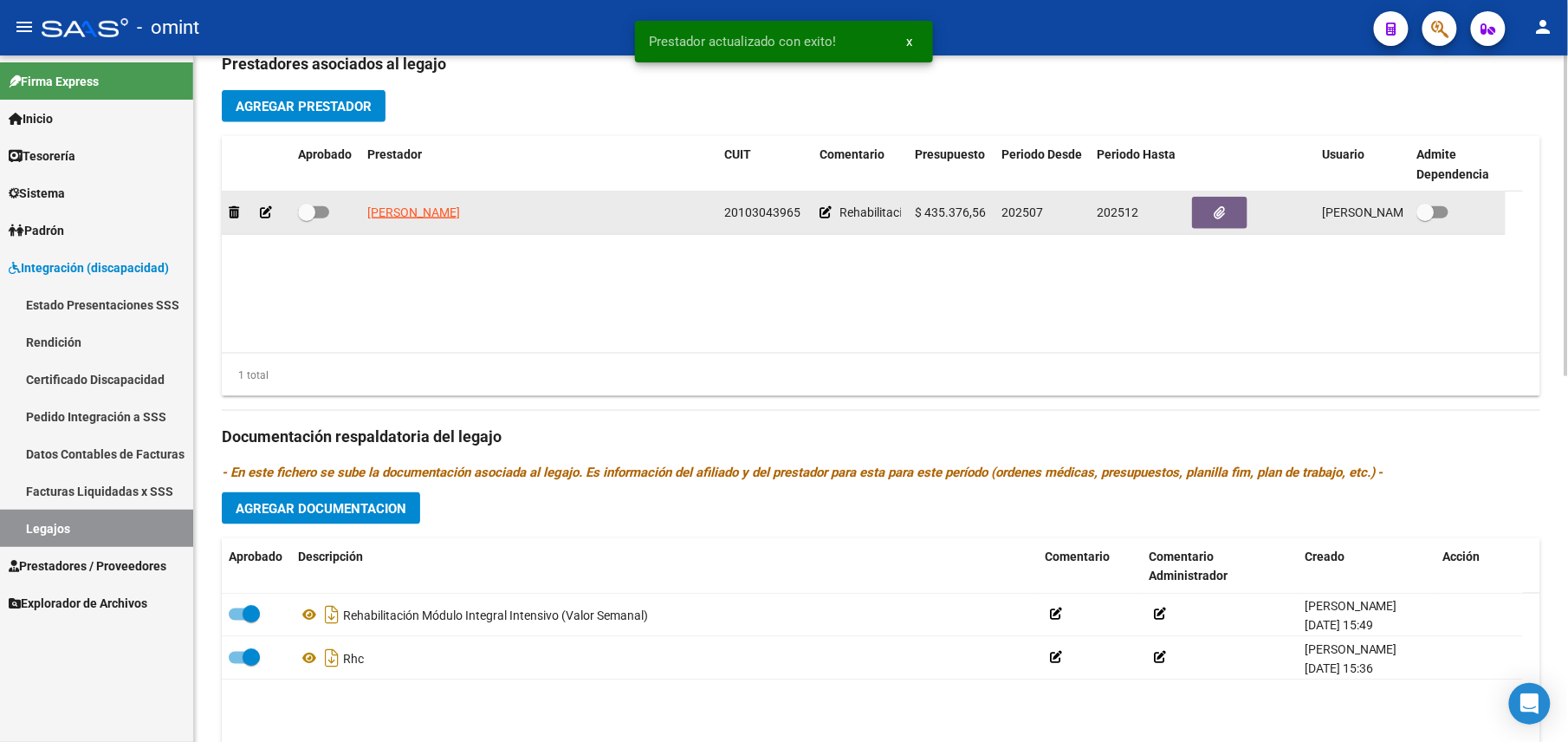
click at [314, 209] on span at bounding box center [307, 213] width 17 height 17
click at [307, 218] on input "checkbox" at bounding box center [306, 218] width 1 height 1
checkbox input "true"
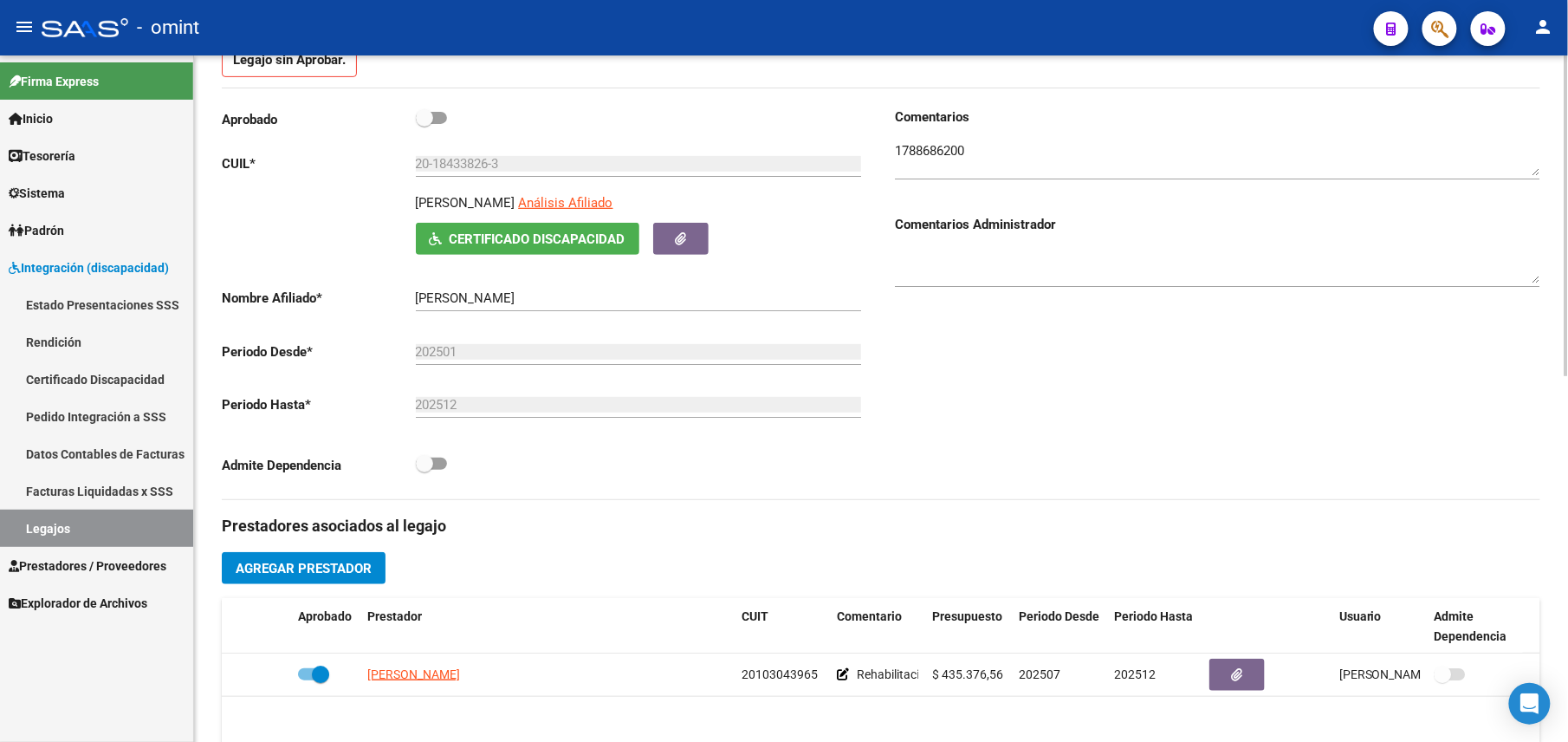
scroll to position [0, 0]
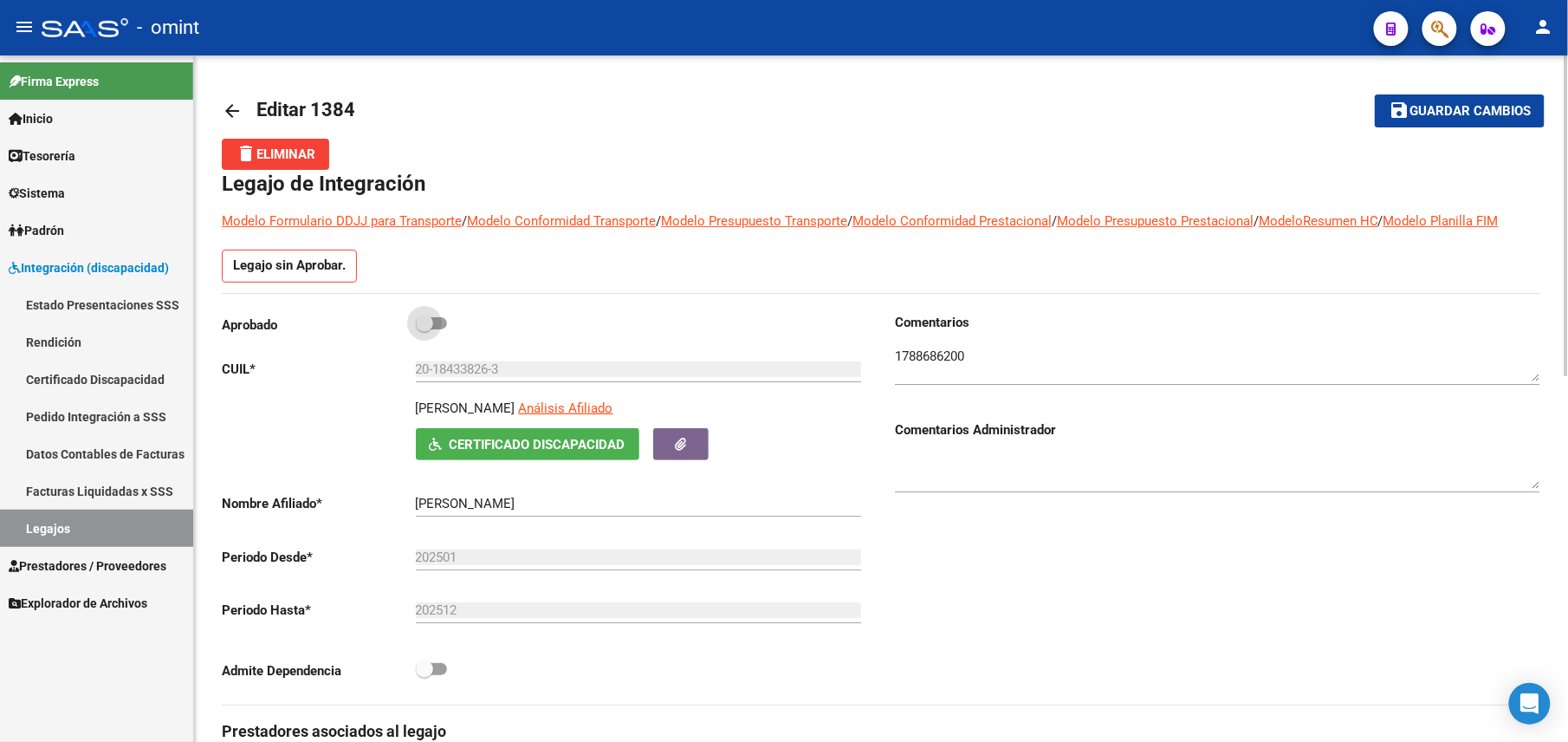
click at [445, 325] on span at bounding box center [432, 323] width 31 height 13
click at [425, 329] on input "checkbox" at bounding box center [424, 329] width 1 height 1
checkbox input "true"
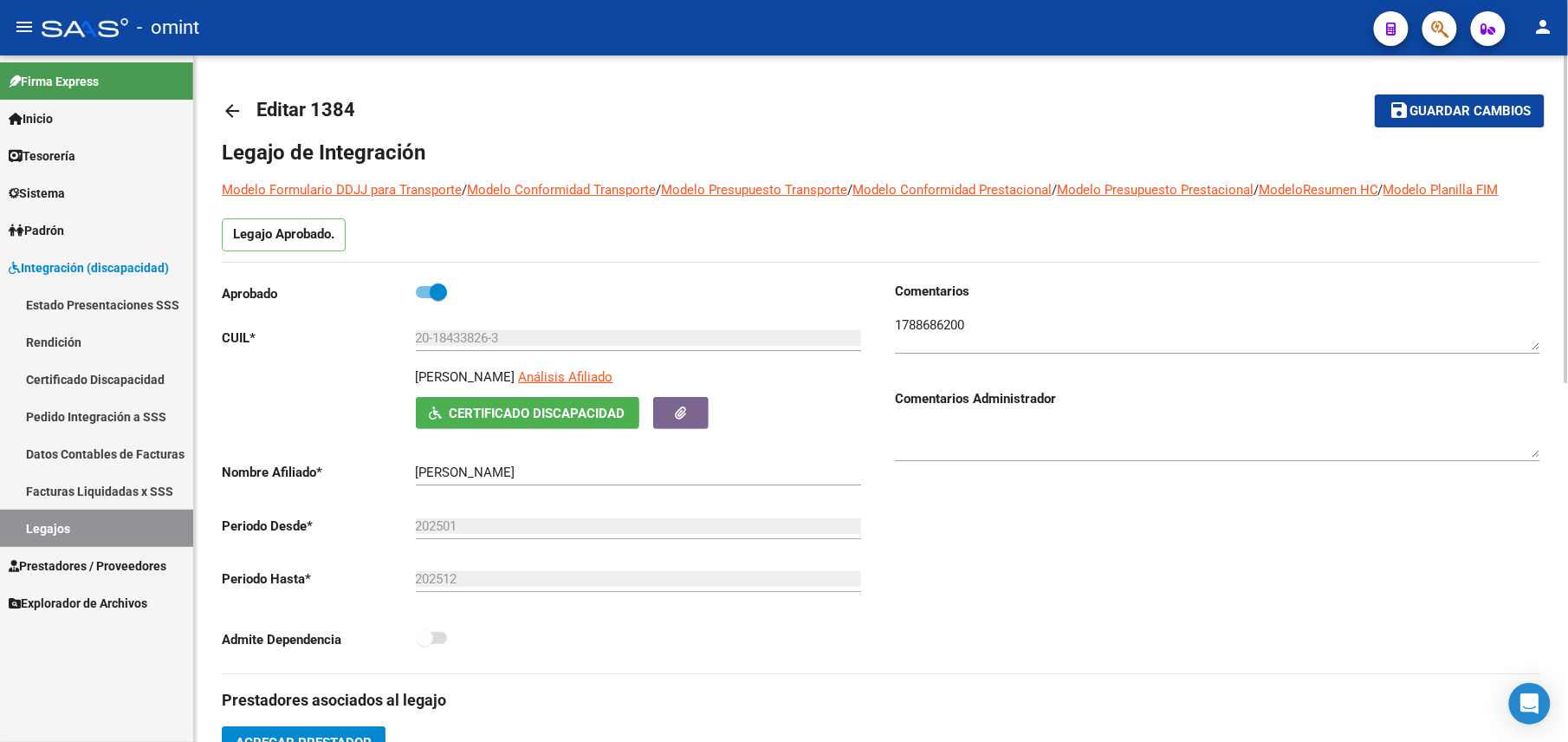
click at [1437, 112] on span "Guardar cambios" at bounding box center [1470, 112] width 122 height 15
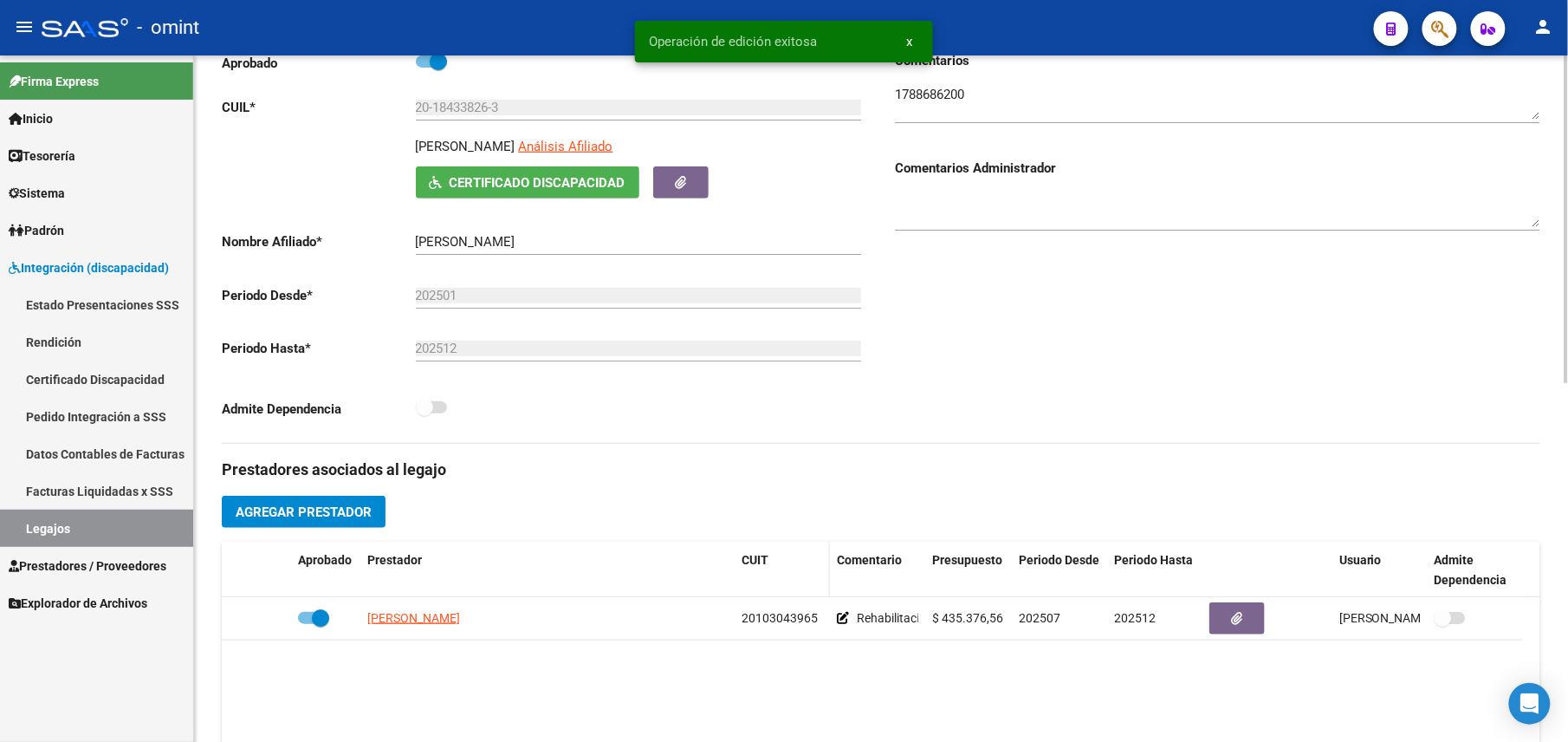
scroll to position [347, 0]
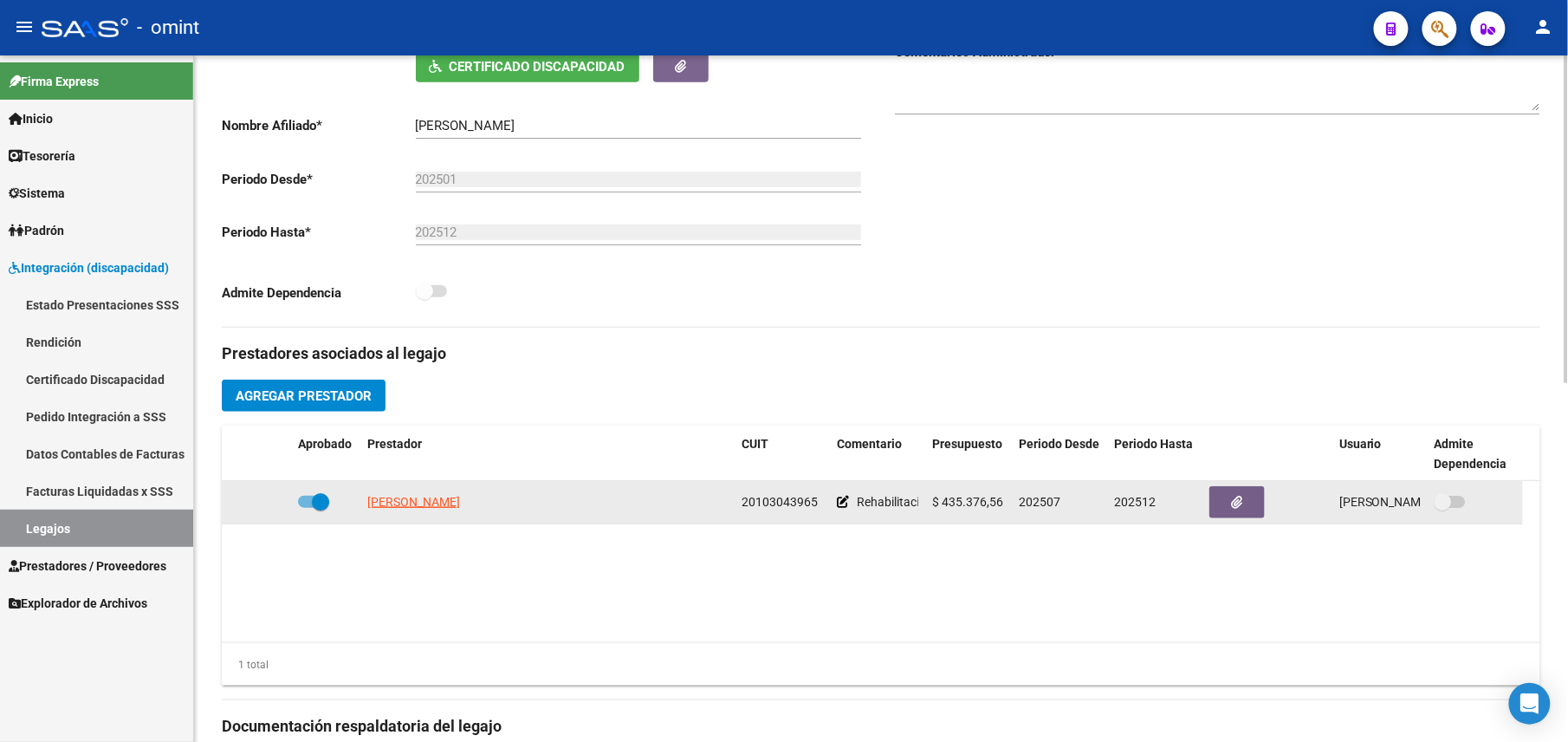
click at [785, 501] on span "20103043965" at bounding box center [779, 501] width 76 height 14
copy span "20103043965"
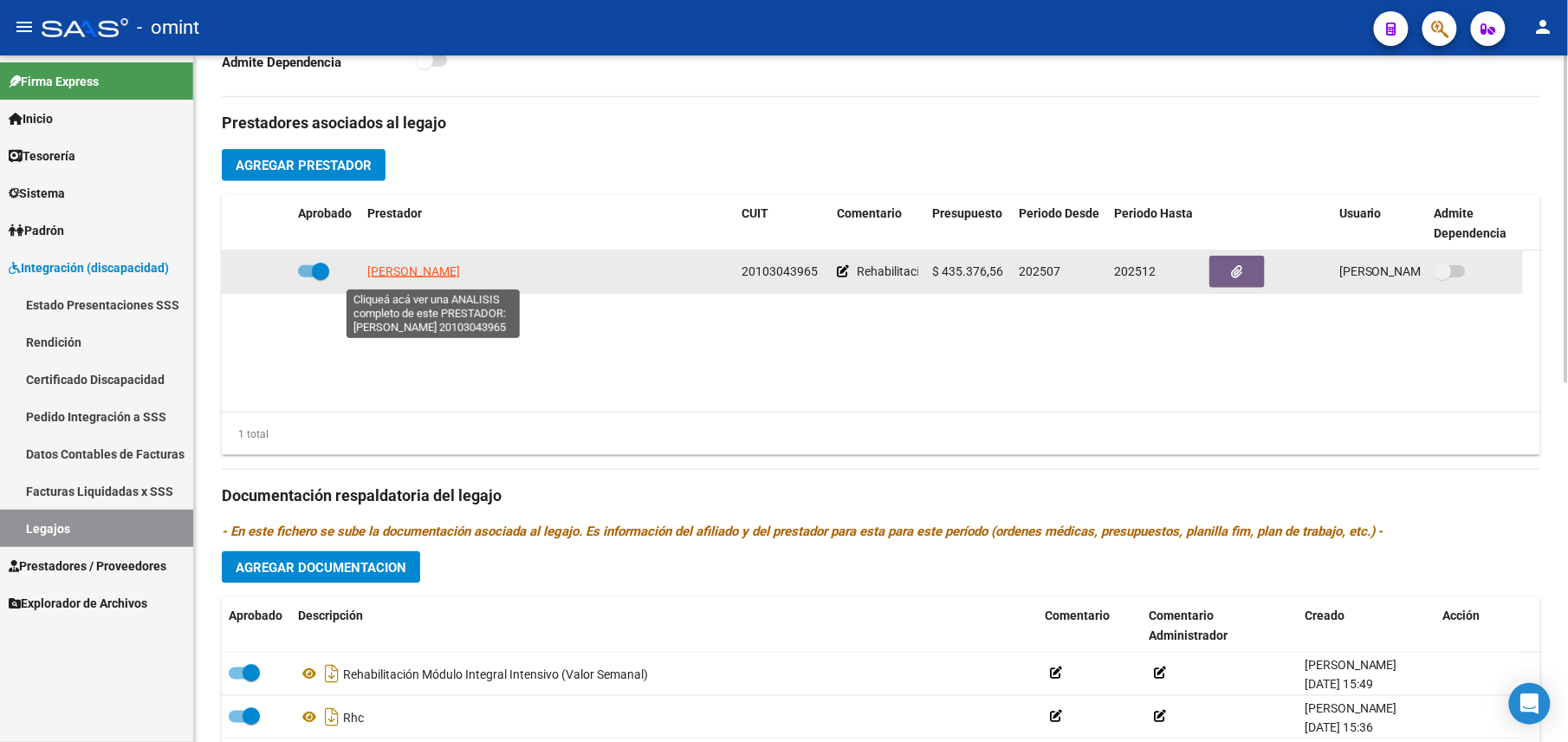
click at [441, 271] on span "[PERSON_NAME]" at bounding box center [414, 271] width 93 height 14
type textarea "20103043965"
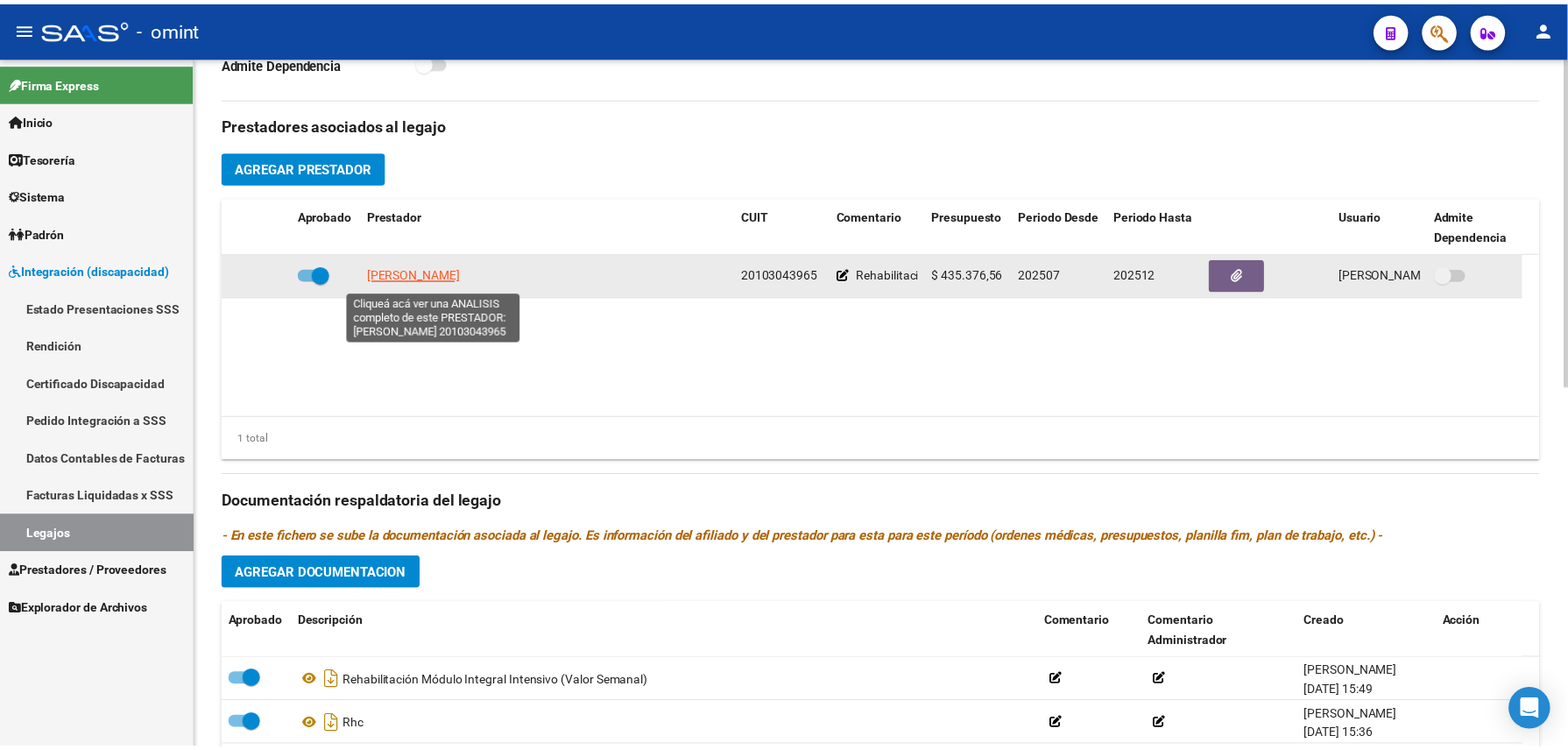
scroll to position [603, 0]
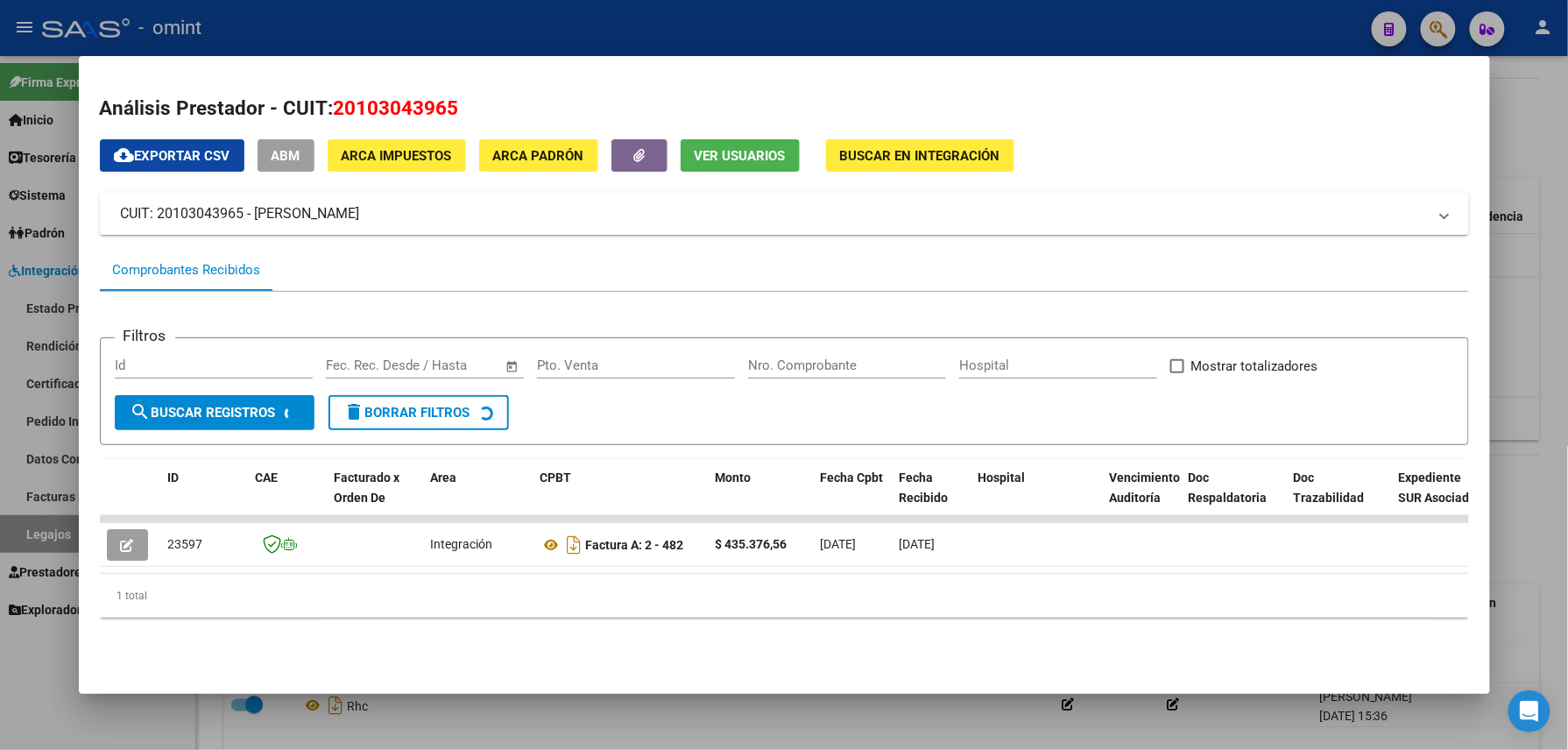
click at [714, 158] on span "Ver Usuarios" at bounding box center [740, 156] width 91 height 16
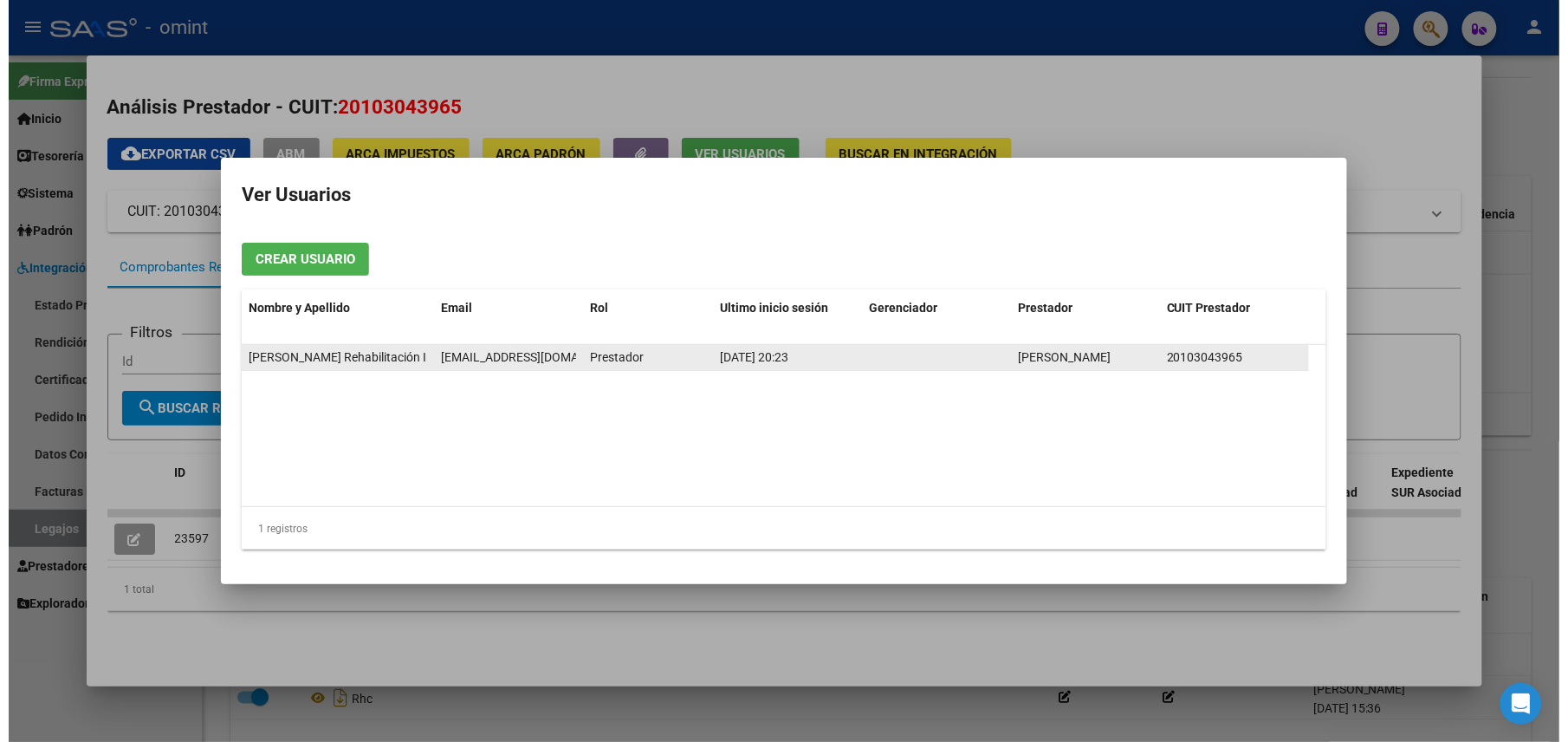
scroll to position [0, 1]
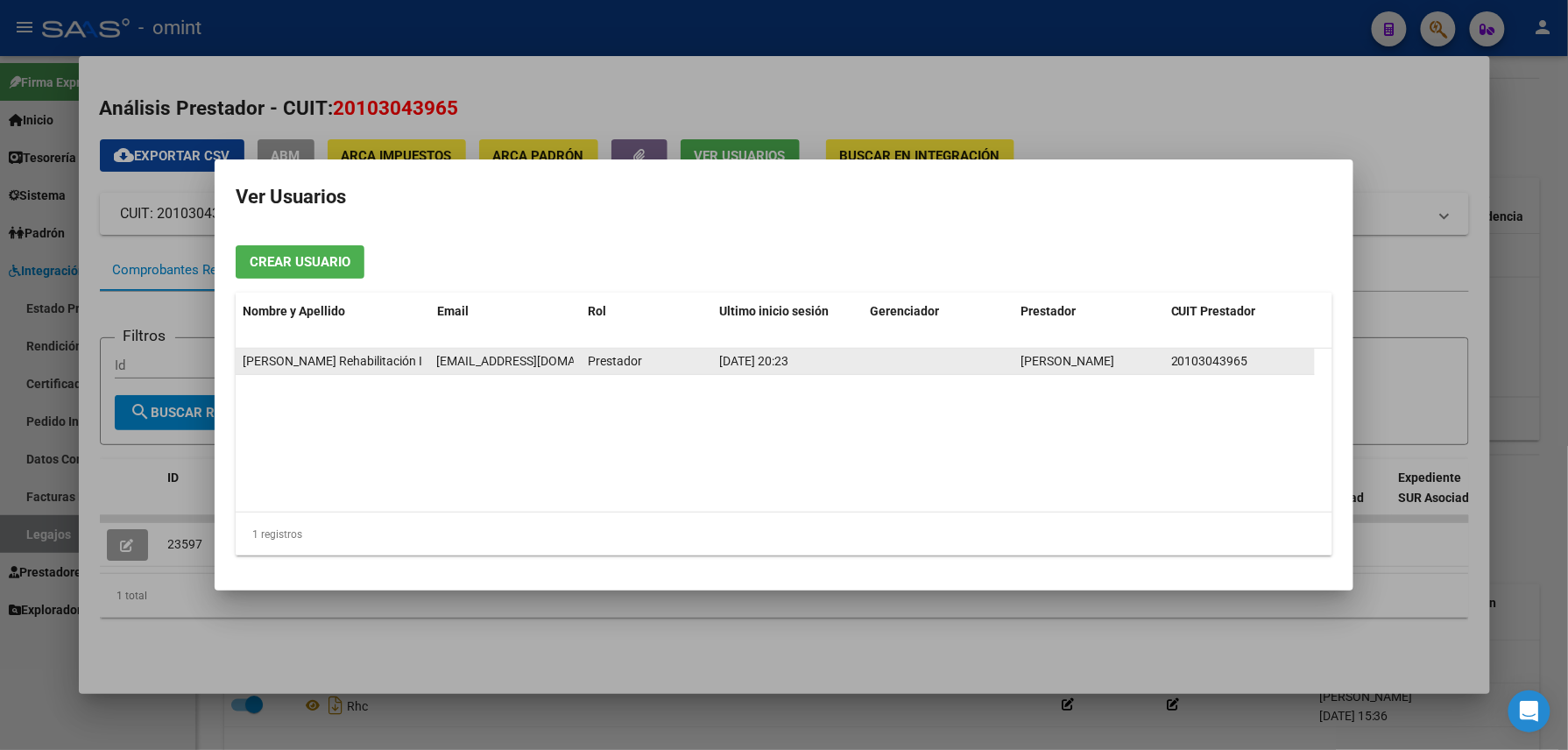
drag, startPoint x: 439, startPoint y: 359, endPoint x: 569, endPoint y: 370, distance: 130.5
click at [569, 370] on div "[EMAIL_ADDRESS][DOMAIN_NAME]" at bounding box center [506, 361] width 137 height 21
copy span "[EMAIL_ADDRESS][DOMAIN_NAME]"
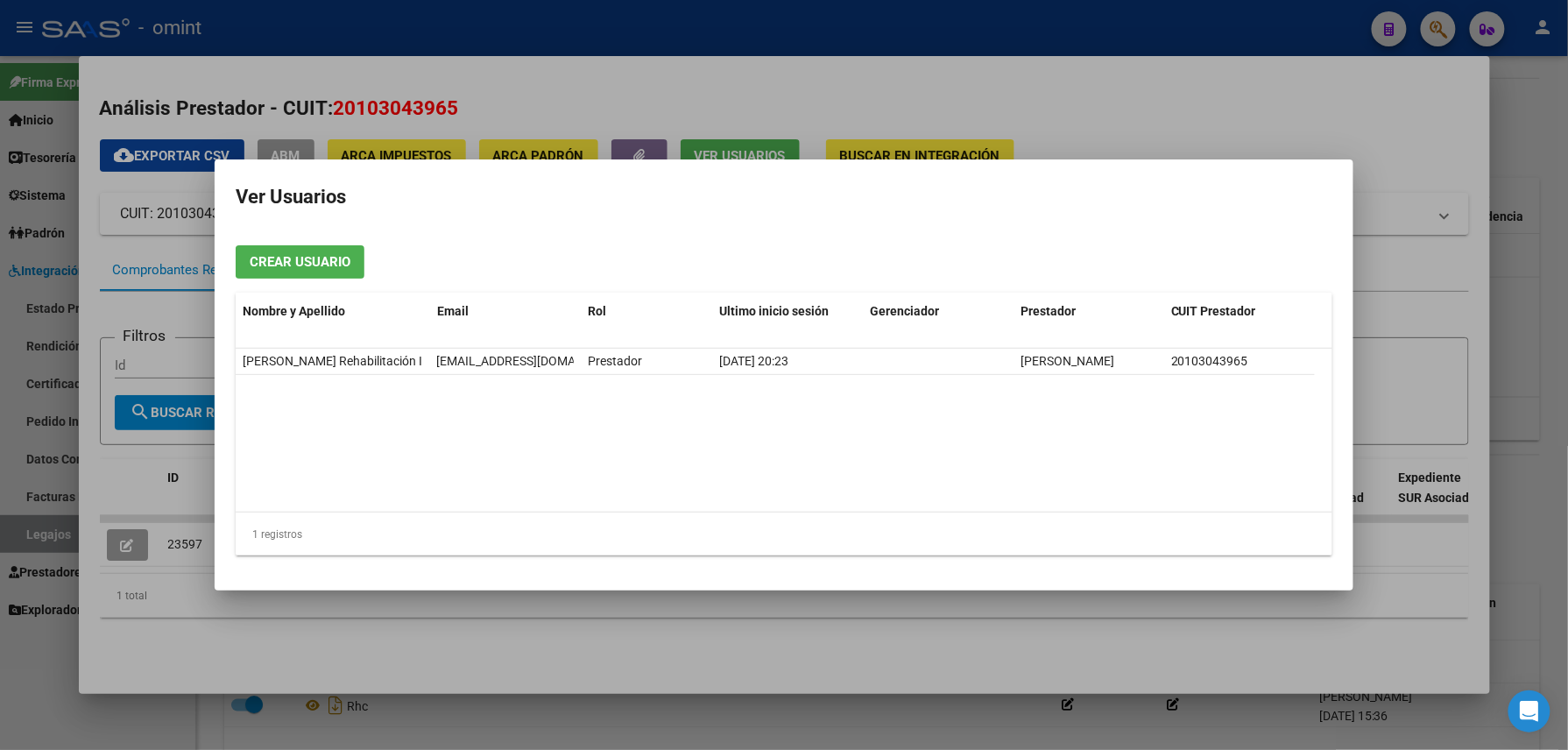
click at [491, 31] on div at bounding box center [784, 375] width 1568 height 750
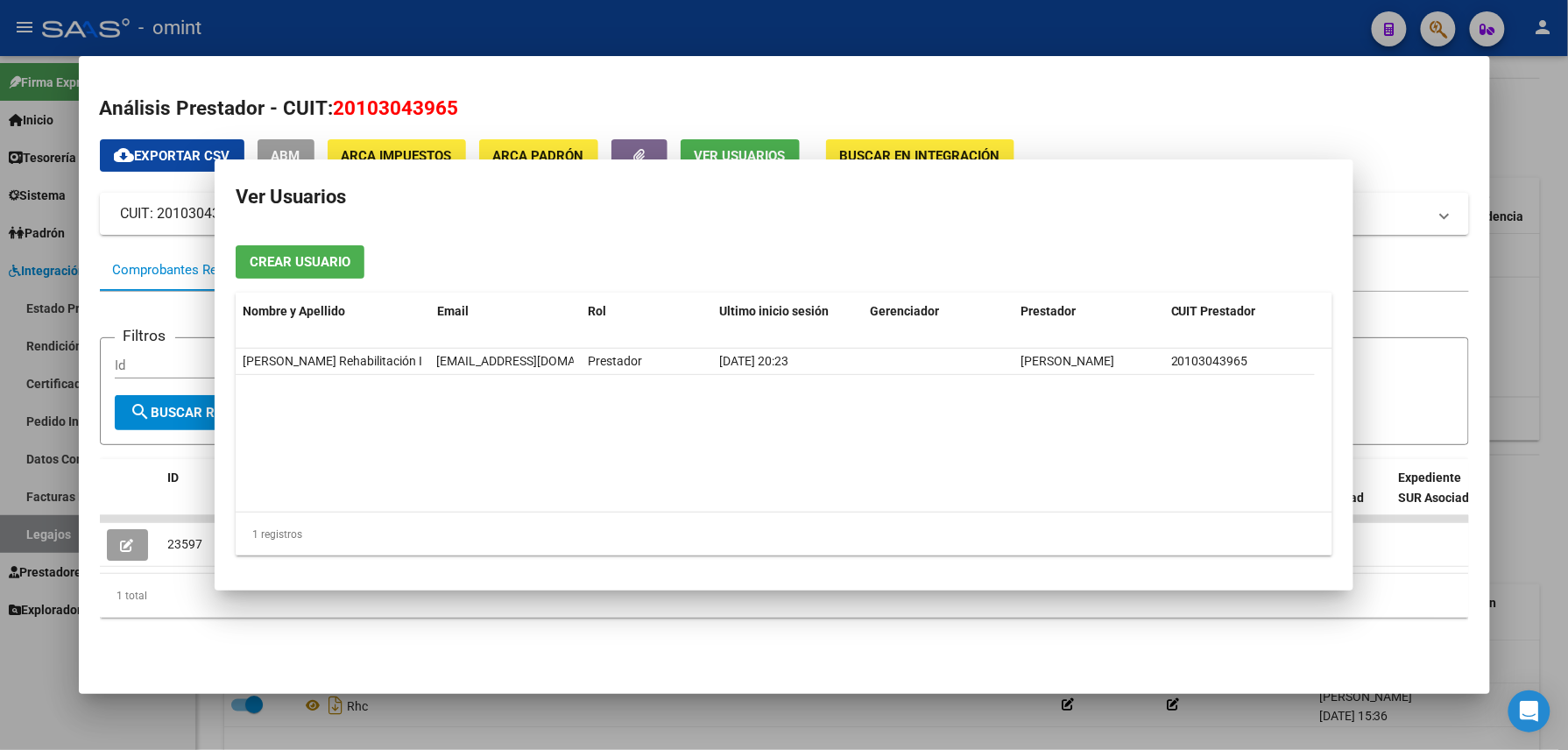
click at [491, 31] on div at bounding box center [784, 375] width 1568 height 750
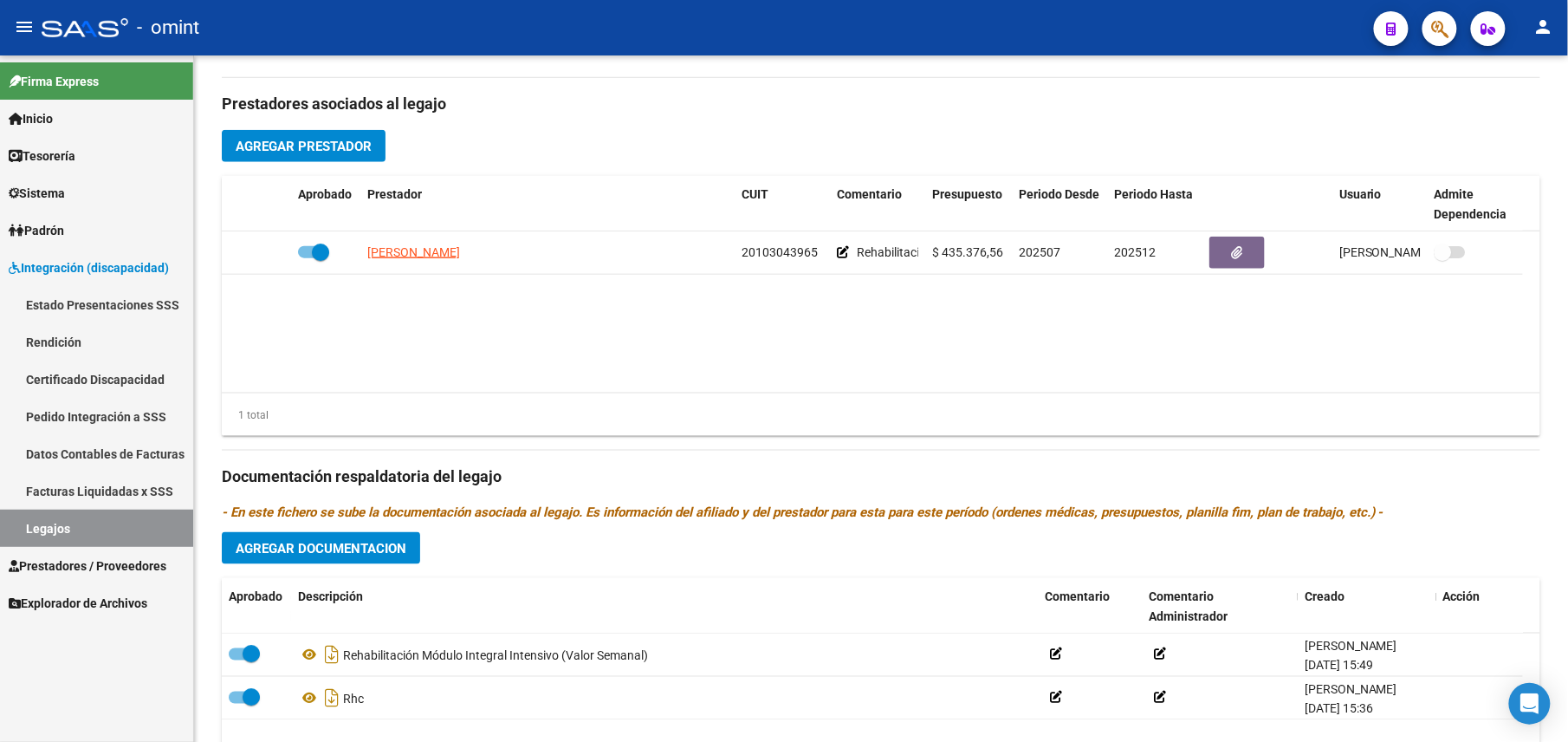
scroll to position [578, 0]
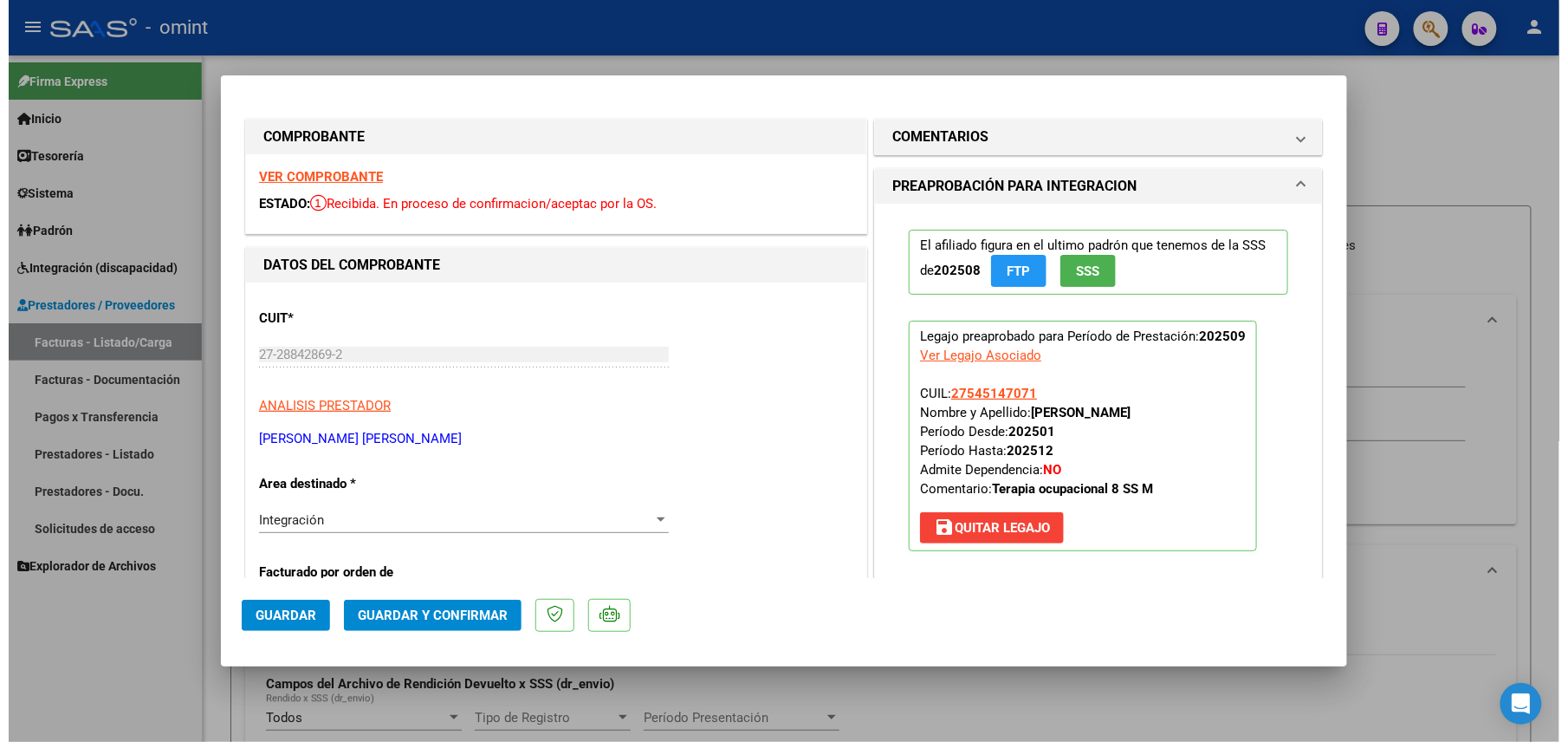
scroll to position [958, 0]
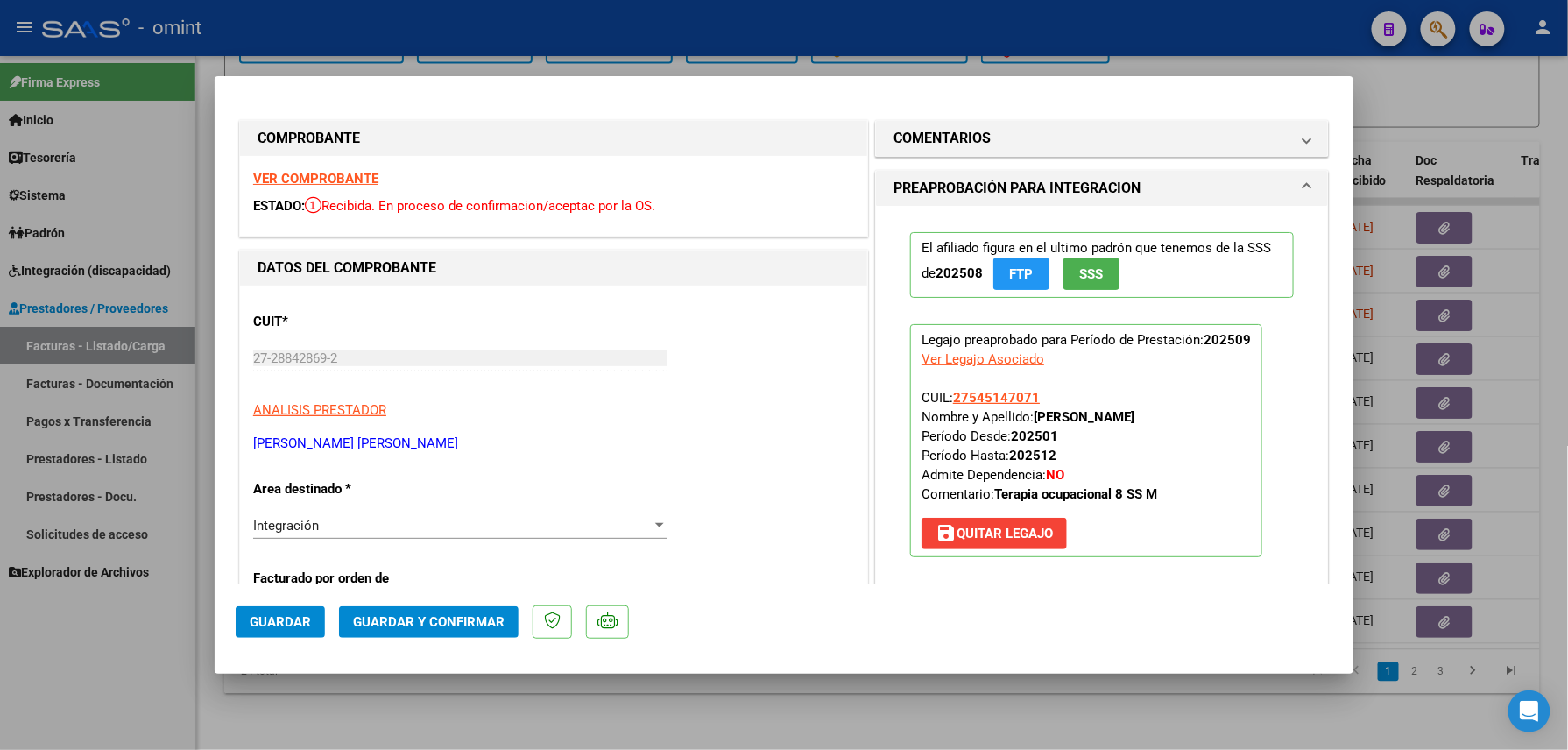
click at [738, 33] on div at bounding box center [784, 375] width 1568 height 750
type input "$ 0,00"
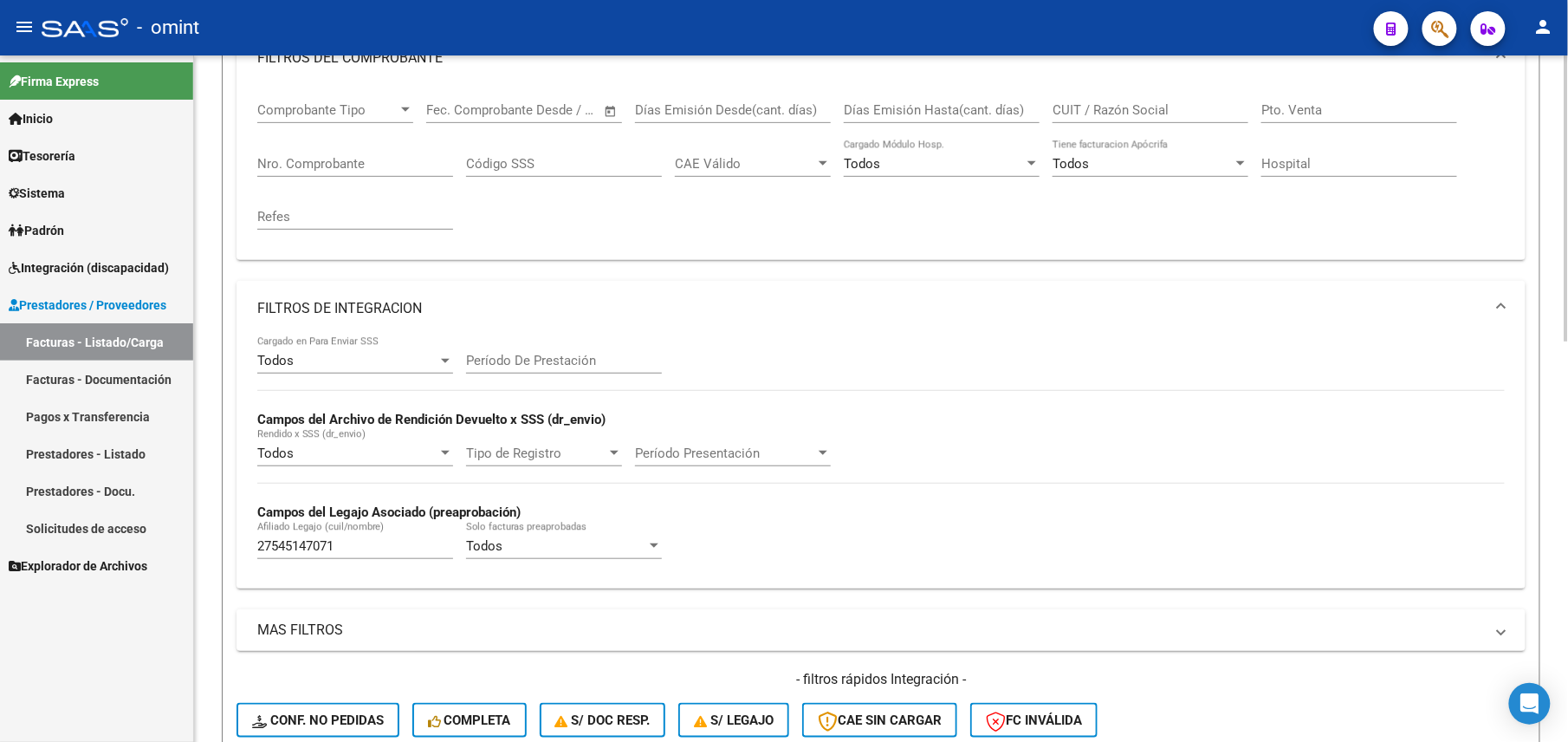
scroll to position [0, 0]
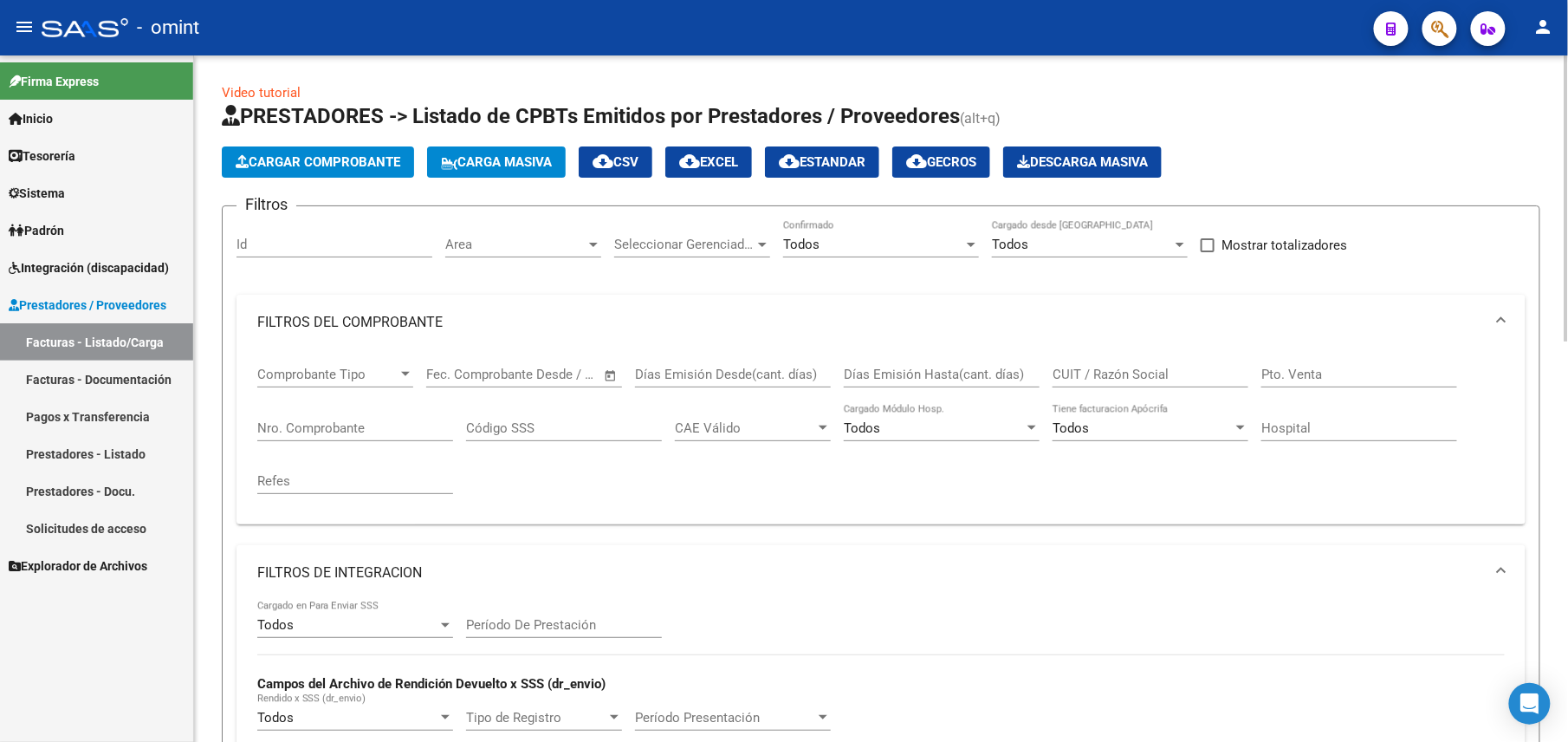
click at [1099, 364] on div "CUIT / Razón Social" at bounding box center [1150, 369] width 196 height 38
paste input "20103043965"
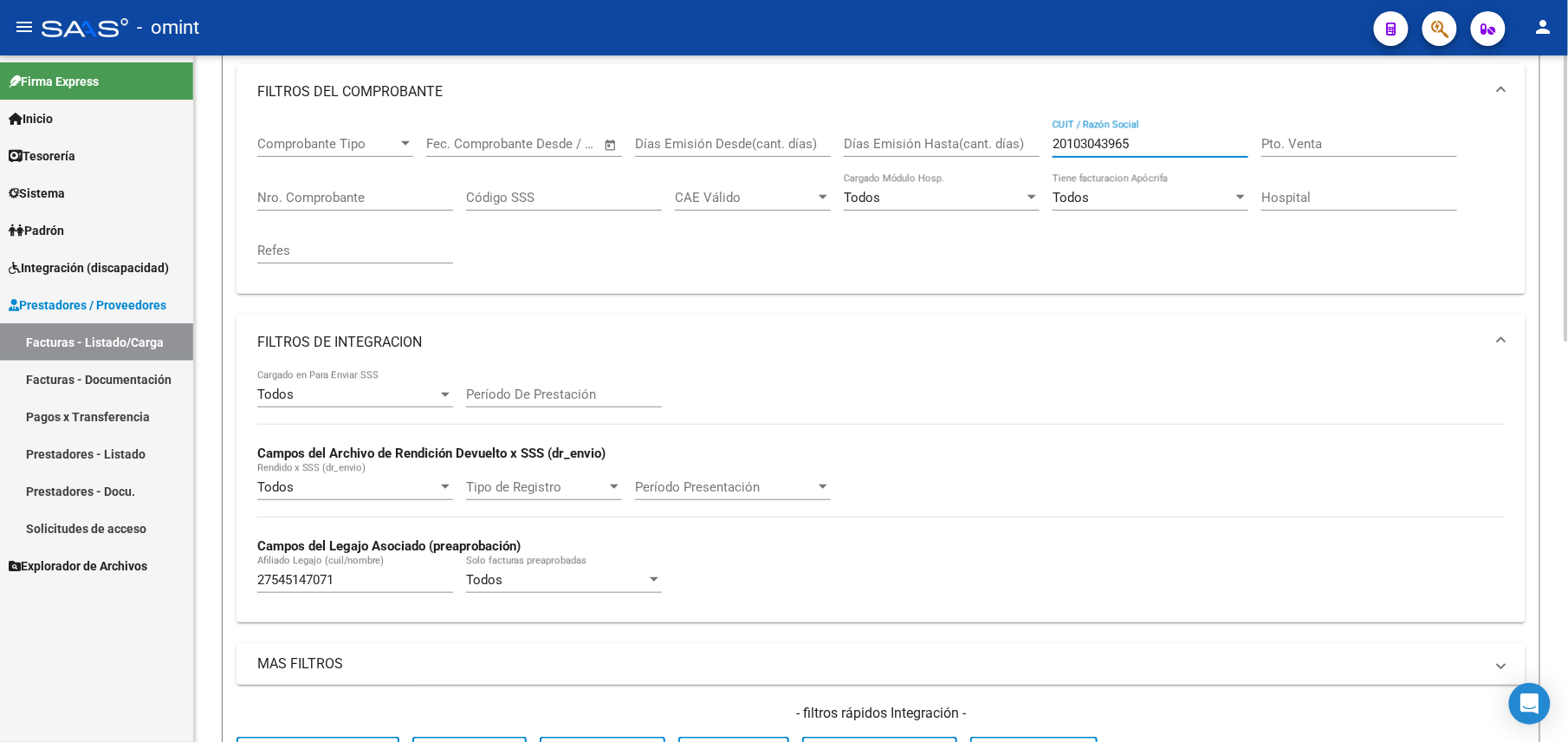
type input "20103043965"
click at [279, 585] on input "27545147071" at bounding box center [355, 580] width 196 height 15
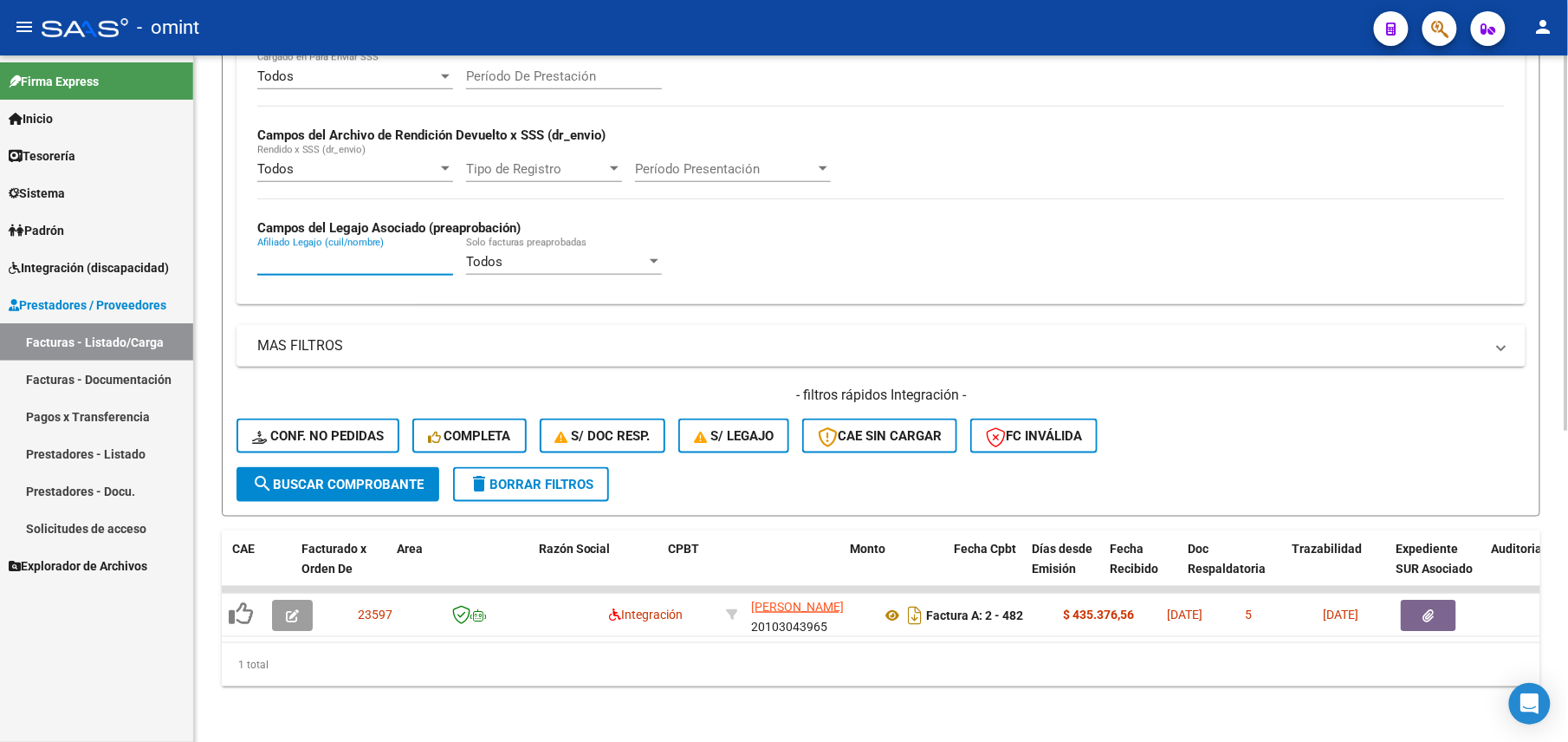
scroll to position [0, 212]
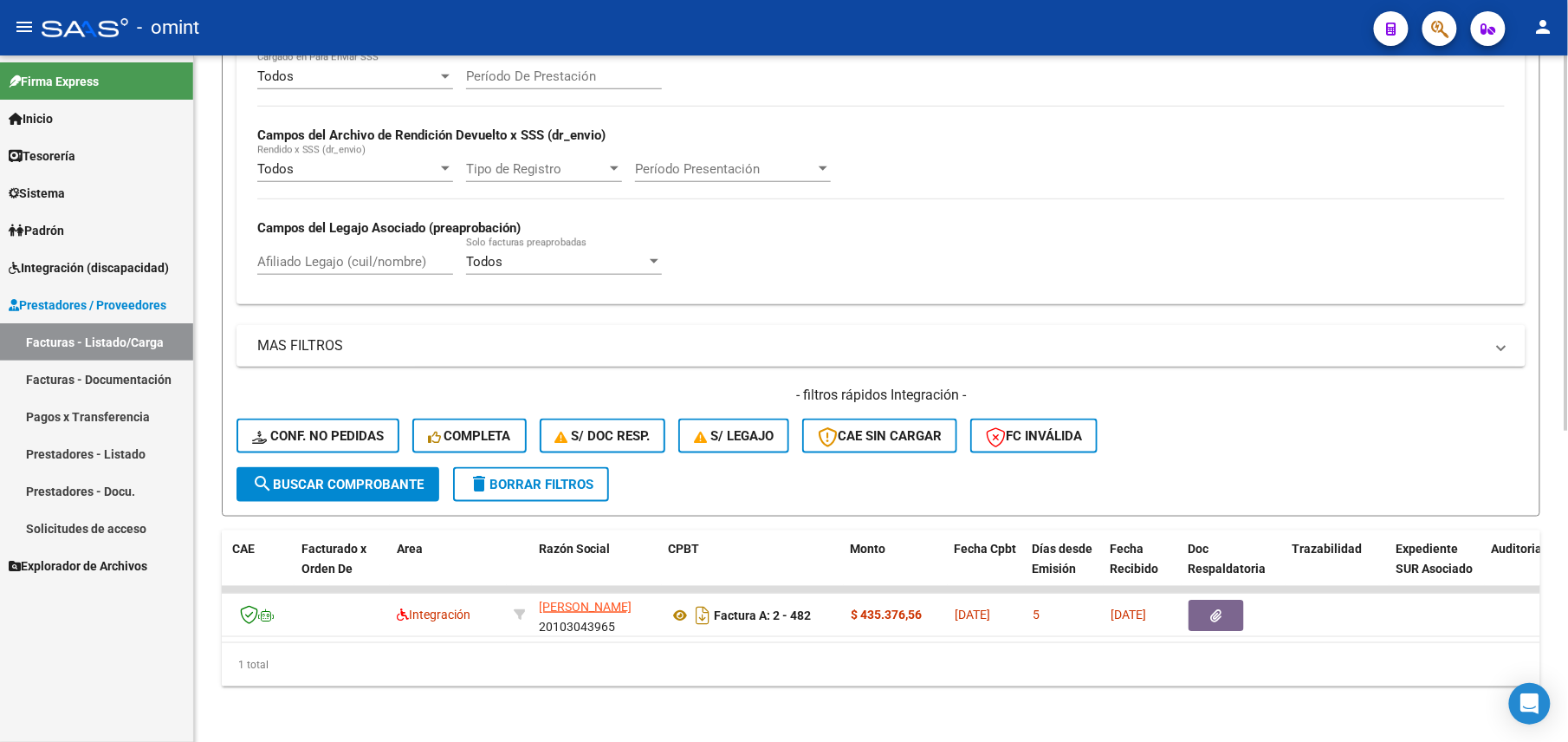
drag, startPoint x: 1088, startPoint y: 670, endPoint x: 1064, endPoint y: 656, distance: 27.8
click at [1298, 659] on div "1 total" at bounding box center [882, 665] width 1319 height 43
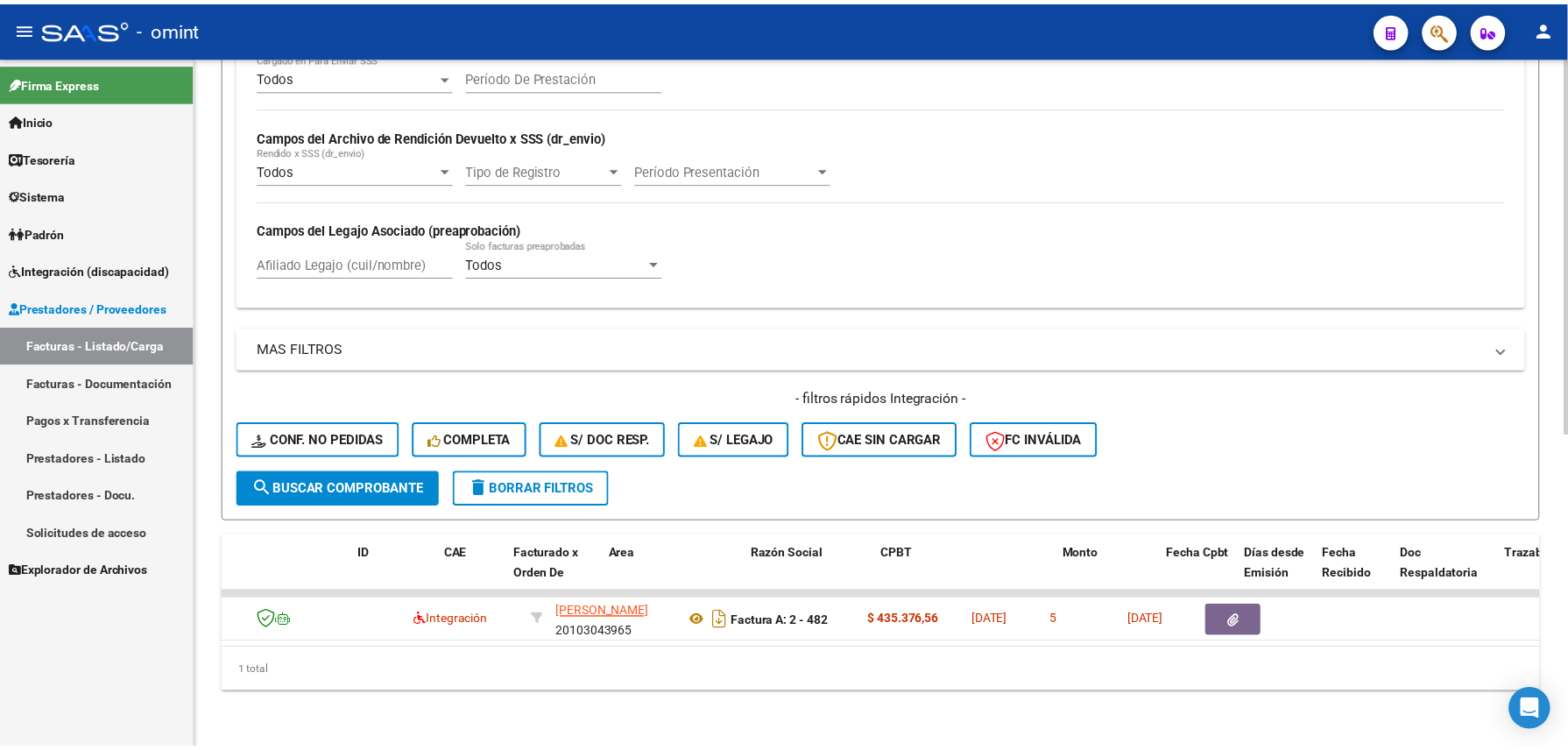
scroll to position [0, 0]
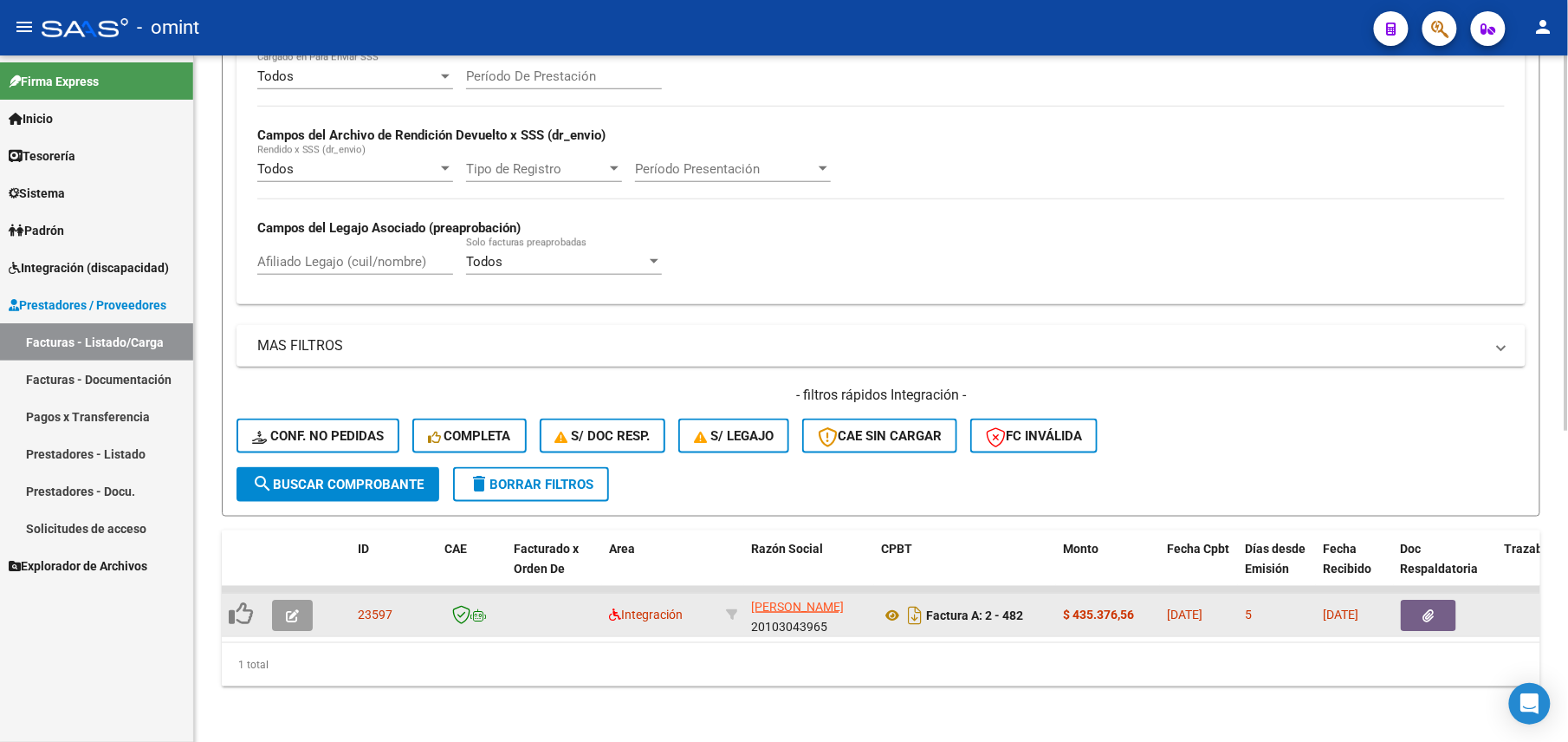
click at [282, 600] on button "button" at bounding box center [293, 615] width 41 height 31
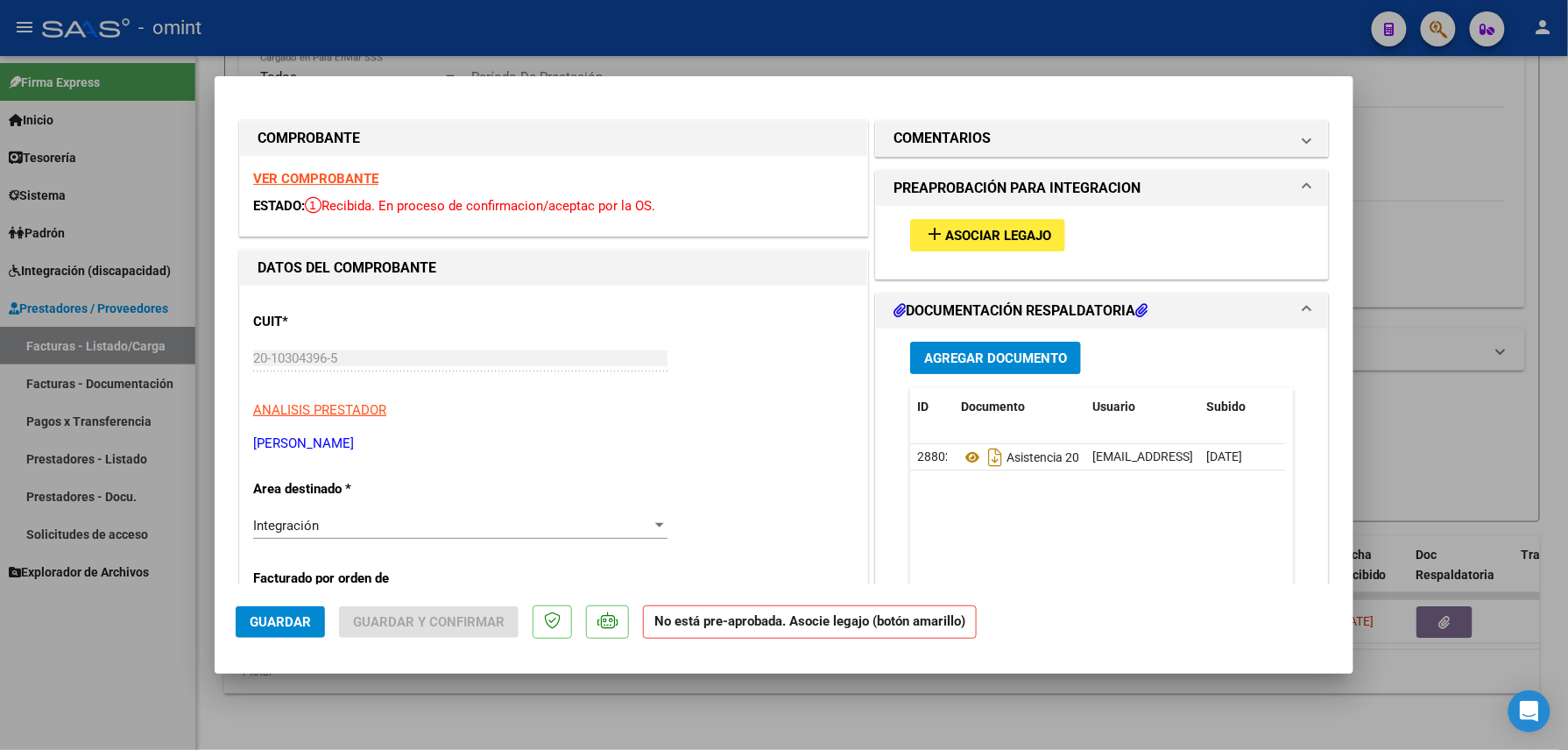
click at [346, 176] on strong "VER COMPROBANTE" at bounding box center [315, 179] width 125 height 16
click at [992, 233] on span "Asociar Legajo" at bounding box center [998, 235] width 106 height 16
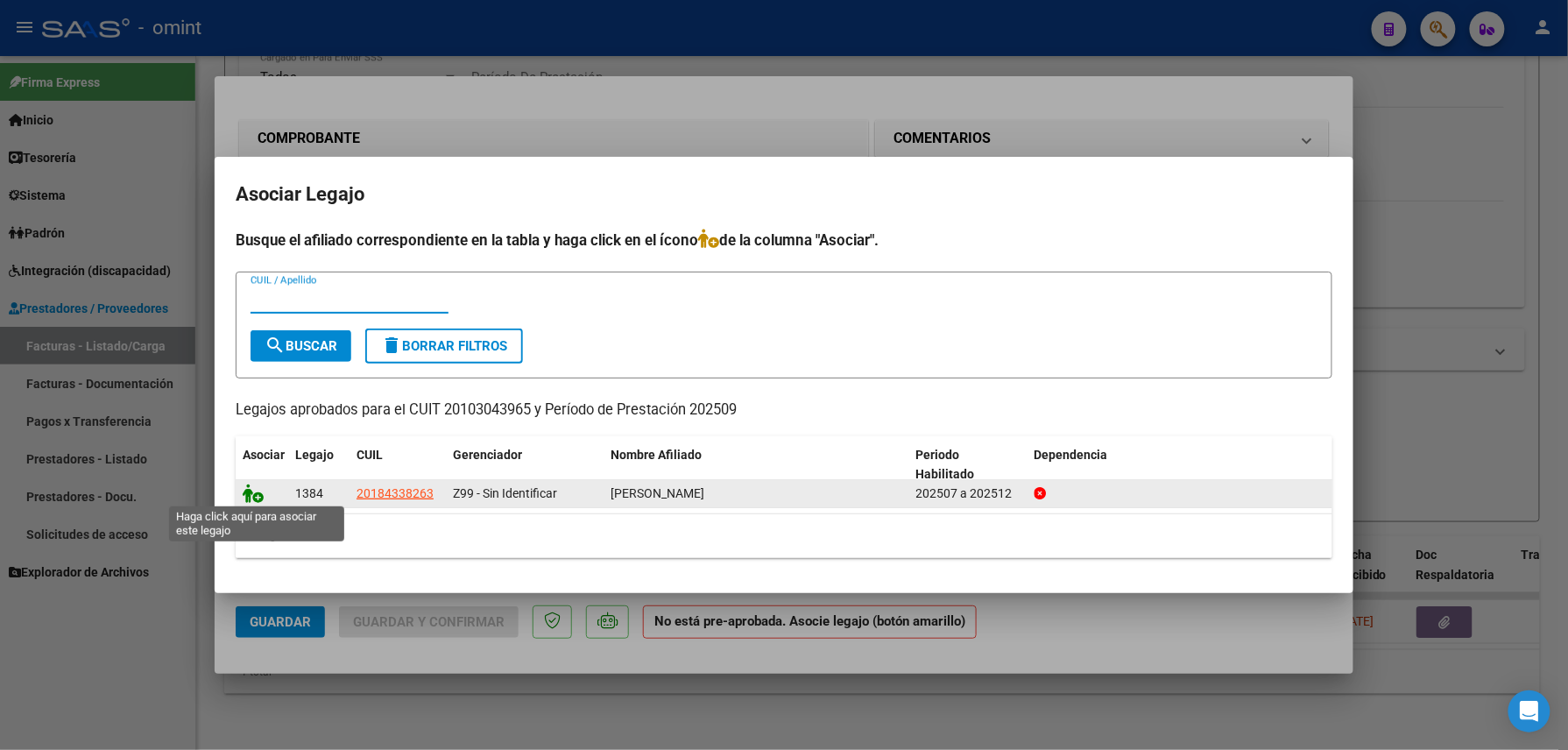
click at [245, 496] on icon at bounding box center [254, 493] width 21 height 20
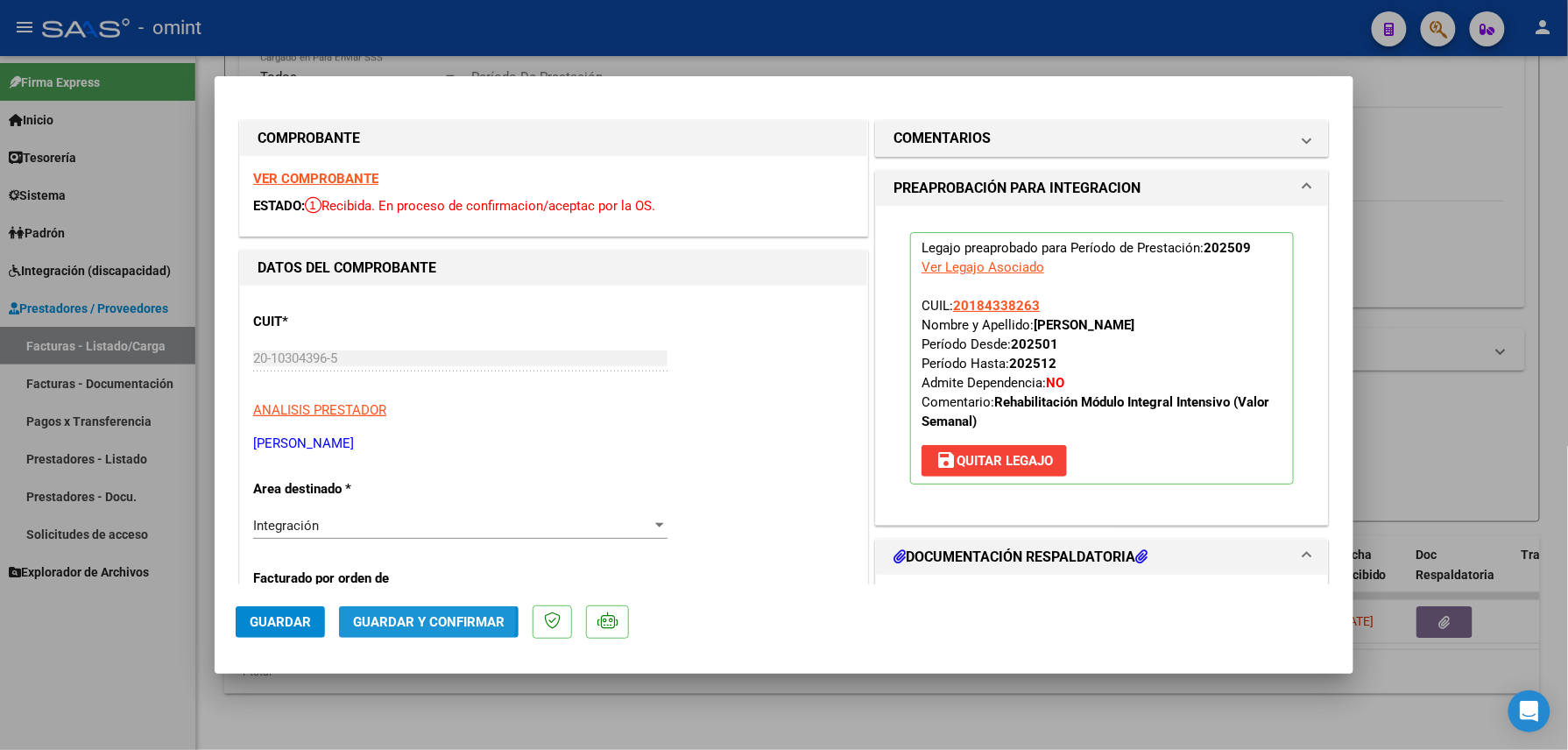
click at [386, 619] on span "Guardar y Confirmar" at bounding box center [429, 622] width 151 height 16
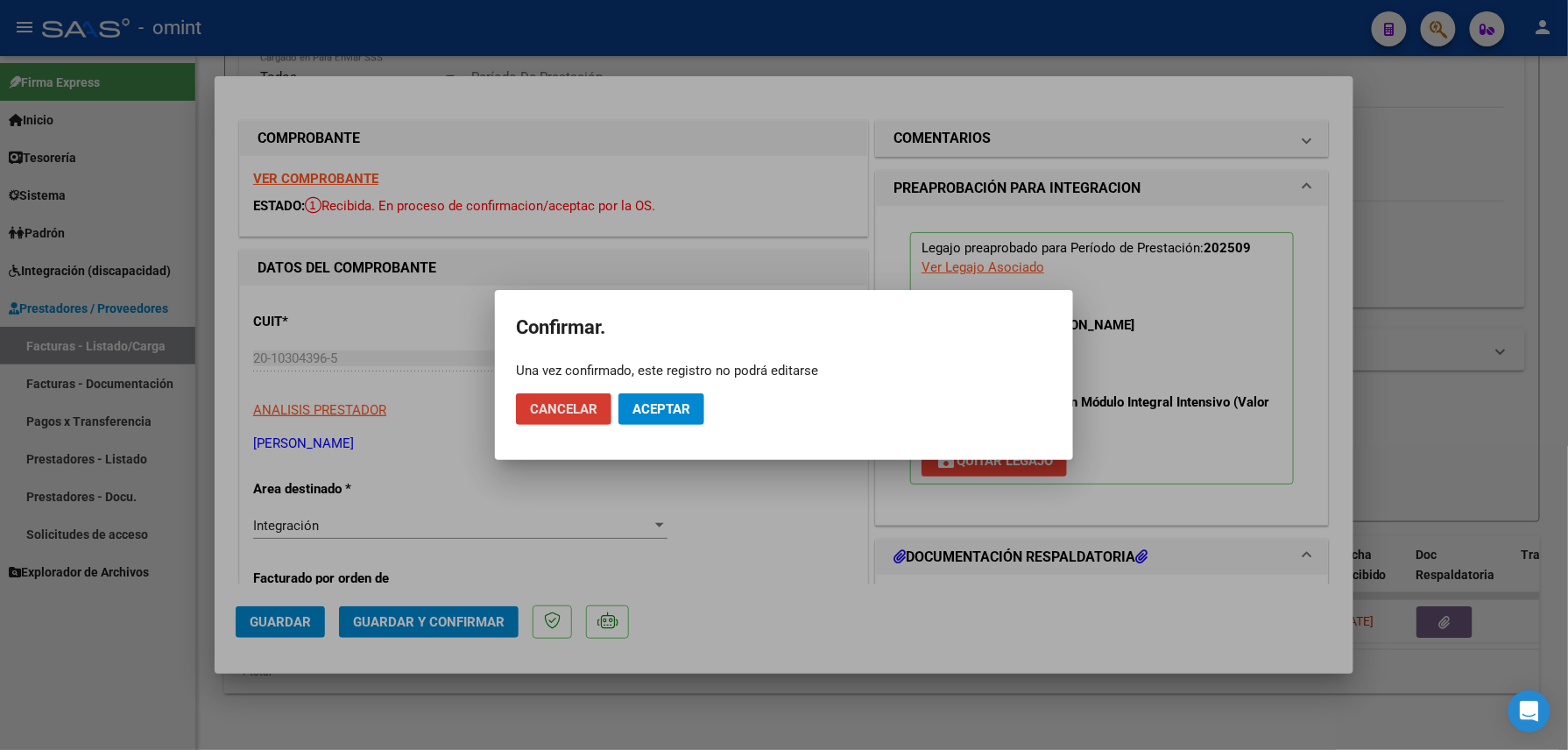
click at [664, 417] on button "Aceptar" at bounding box center [662, 409] width 86 height 31
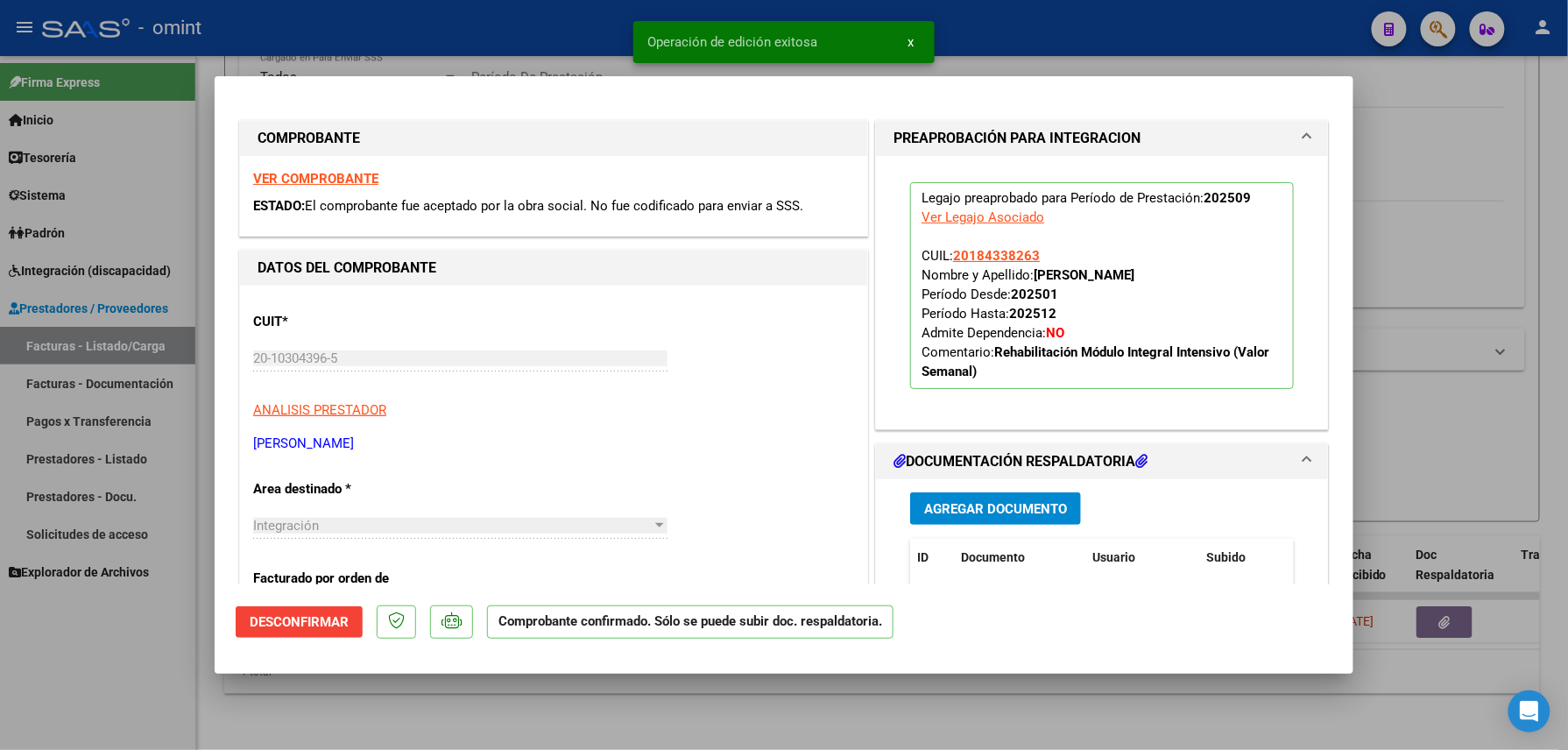
click at [372, 702] on div at bounding box center [784, 375] width 1568 height 750
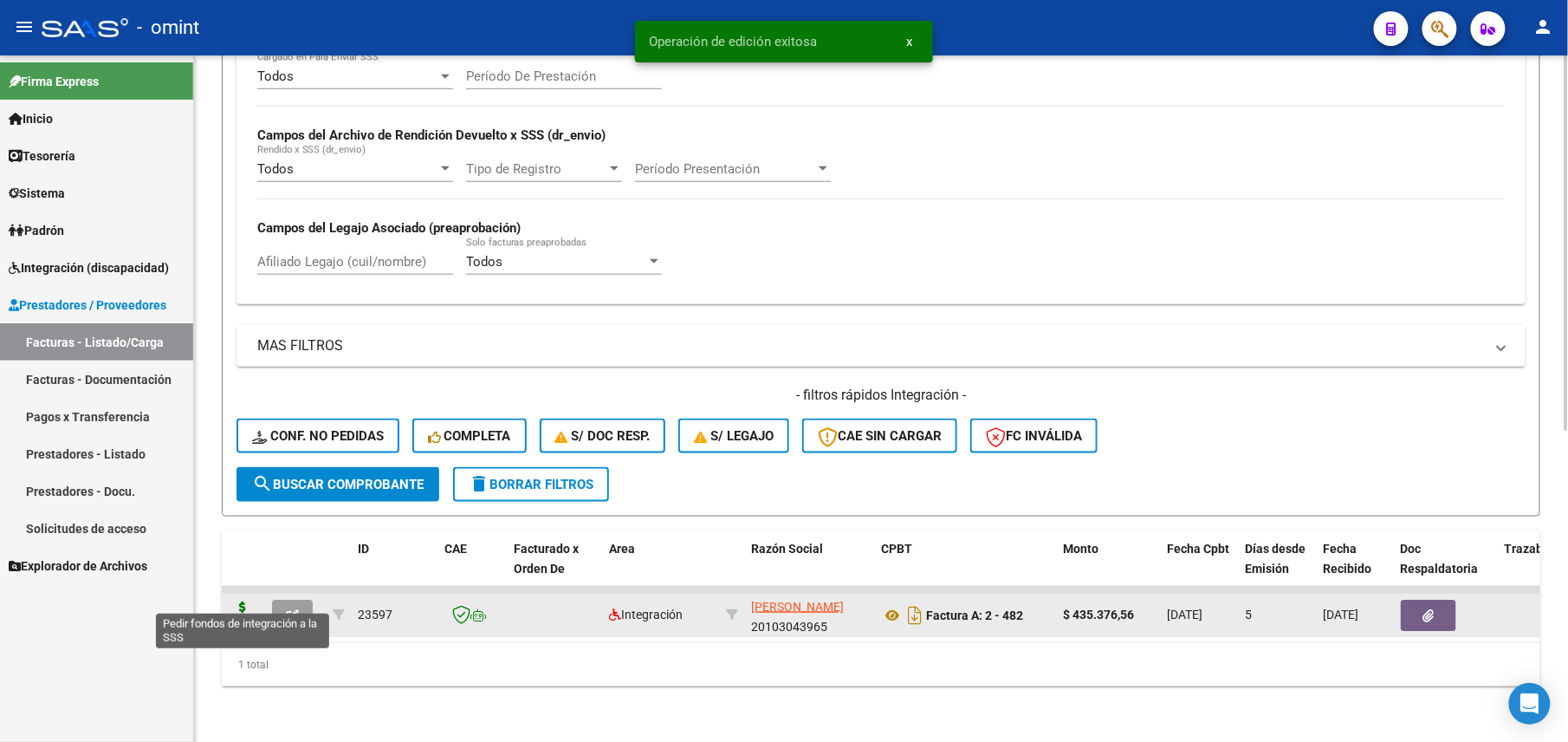
click at [249, 602] on icon at bounding box center [242, 614] width 28 height 24
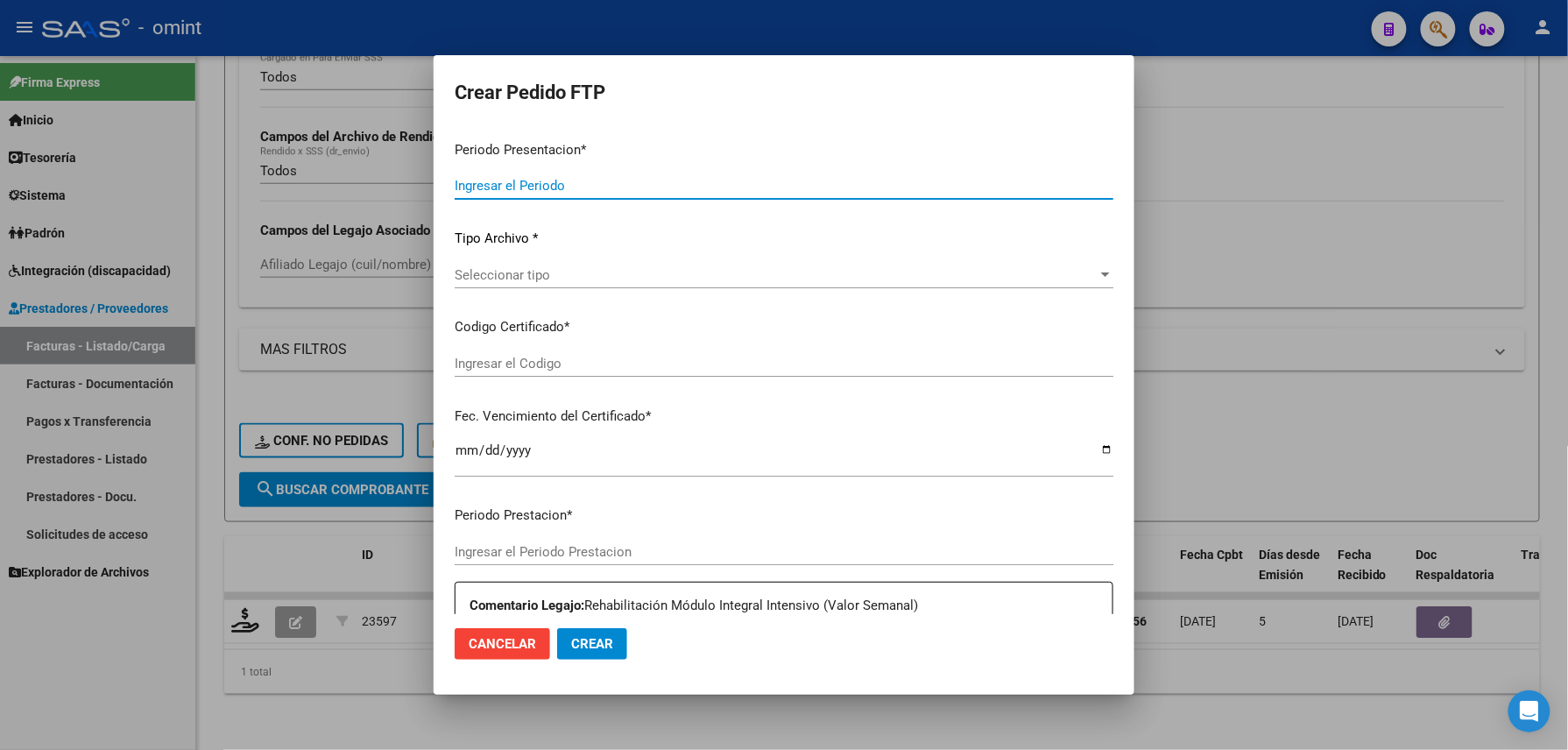
type input "202509"
type input "$ 435.376,56"
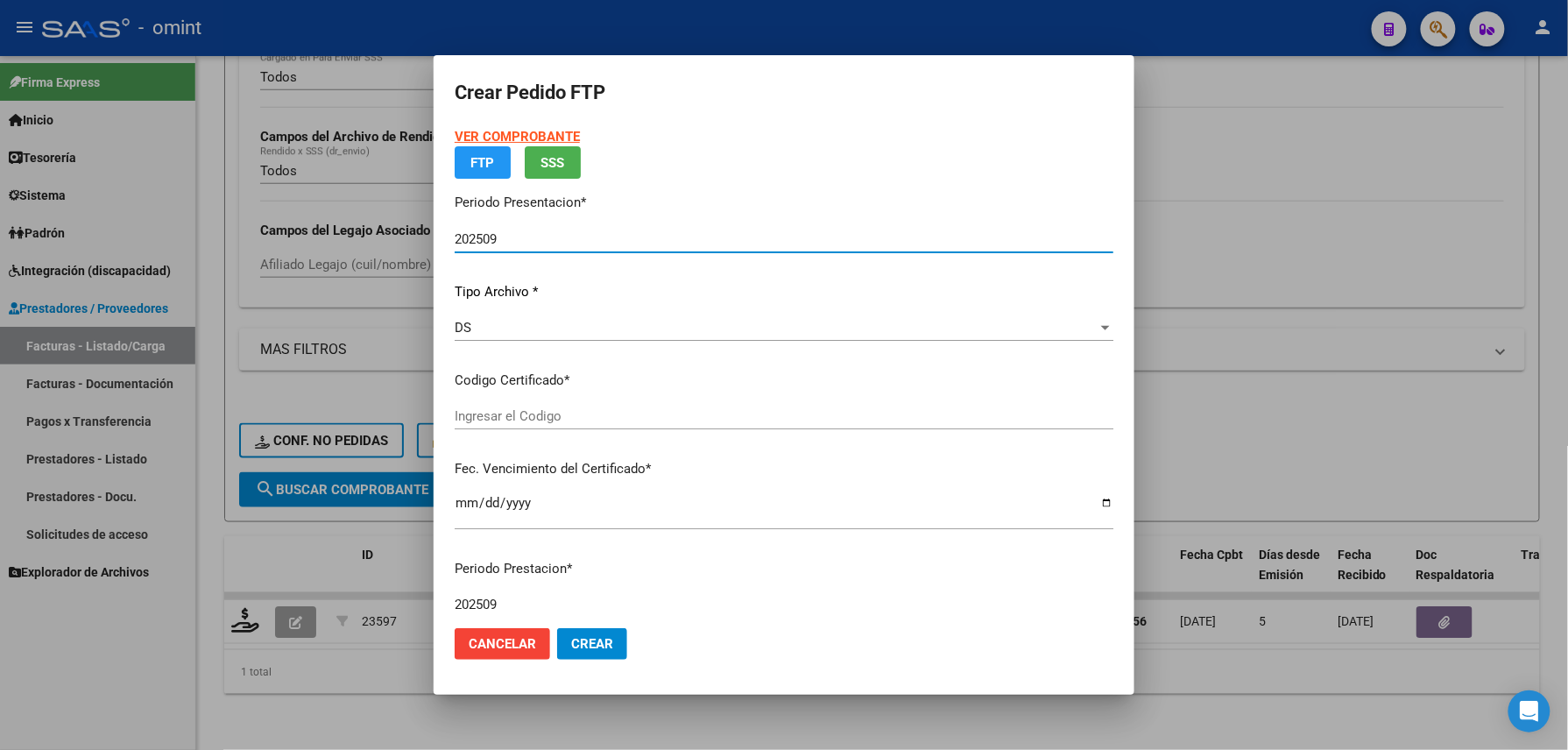
type input "8320294503"
type input "[DATE]"
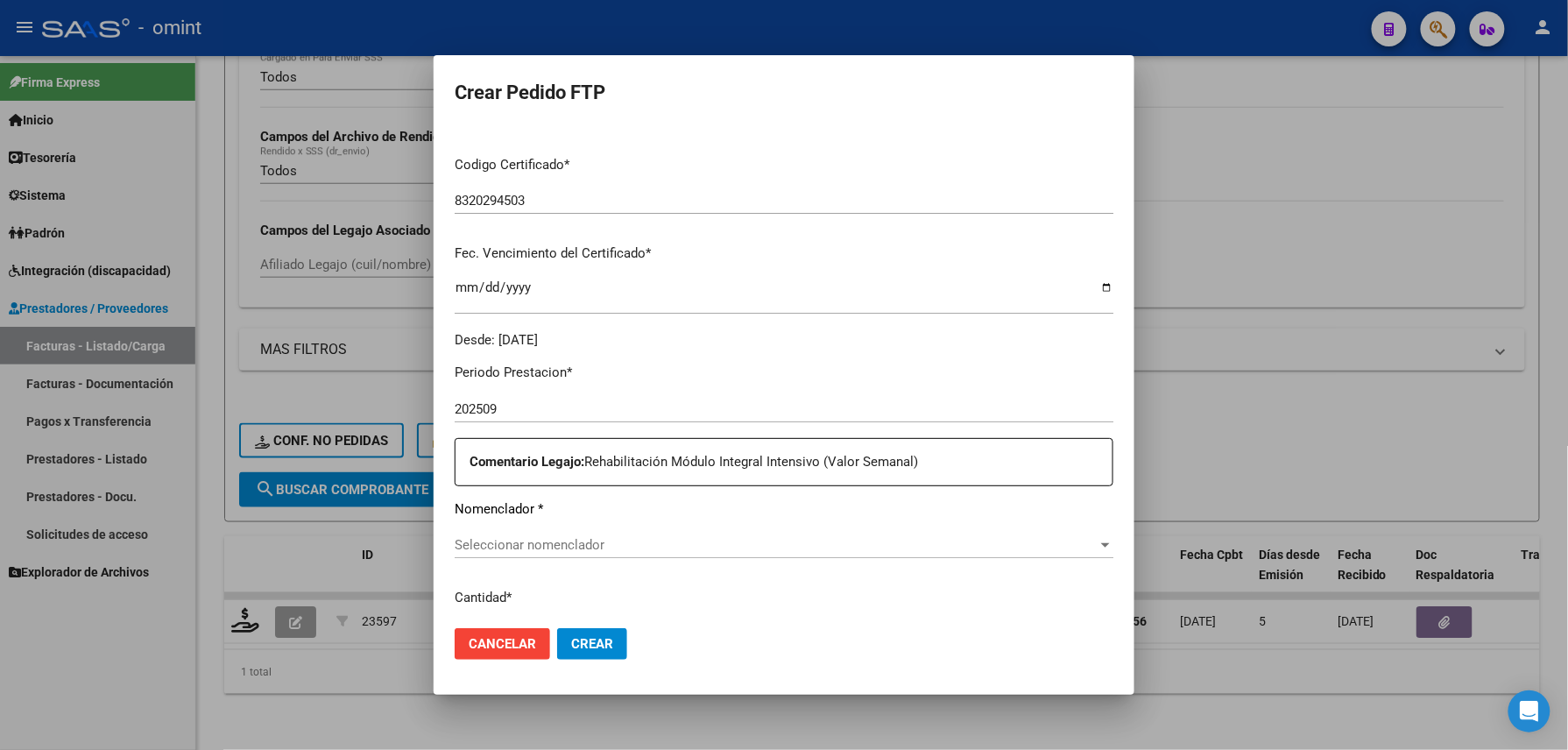
scroll to position [467, 0]
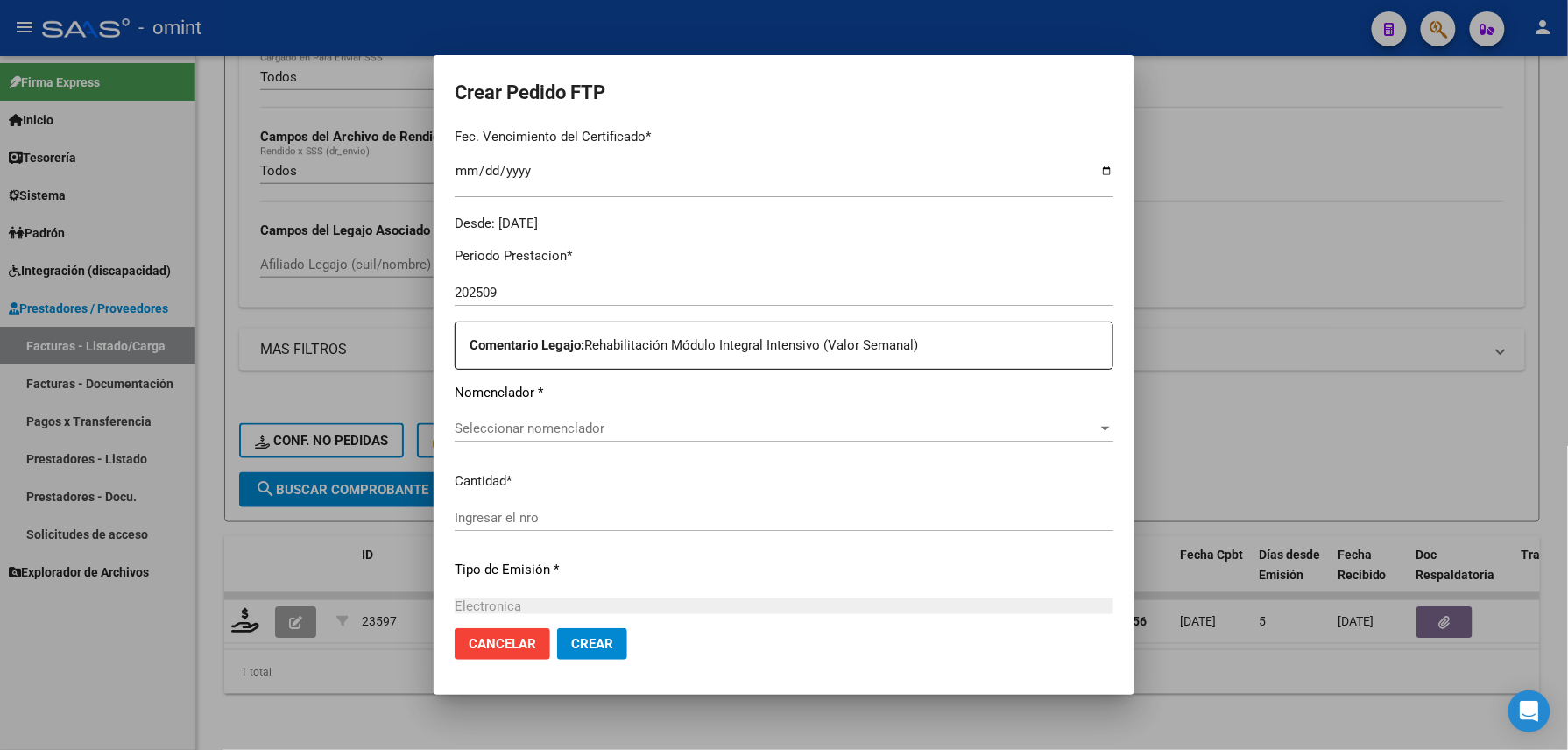
click at [606, 411] on div "Periodo Prestacion * 202509 Ingresar el Periodo Prestacion Comentario Legajo: R…" at bounding box center [784, 523] width 659 height 580
click at [610, 418] on div "Periodo Prestacion * 202509 Ingresar el Periodo Prestacion Comentario Legajo: R…" at bounding box center [784, 523] width 659 height 580
click at [606, 418] on div "Seleccionar nomenclador Seleccionar nomenclador" at bounding box center [784, 428] width 659 height 26
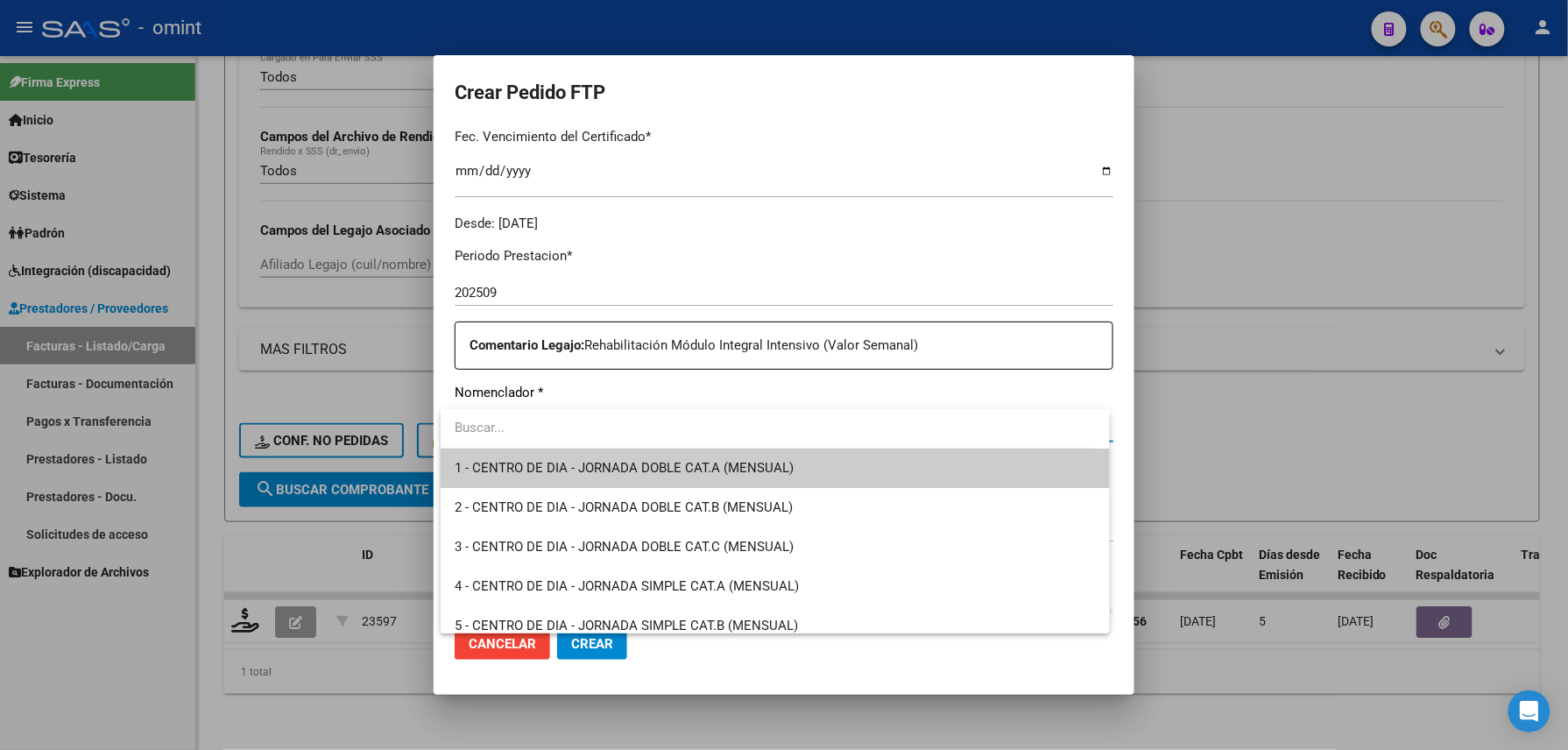
click at [610, 429] on input "dropdown search" at bounding box center [766, 428] width 652 height 39
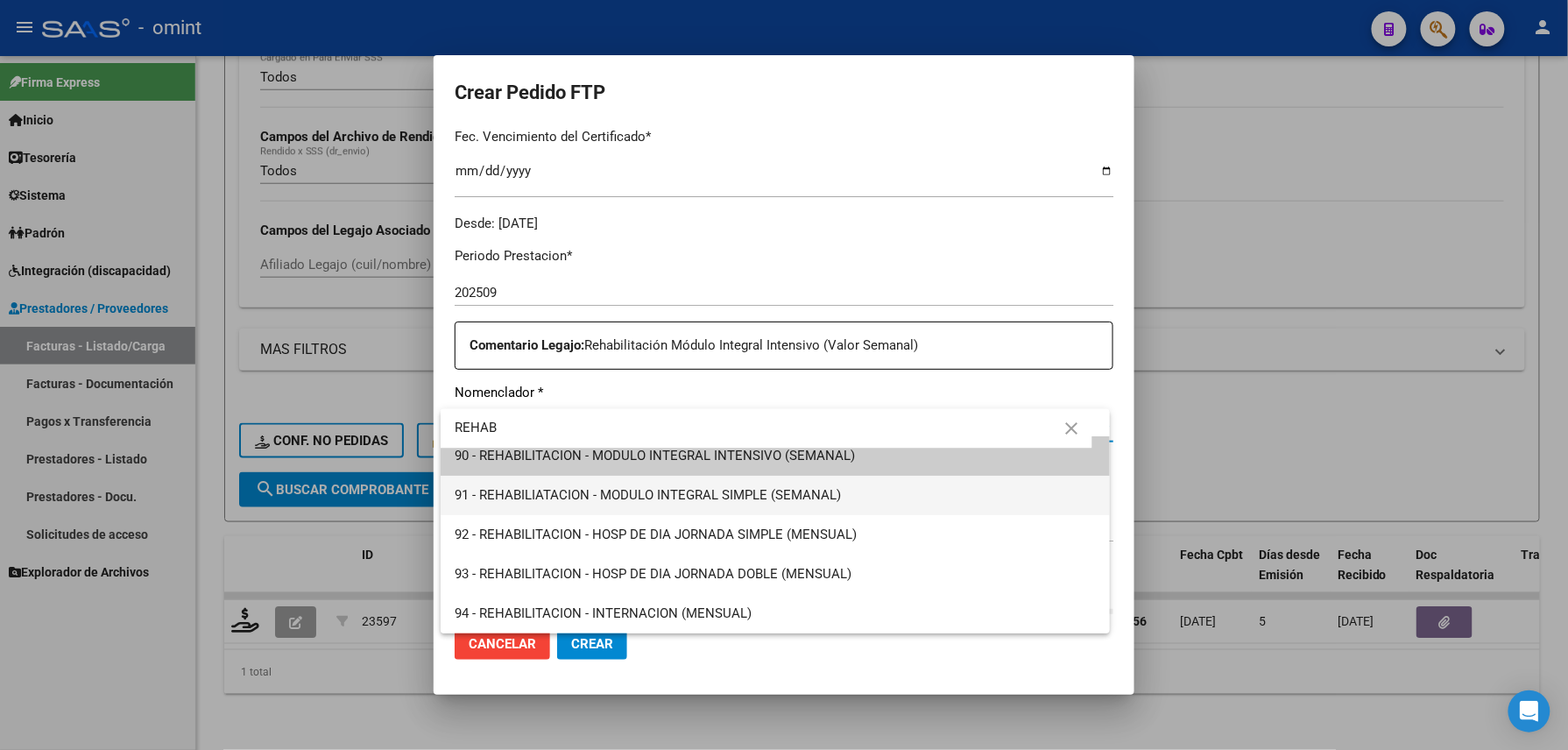
scroll to position [0, 0]
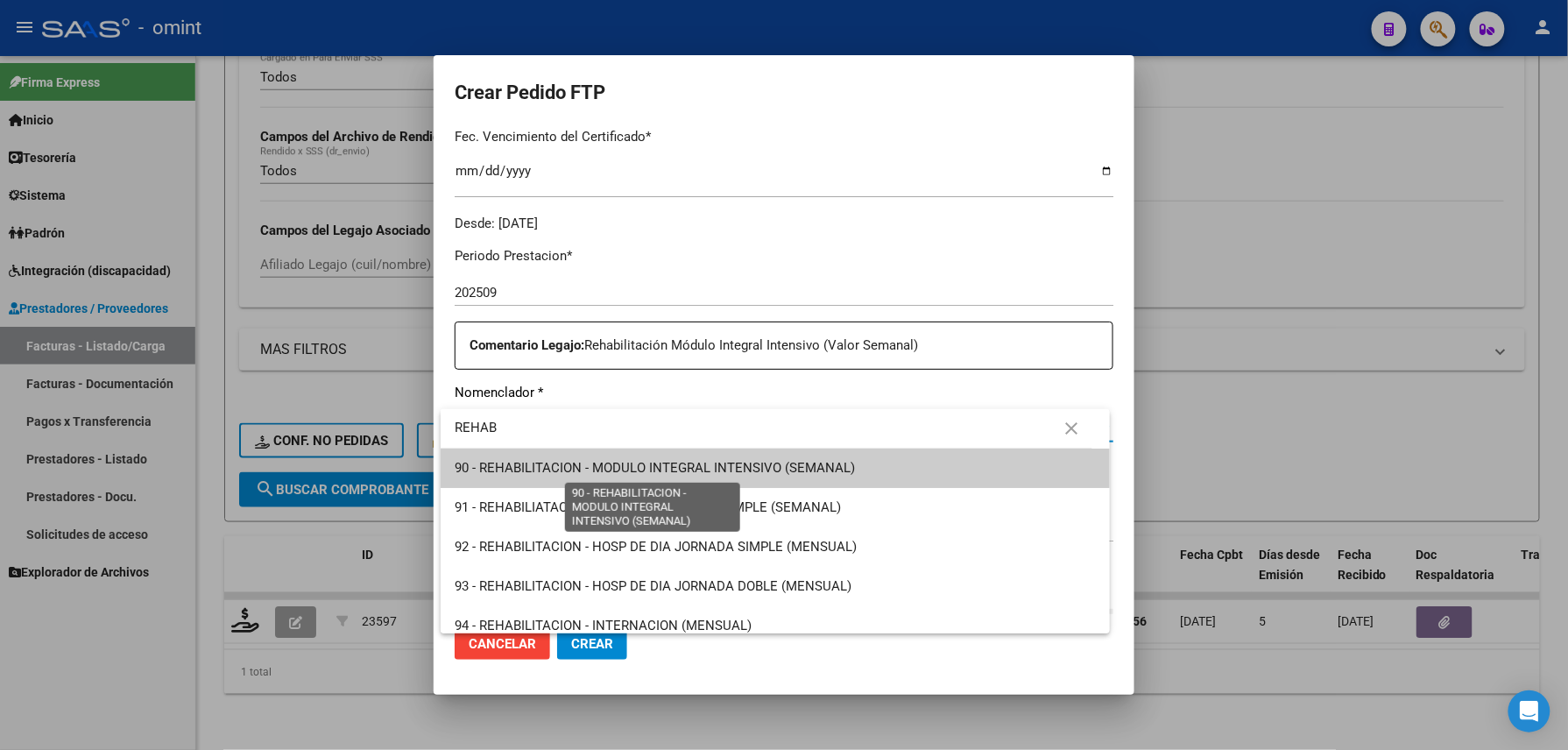
type input "REHAB"
click at [663, 465] on span "90 - REHABILITACION - MODULO INTEGRAL INTENSIVO (SEMANAL)" at bounding box center [655, 468] width 400 height 16
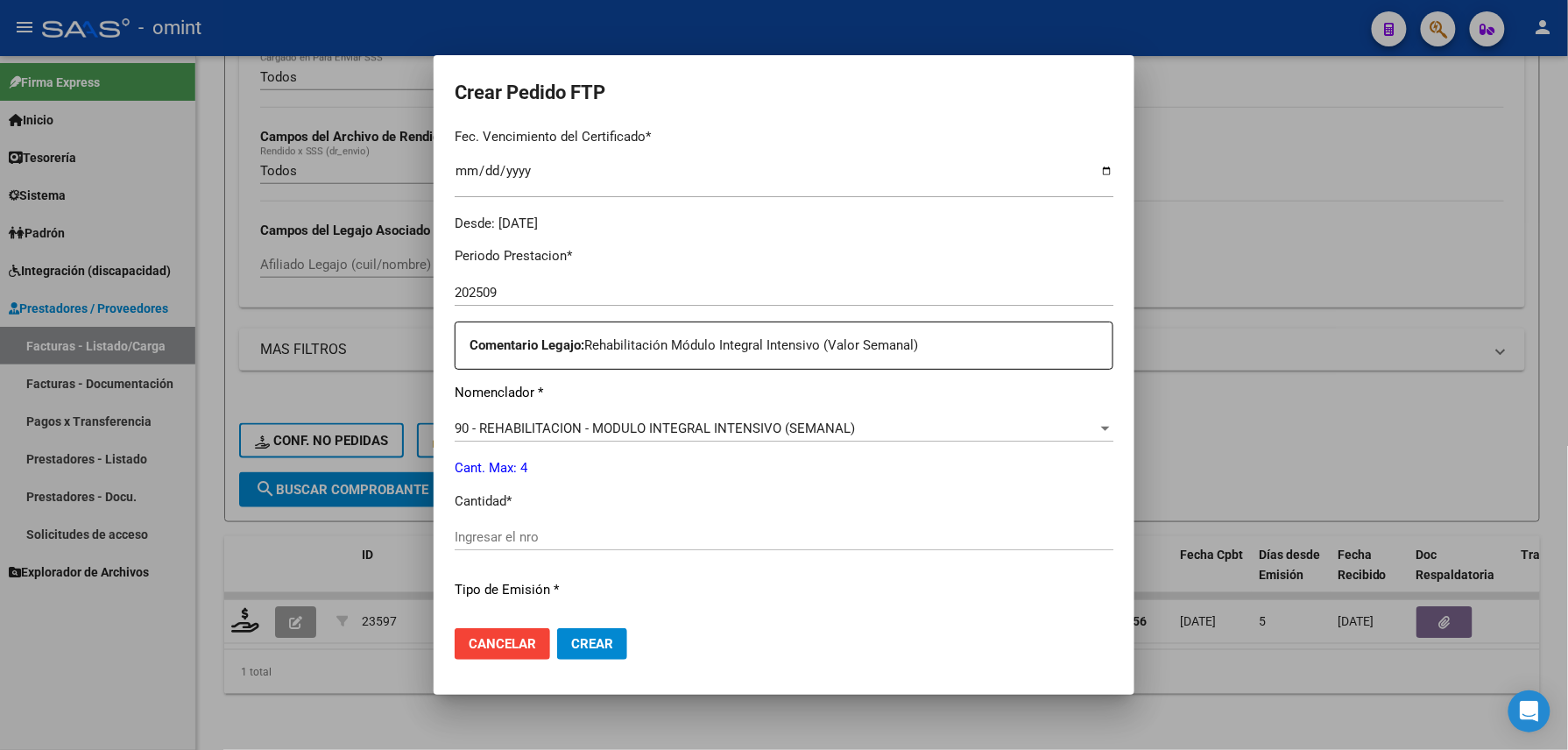
drag, startPoint x: 625, startPoint y: 523, endPoint x: 622, endPoint y: 534, distance: 11.4
click at [625, 524] on div "Ingresar el nro" at bounding box center [784, 537] width 659 height 26
click at [621, 536] on input "Ingresar el nro" at bounding box center [784, 537] width 659 height 16
type input "4"
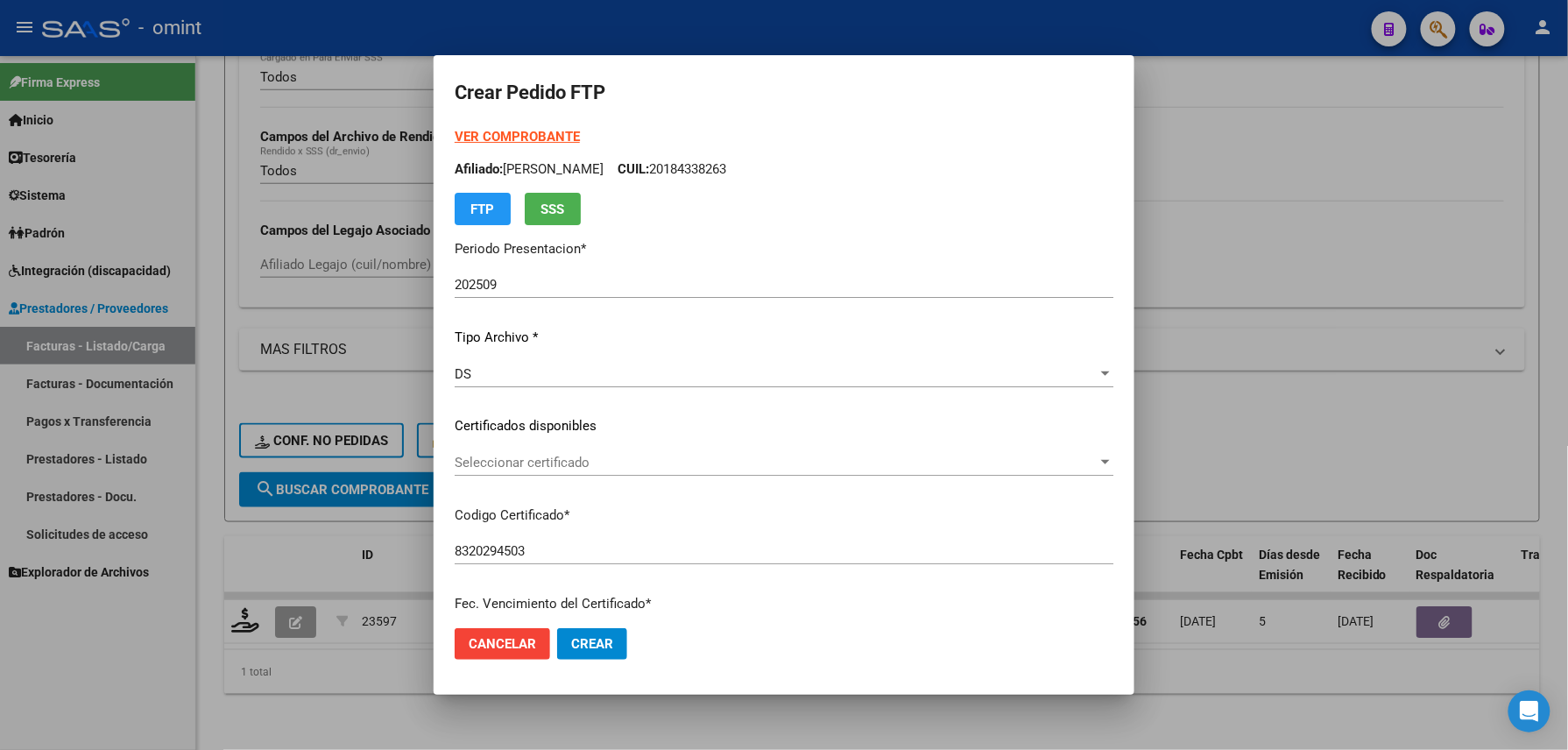
scroll to position [351, 0]
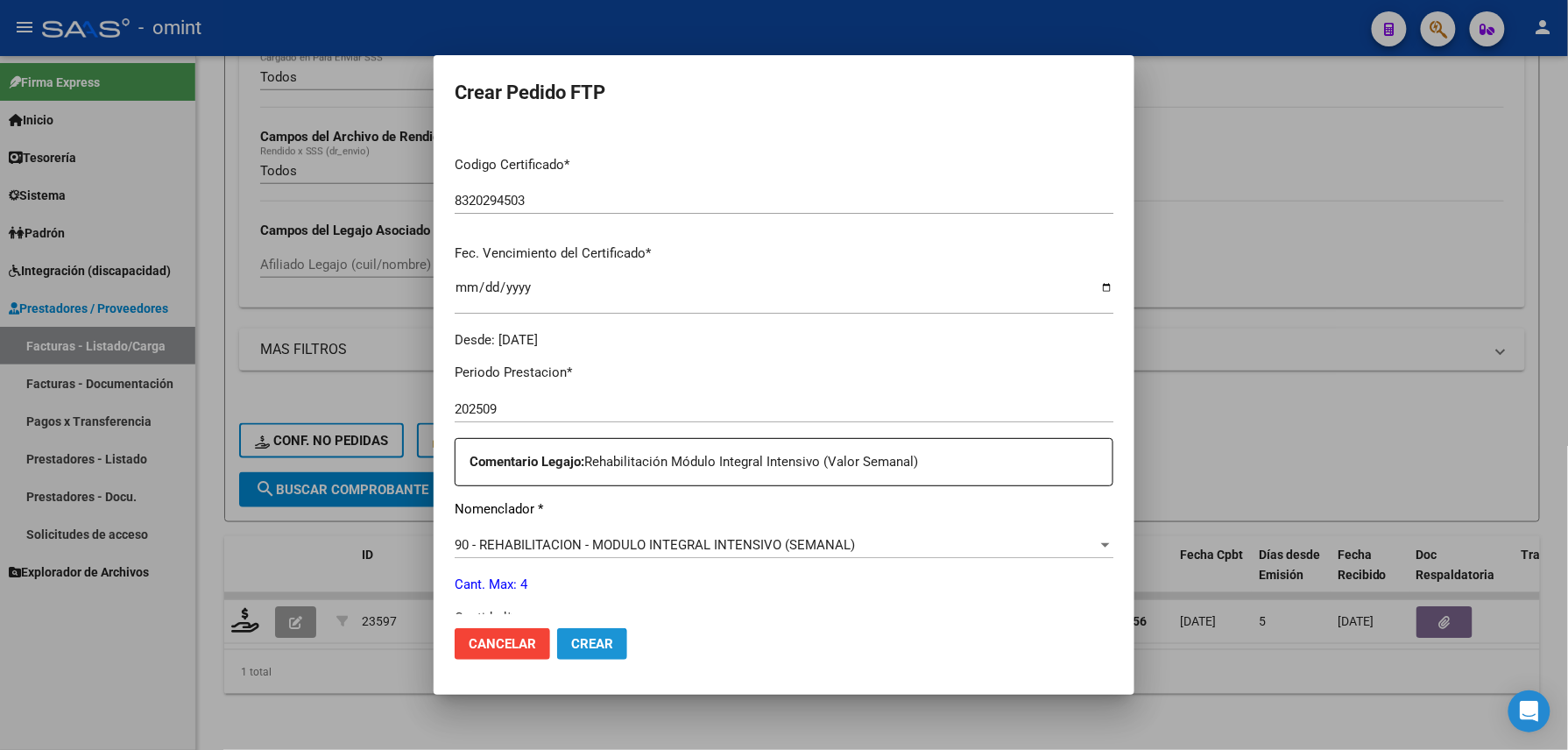
click at [586, 648] on span "Crear" at bounding box center [592, 645] width 42 height 16
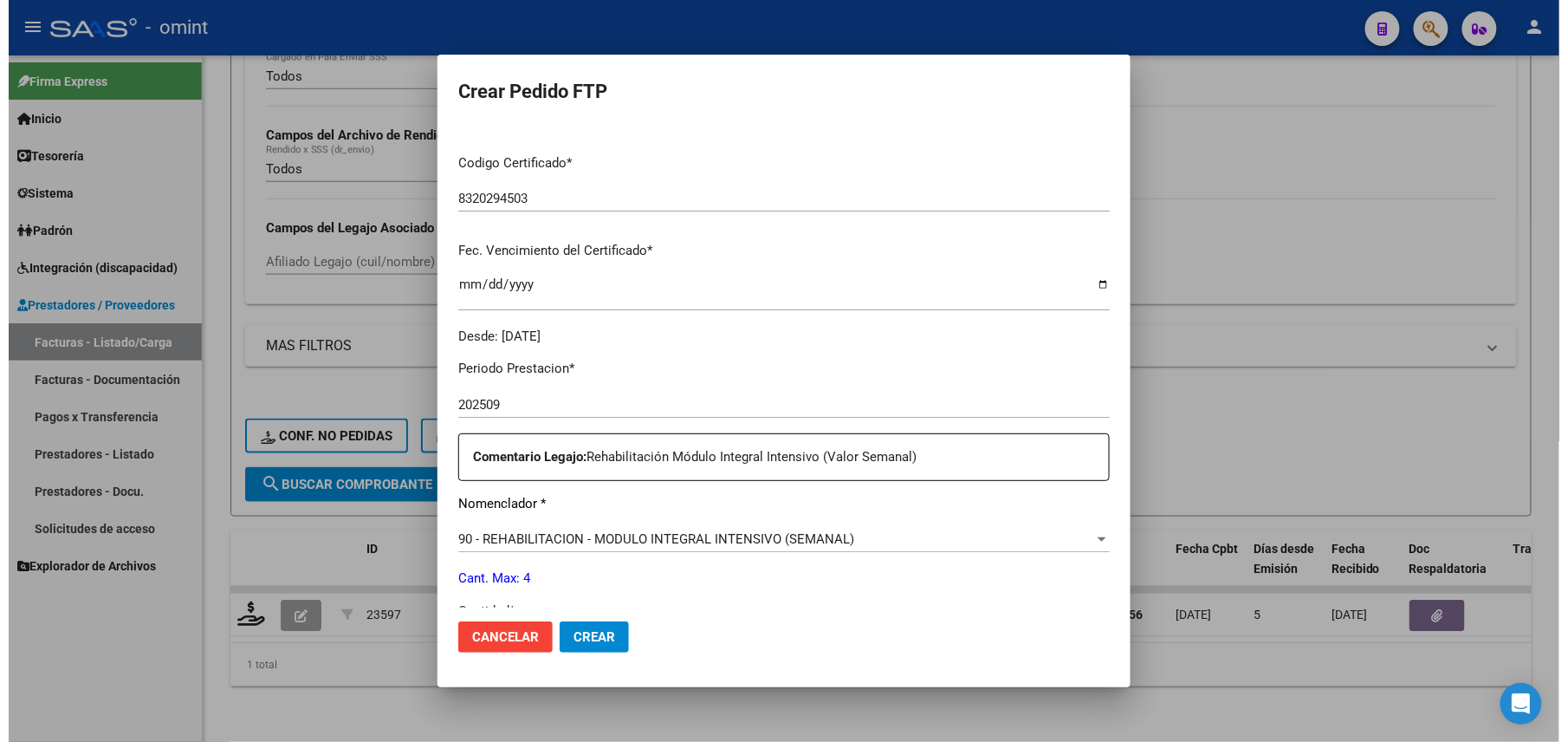
scroll to position [678, 0]
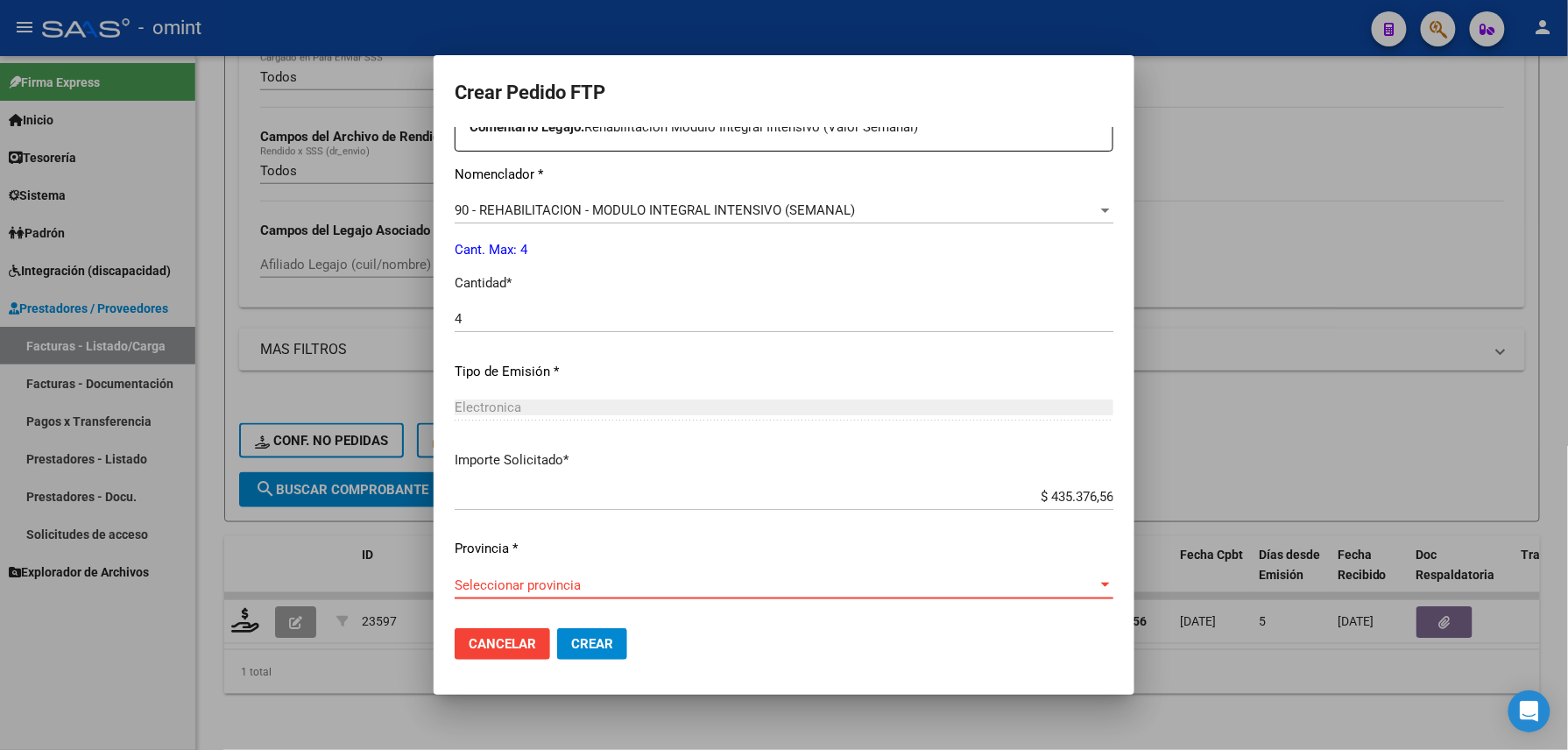
click at [516, 590] on span "Seleccionar provincia" at bounding box center [776, 585] width 643 height 16
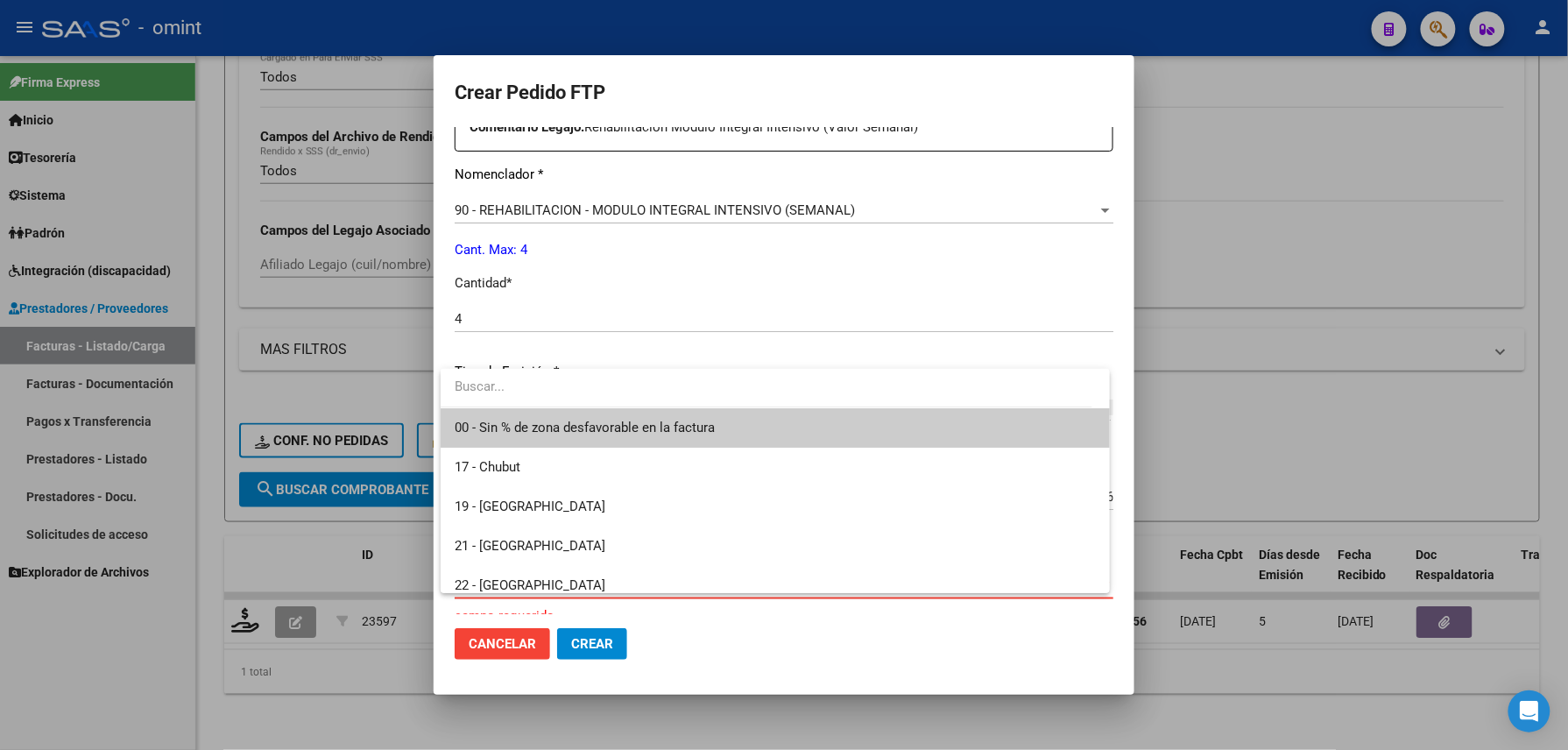
drag, startPoint x: 516, startPoint y: 590, endPoint x: 477, endPoint y: 430, distance: 164.7
click at [477, 430] on span "00 - Sin % de zona desfavorable en la factura" at bounding box center [585, 428] width 261 height 16
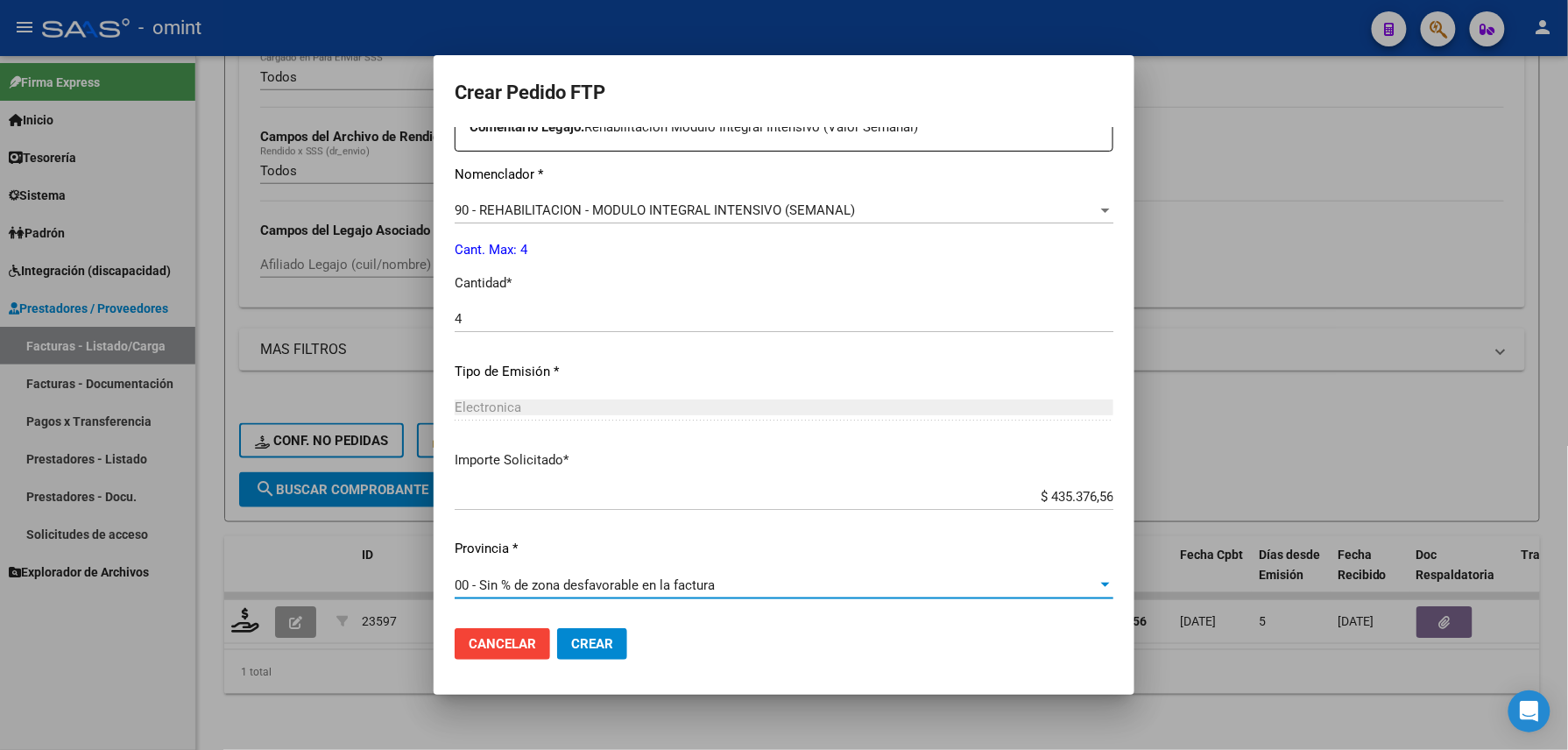
click at [578, 640] on span "Crear" at bounding box center [592, 645] width 42 height 16
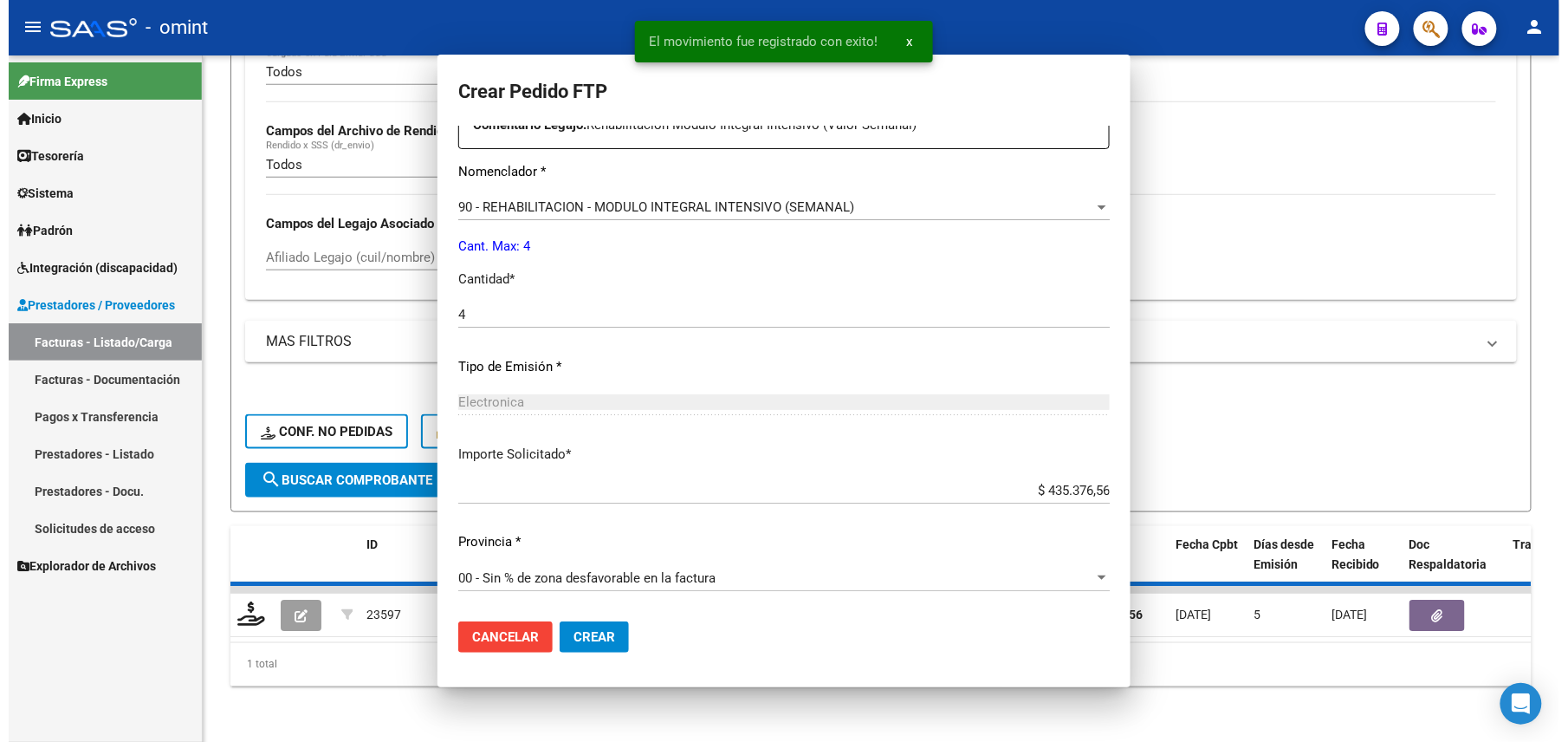
scroll to position [0, 0]
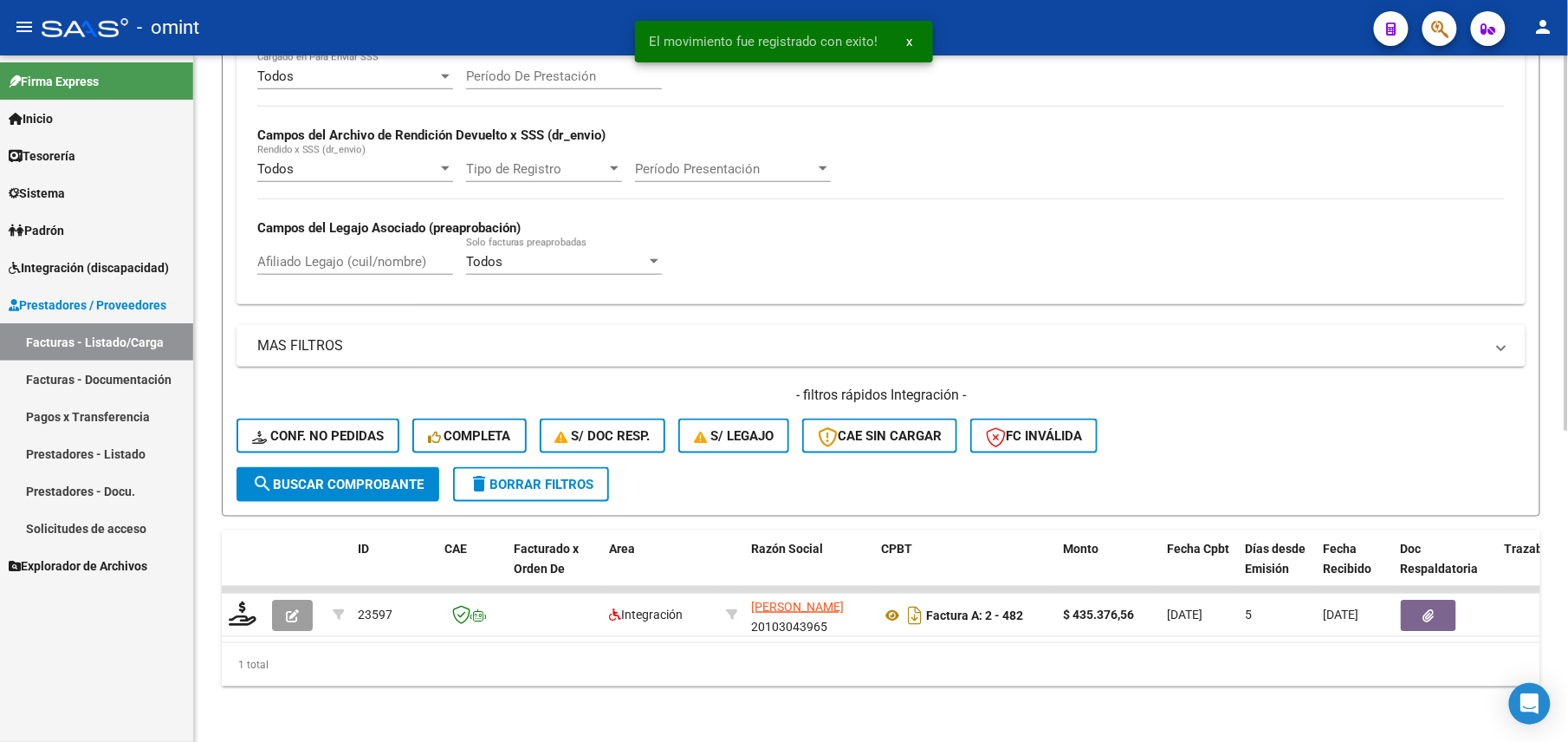
click at [722, 695] on div "Video tutorial PRESTADORES -> Listado de CPBTs Emitidos por Prestadores / Prove…" at bounding box center [881, 124] width 1374 height 1236
click at [650, 678] on div "1 total" at bounding box center [882, 665] width 1319 height 43
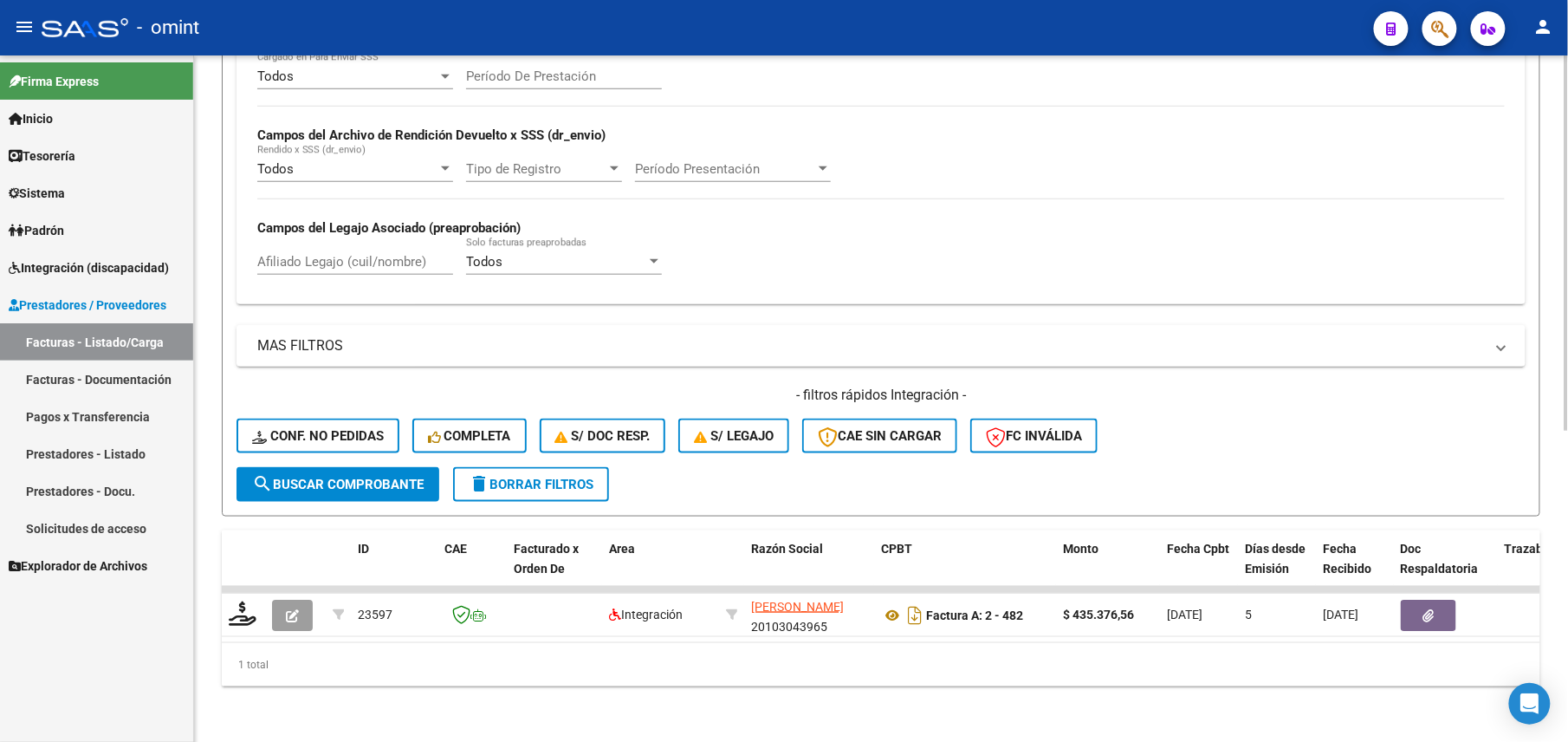
scroll to position [105, 0]
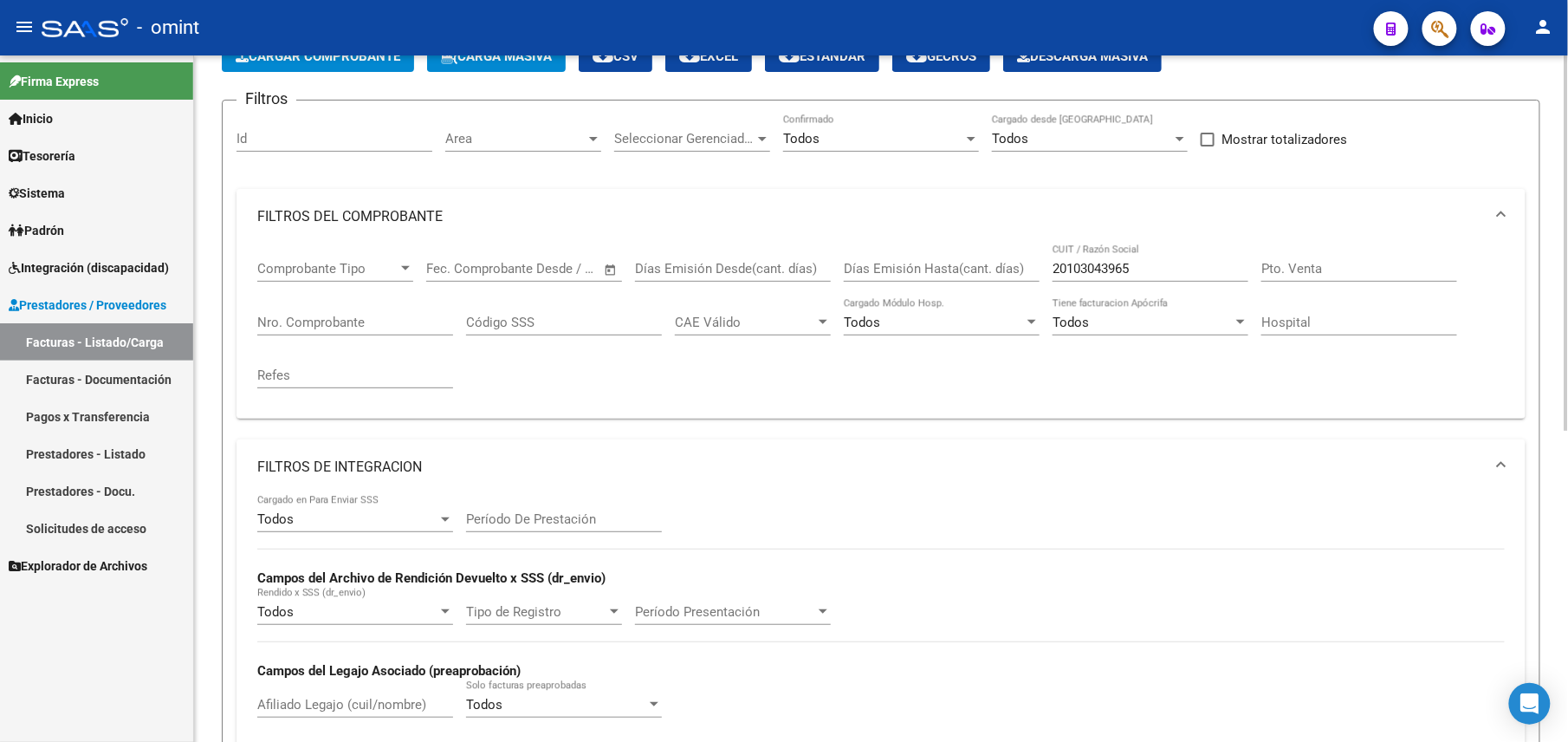
click at [1101, 267] on input "20103043965" at bounding box center [1150, 269] width 196 height 15
